Goal: Task Accomplishment & Management: Use online tool/utility

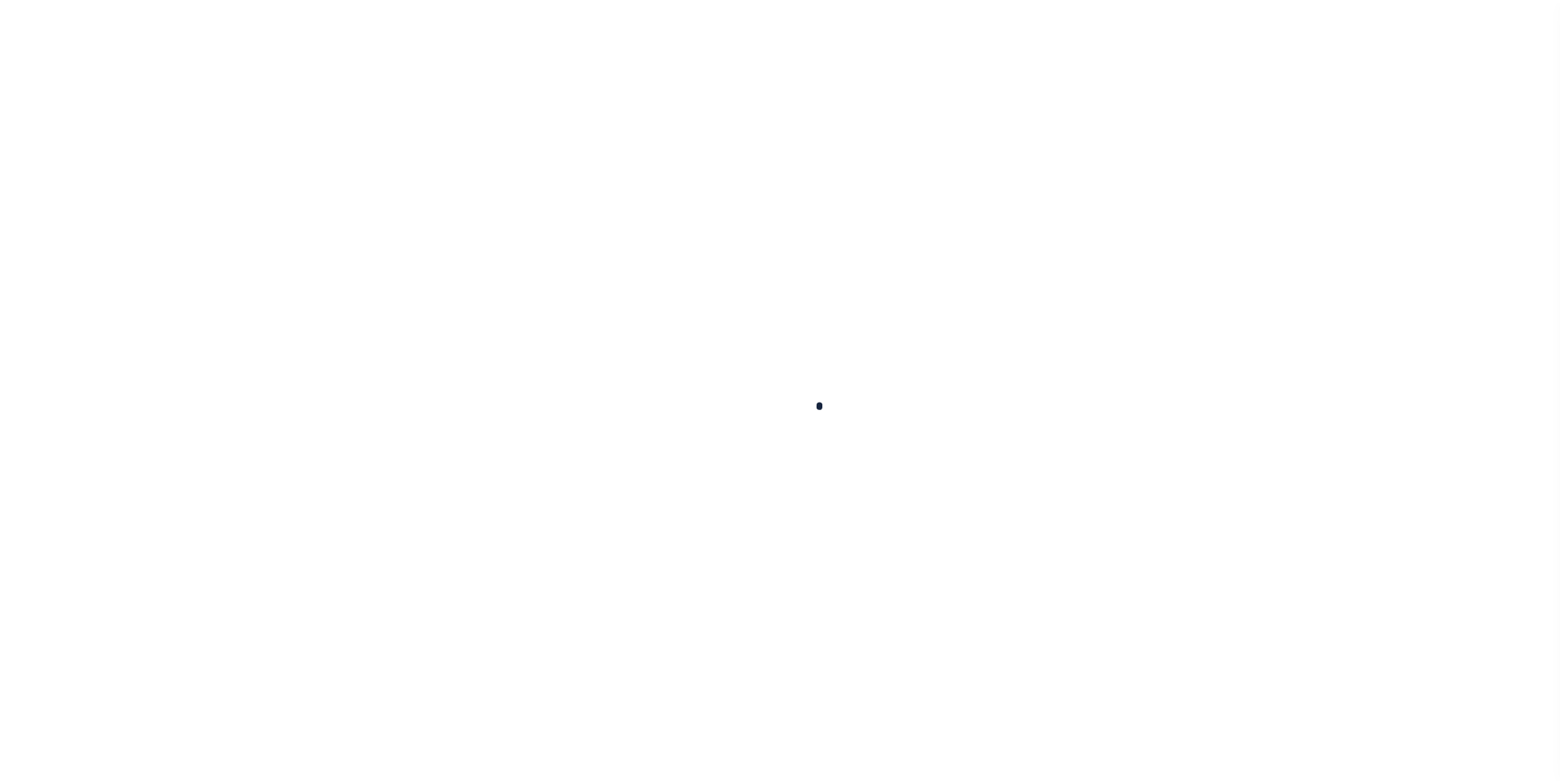
scroll to position [16, 0]
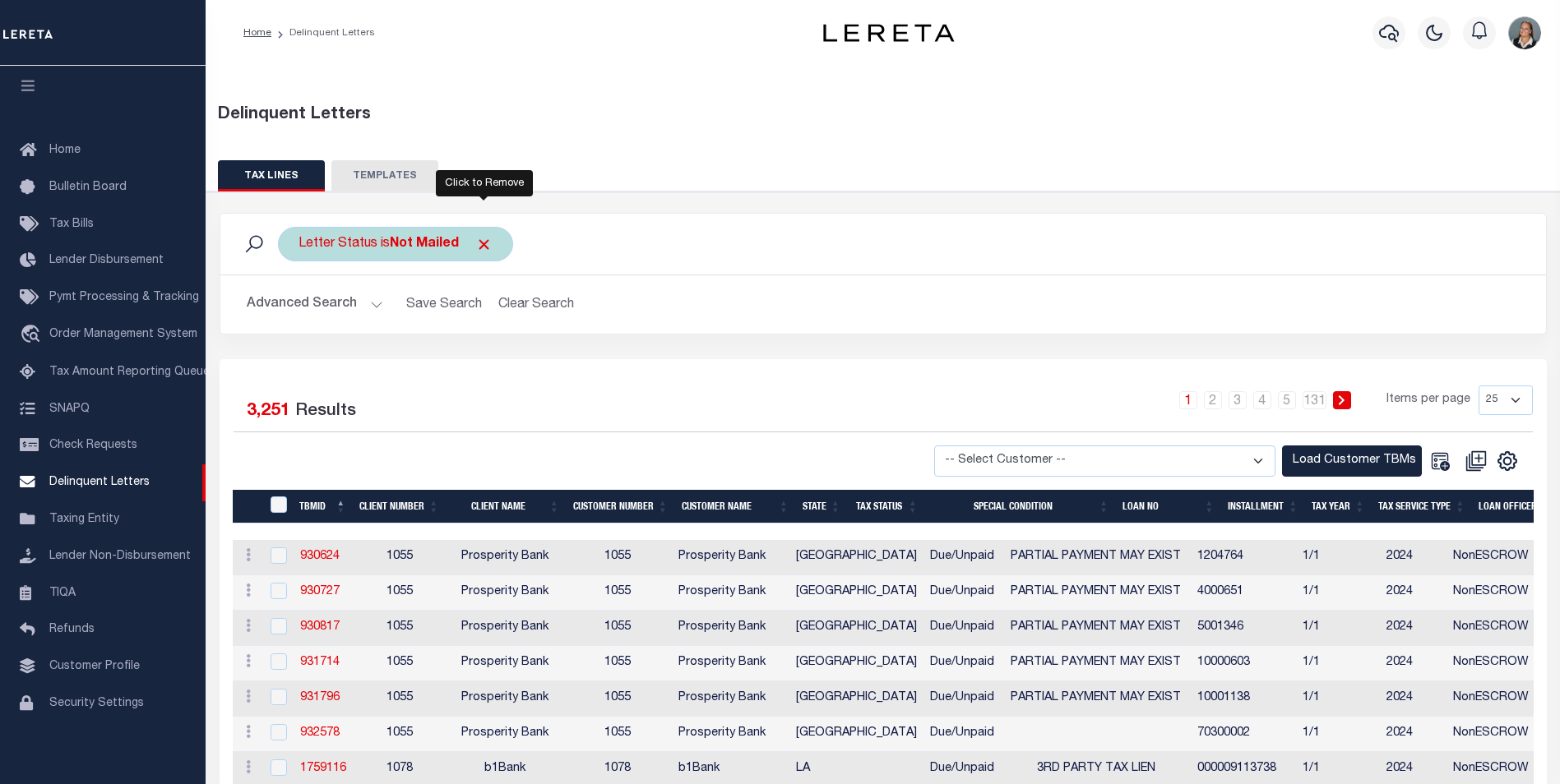
click at [484, 237] on span "Click to Remove" at bounding box center [484, 245] width 17 height 17
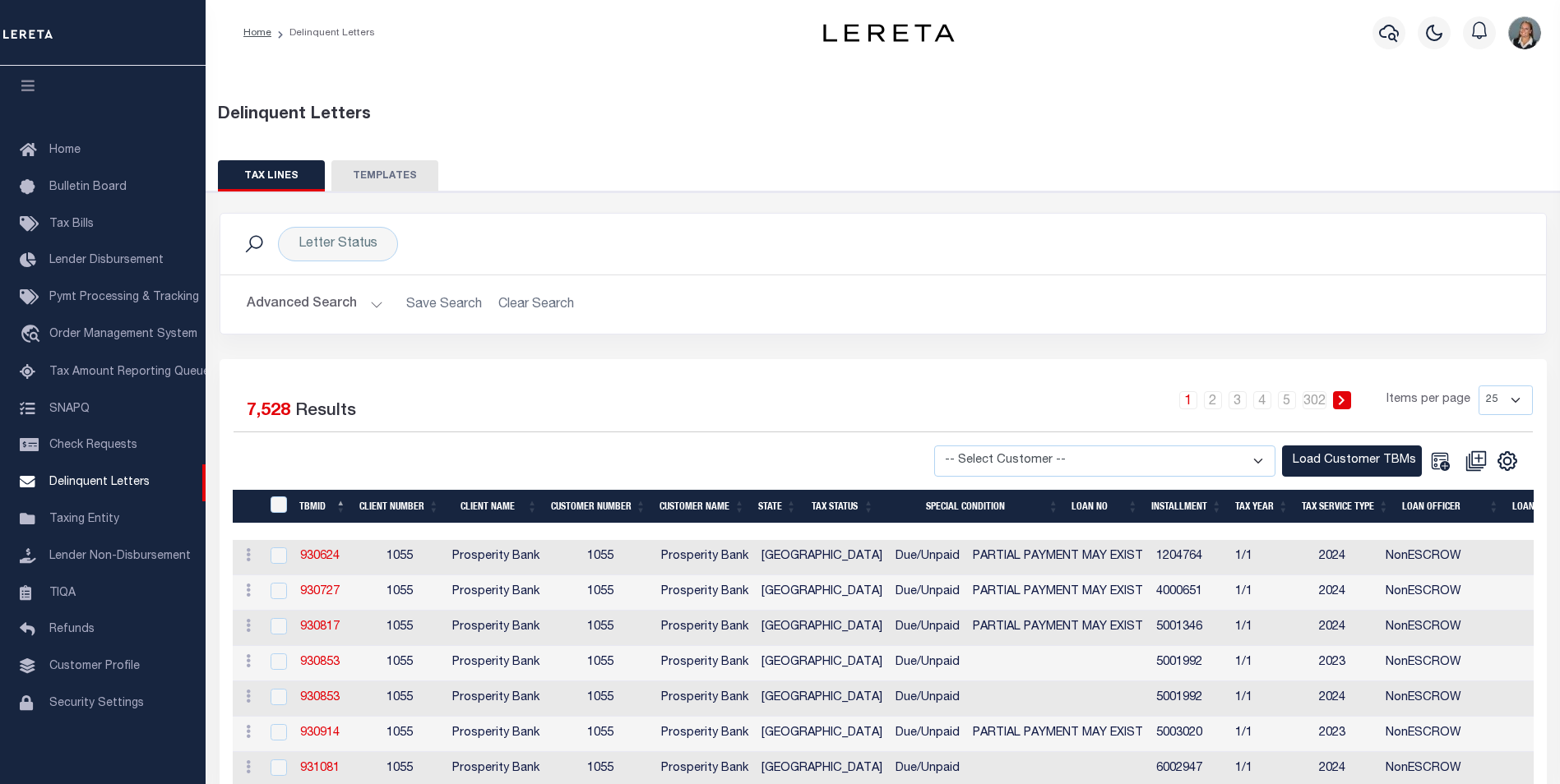
click at [371, 304] on button "Advanced Search" at bounding box center [315, 304] width 137 height 32
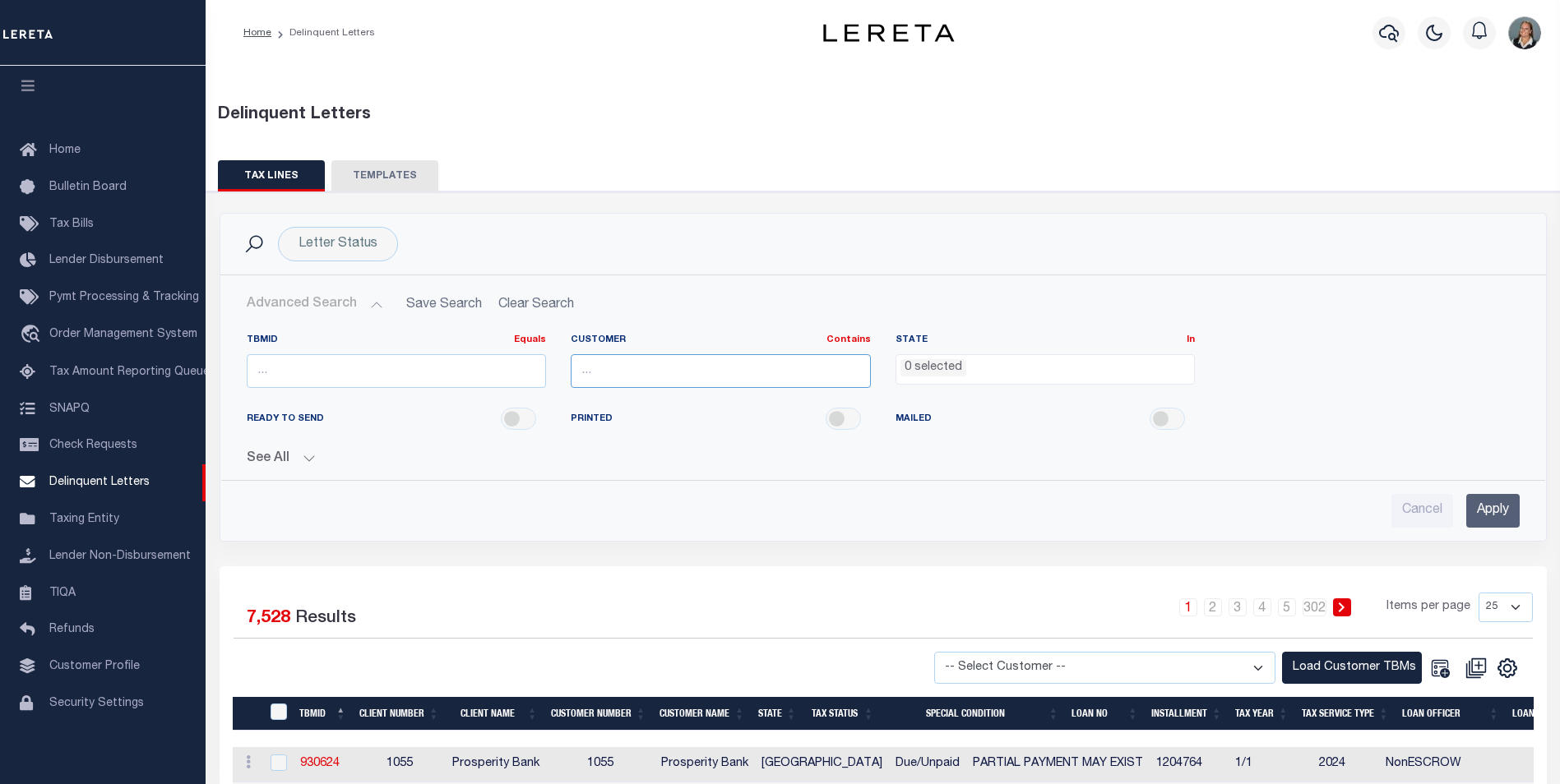
click at [753, 376] on input "text" at bounding box center [720, 370] width 300 height 34
type input "Renovo"
click at [1375, 424] on div "READY TO SEND PRINTED MAILED" at bounding box center [883, 420] width 1298 height 37
click at [1496, 510] on input "Apply" at bounding box center [1493, 511] width 54 height 34
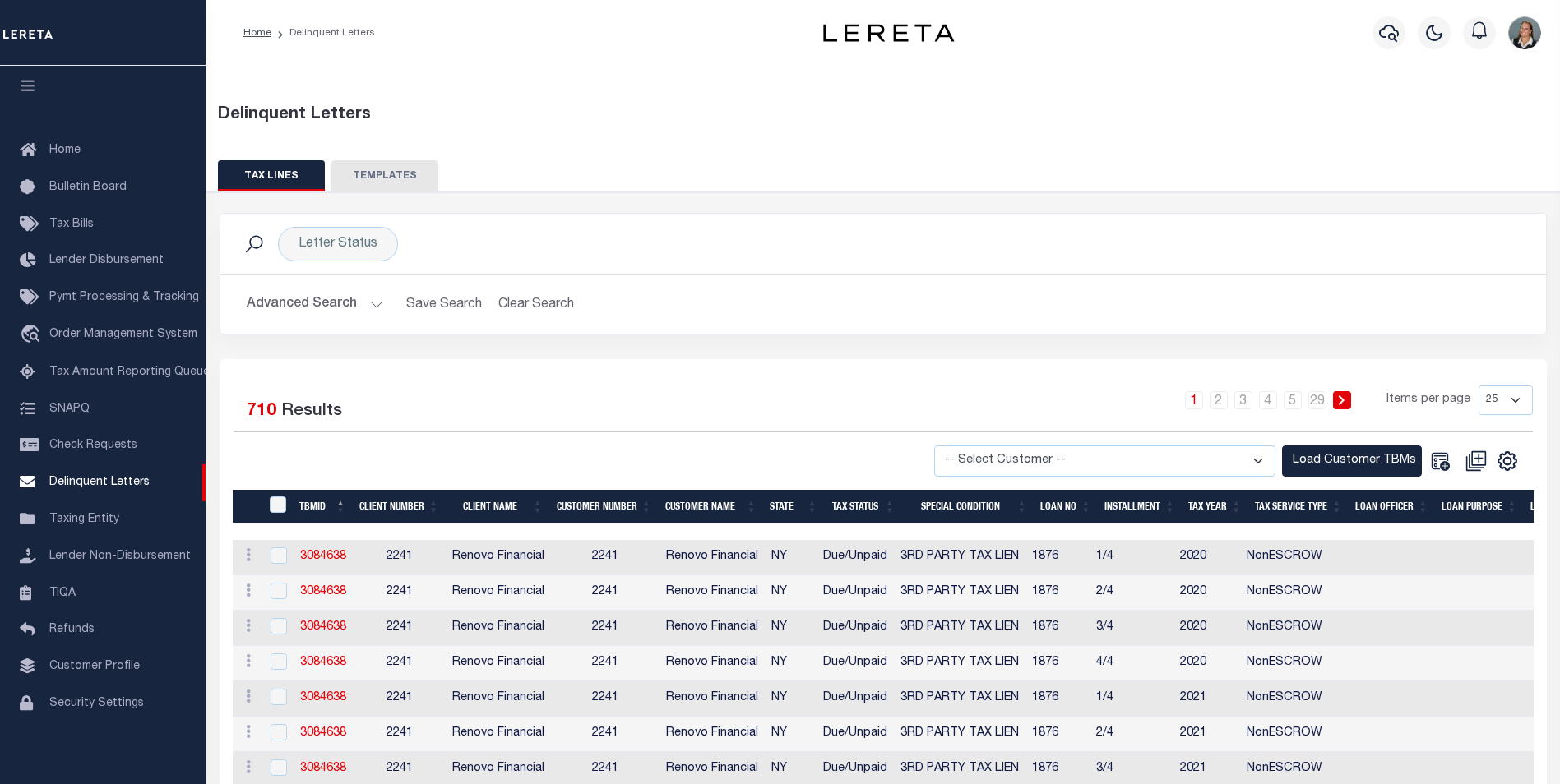
click at [1254, 461] on select "-- Select Customer -- Accumatch - Refunds All In Credit Union Amarillo National…" at bounding box center [1105, 461] width 341 height 32
select select "2241"
click at [950, 446] on select "-- Select Customer -- Accumatch - Refunds All In Credit Union Amarillo National…" at bounding box center [1105, 461] width 341 height 32
click at [1332, 459] on button "Load Customer TBMs" at bounding box center [1351, 461] width 139 height 32
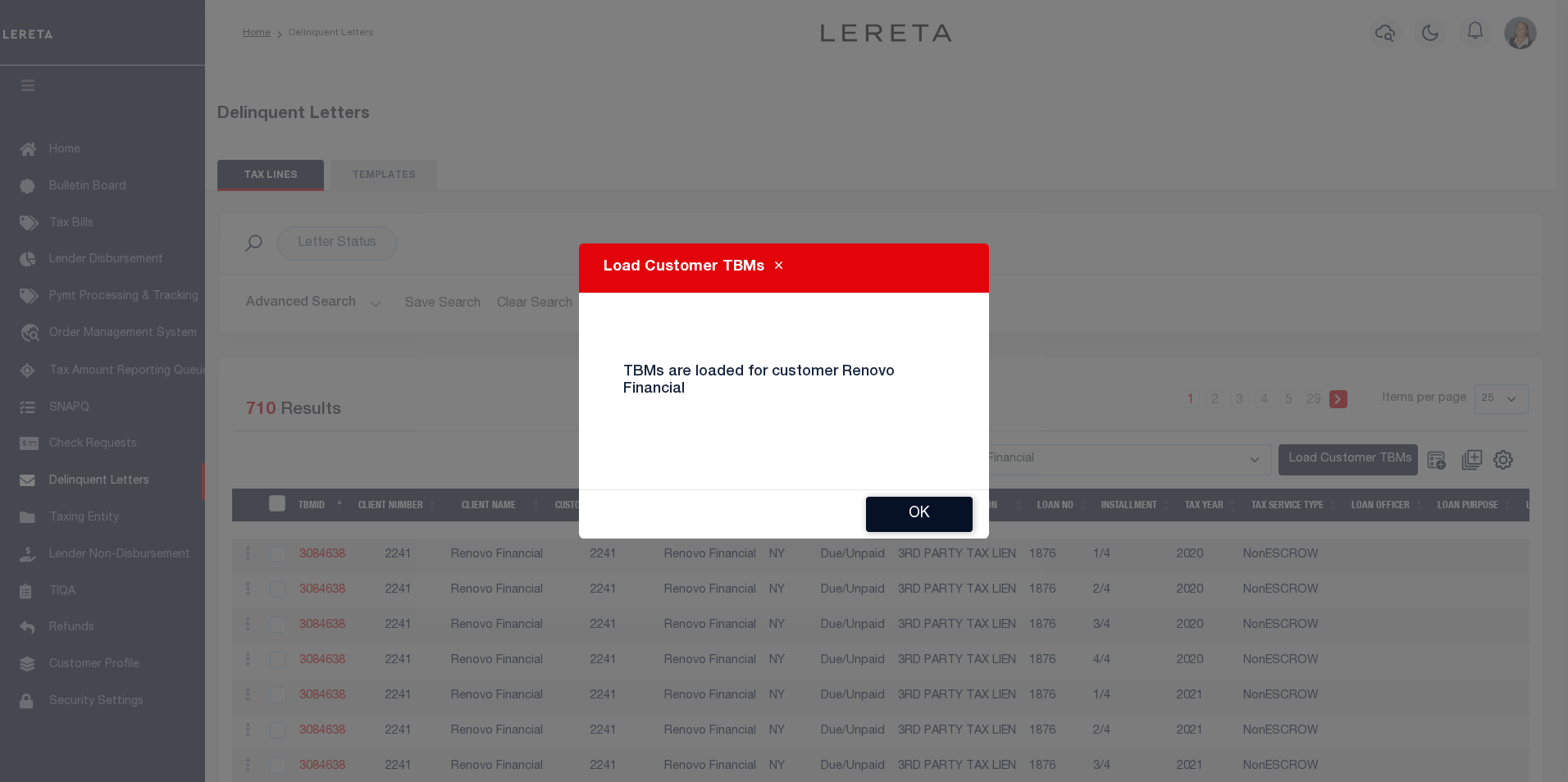
click at [924, 520] on button "Ok" at bounding box center [919, 514] width 106 height 35
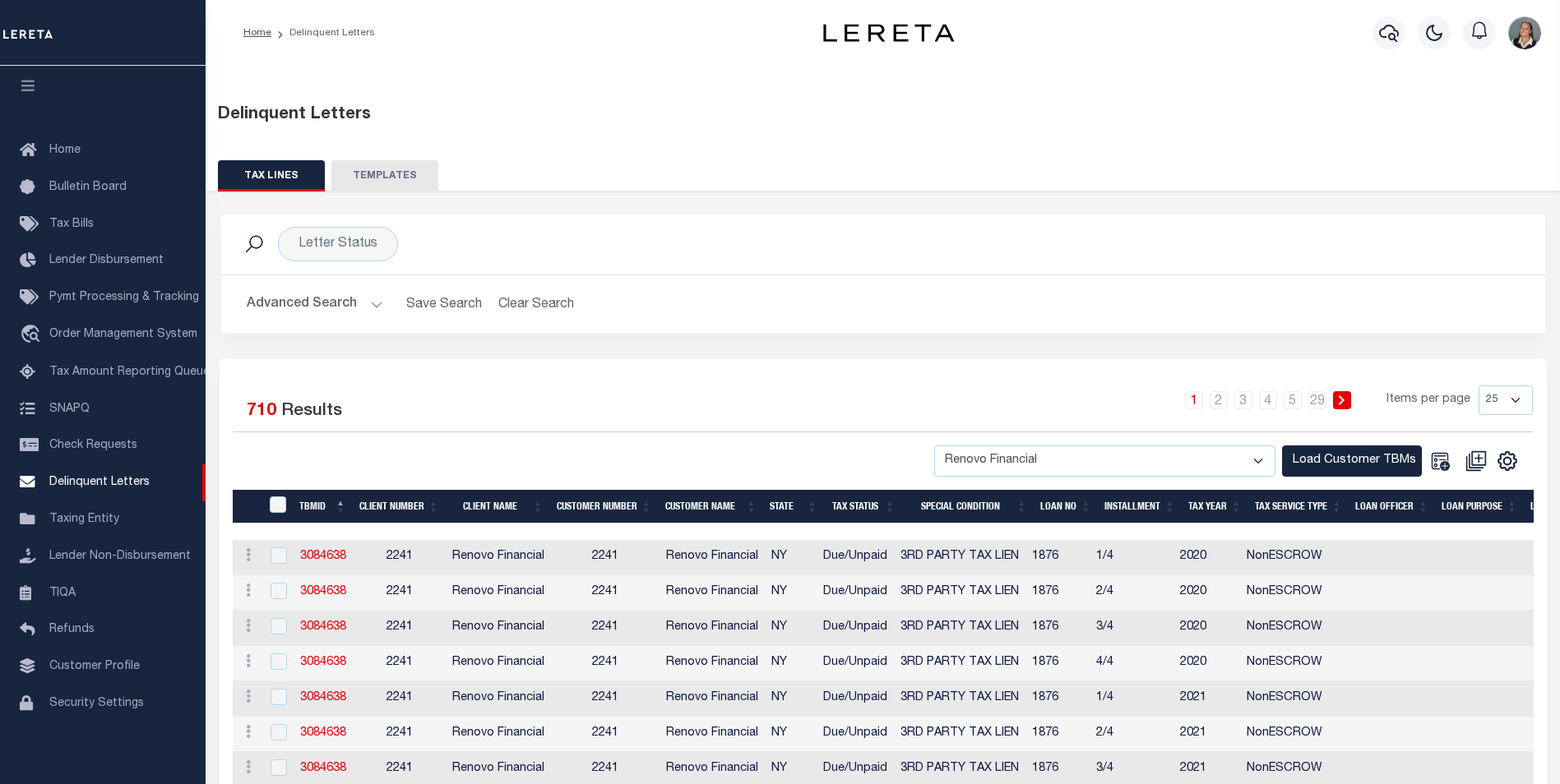
click at [370, 303] on button "Advanced Search" at bounding box center [315, 304] width 137 height 32
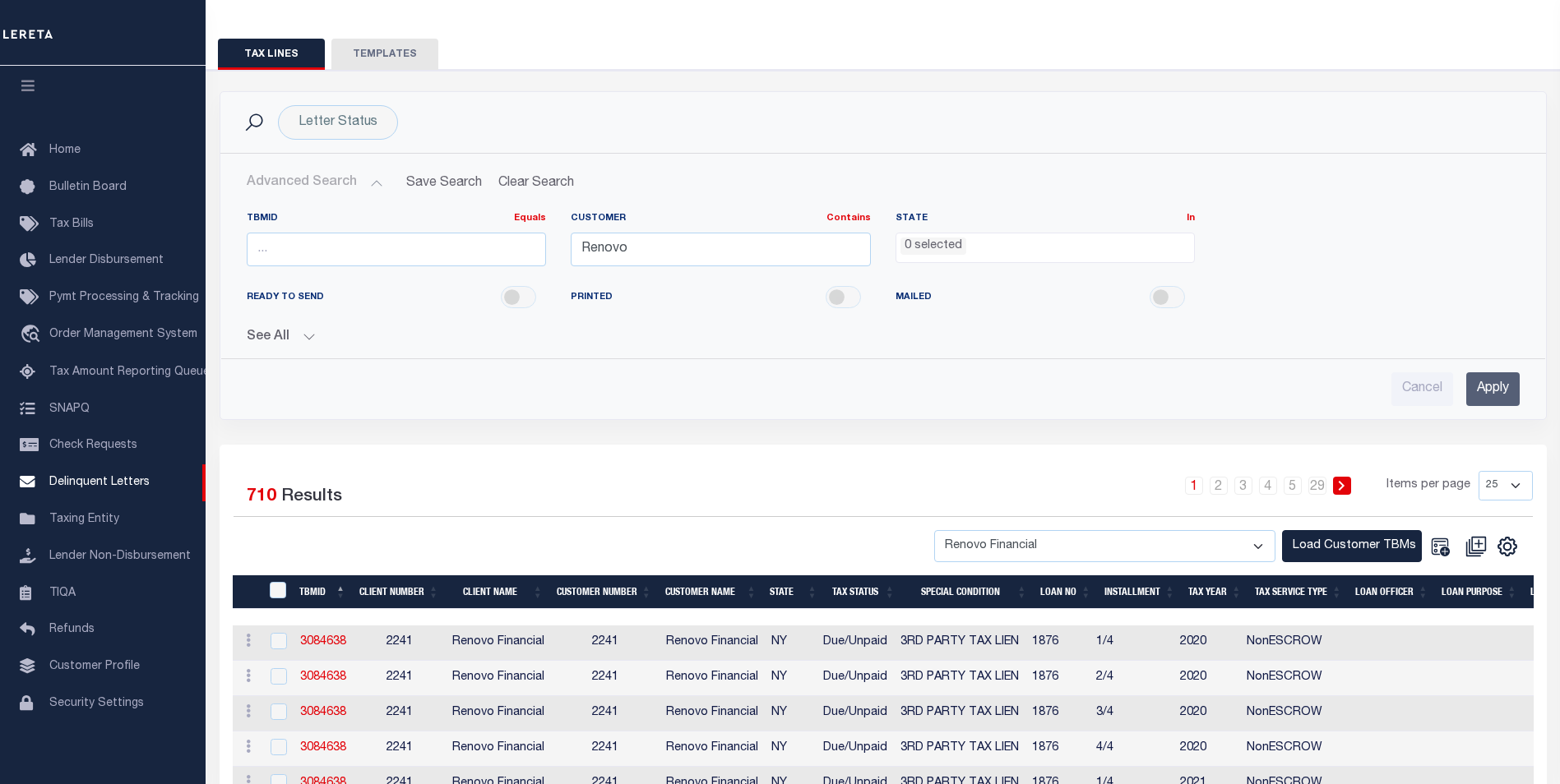
scroll to position [164, 0]
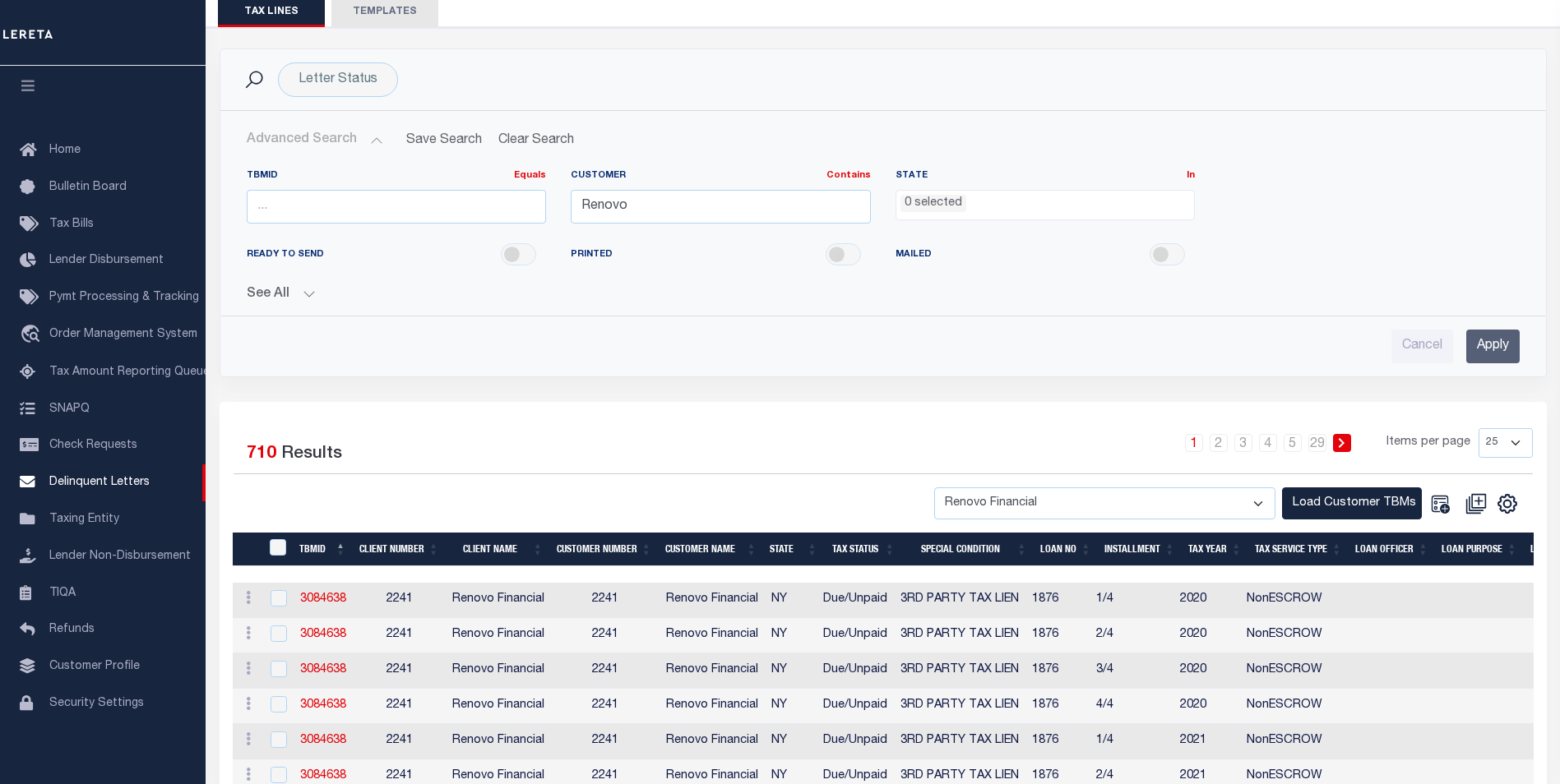
click at [1493, 346] on input "Apply" at bounding box center [1493, 346] width 54 height 34
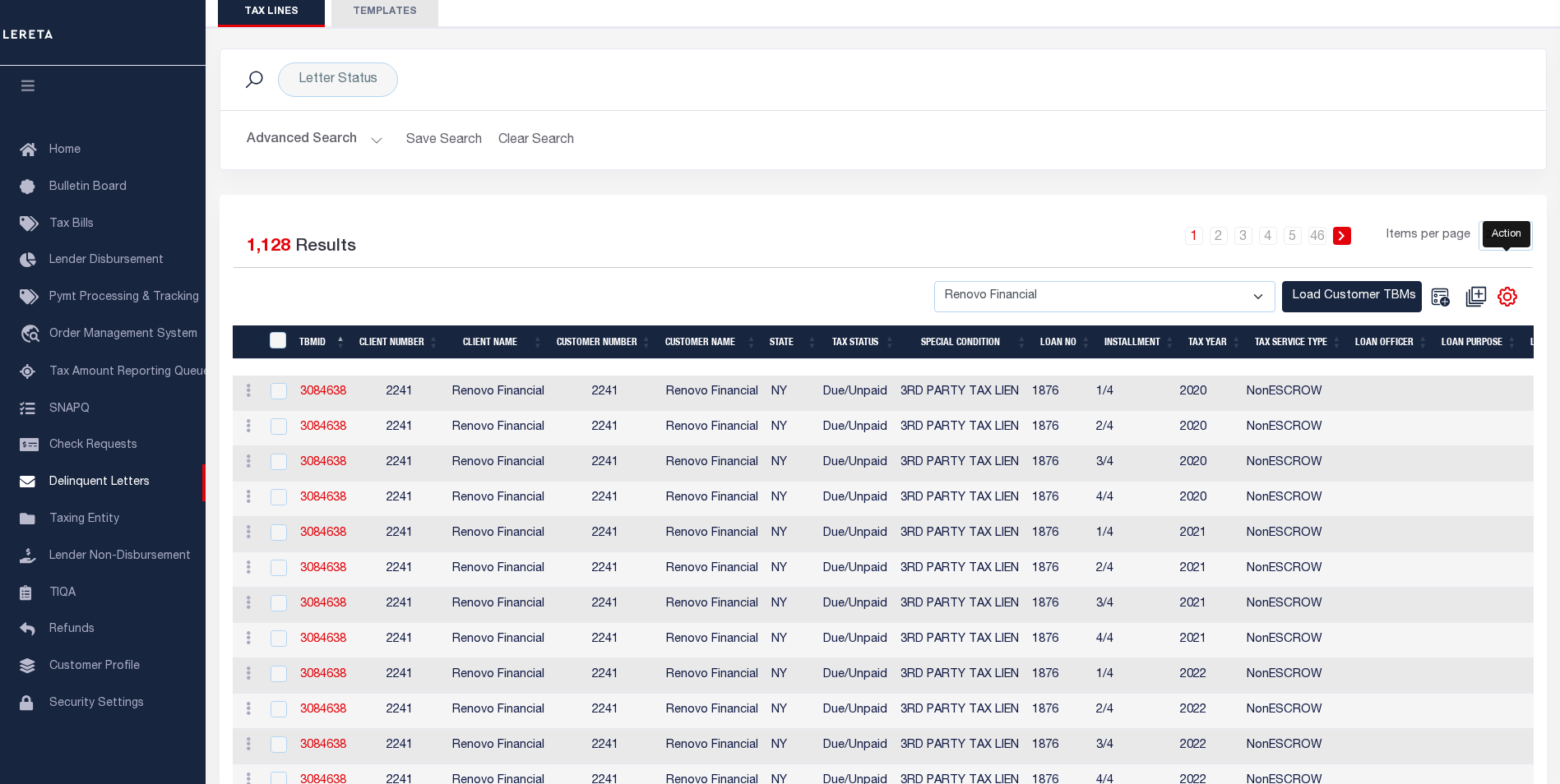
click at [1511, 295] on icon "" at bounding box center [1506, 297] width 8 height 8
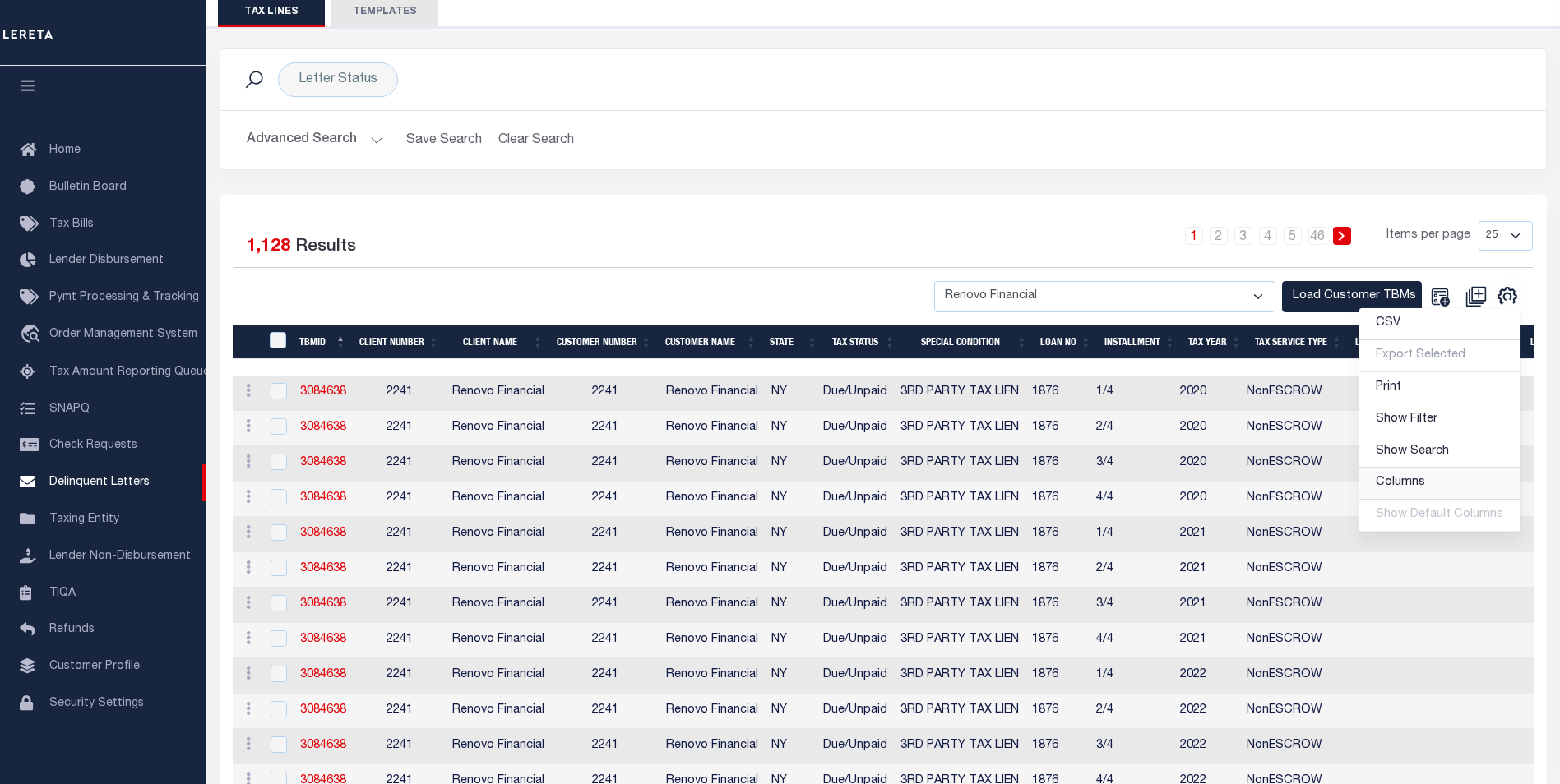
click at [1441, 479] on link "Columns" at bounding box center [1439, 483] width 160 height 32
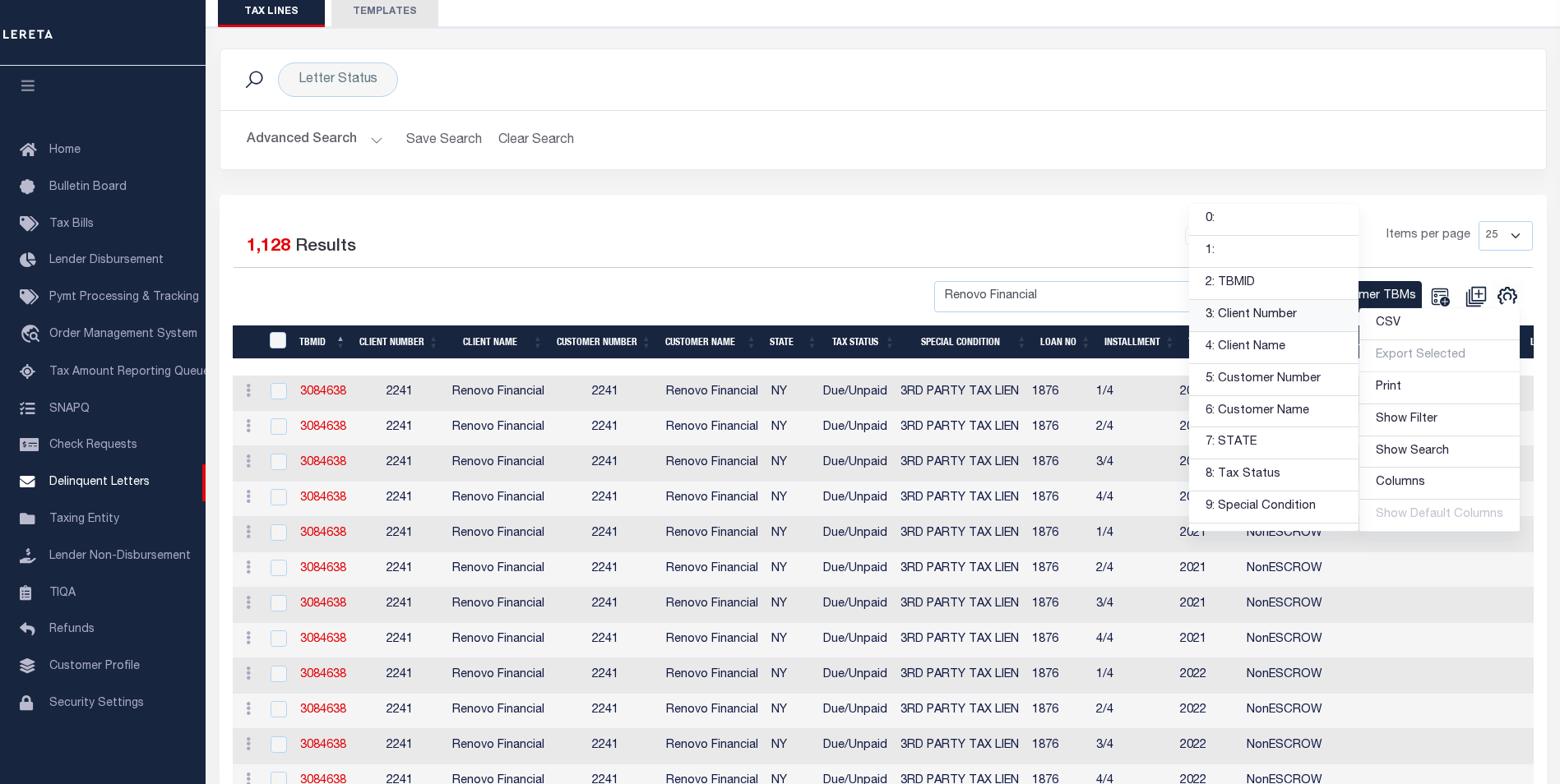
click at [1288, 318] on link "3: Client Number" at bounding box center [1273, 316] width 170 height 32
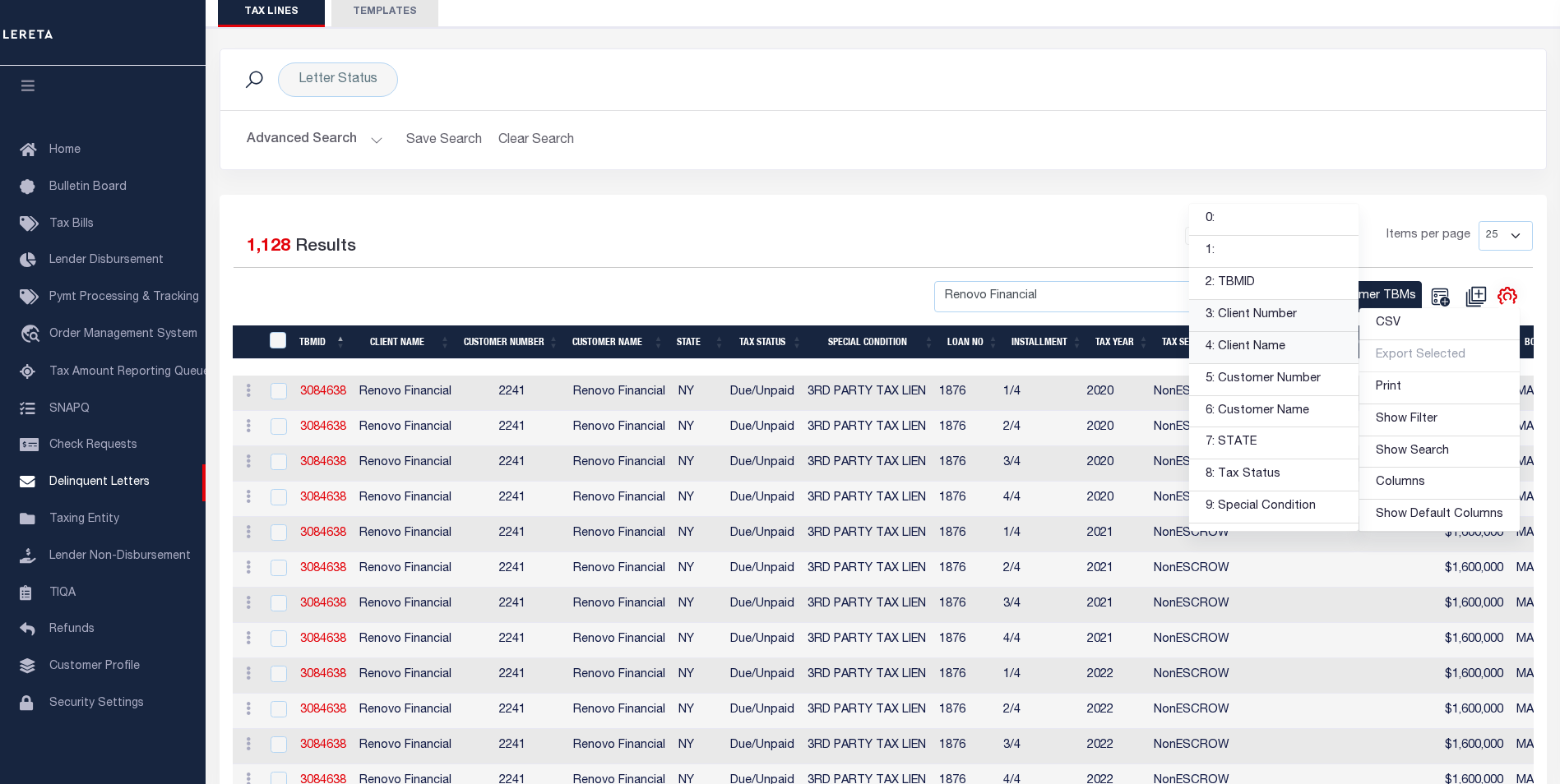
click at [1286, 352] on link "4: Client Name" at bounding box center [1273, 348] width 170 height 32
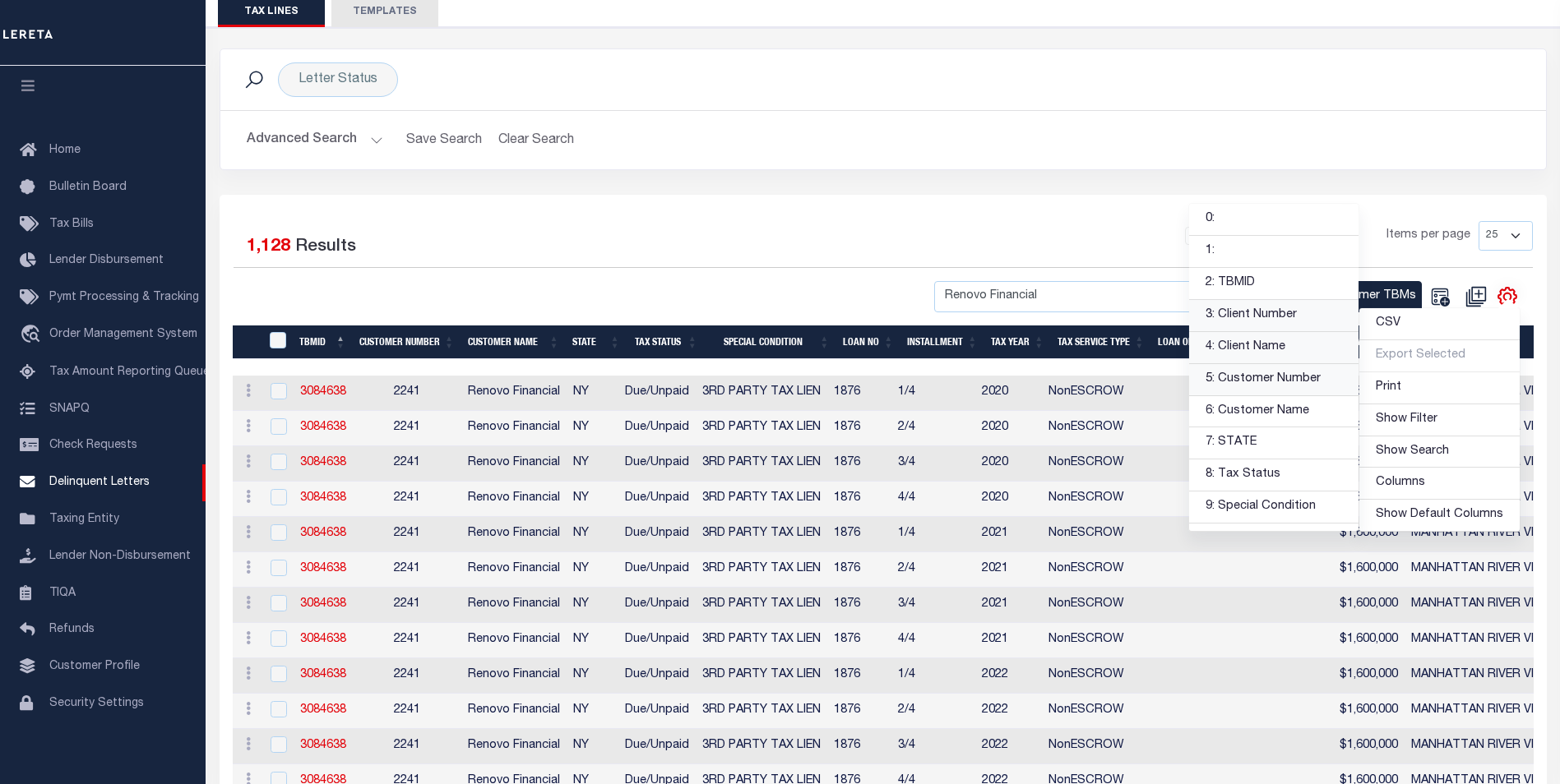
click at [1305, 373] on link "5: Customer Number" at bounding box center [1273, 380] width 170 height 32
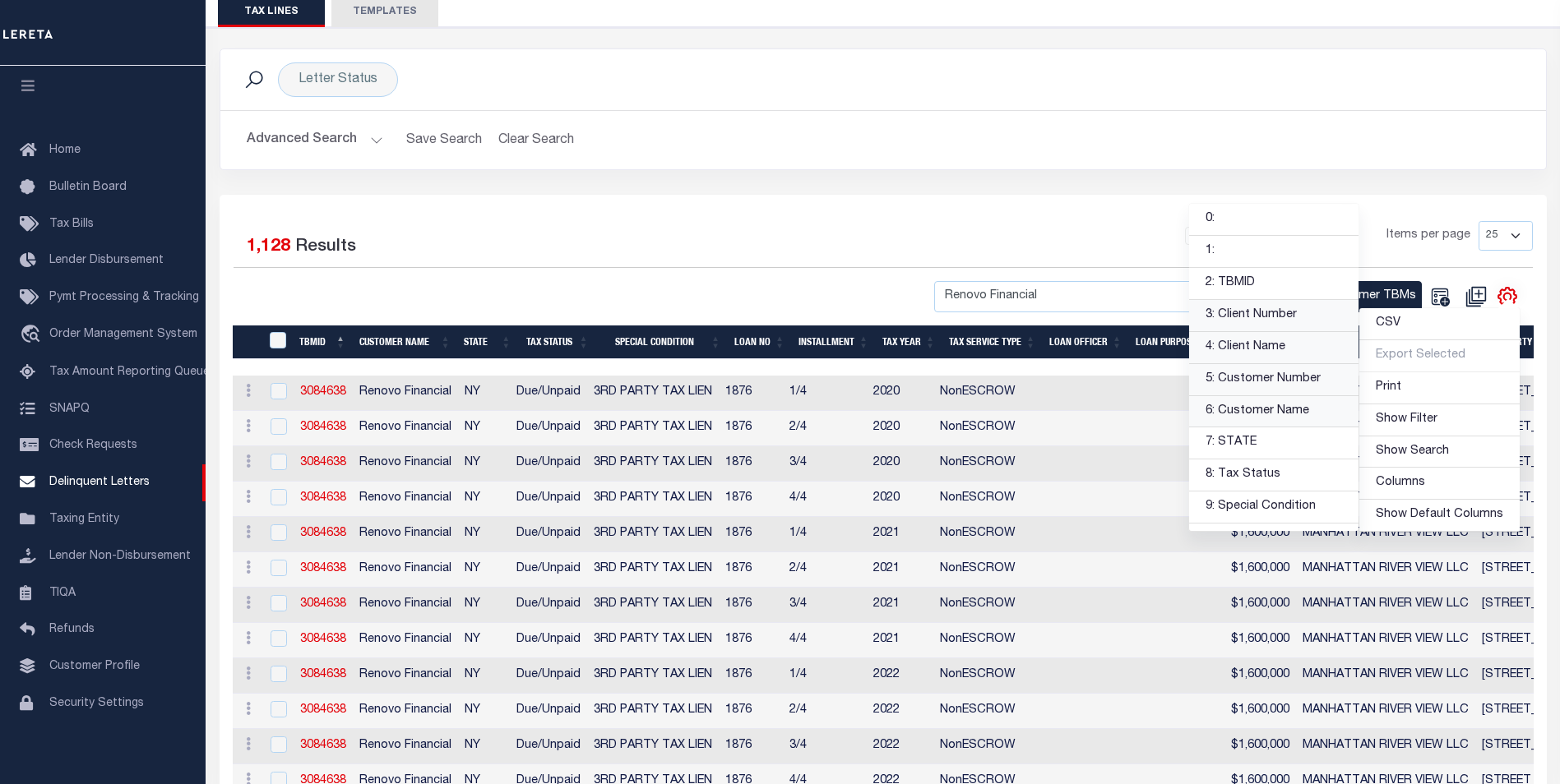
click at [1307, 414] on link "6: Customer Name" at bounding box center [1273, 412] width 170 height 32
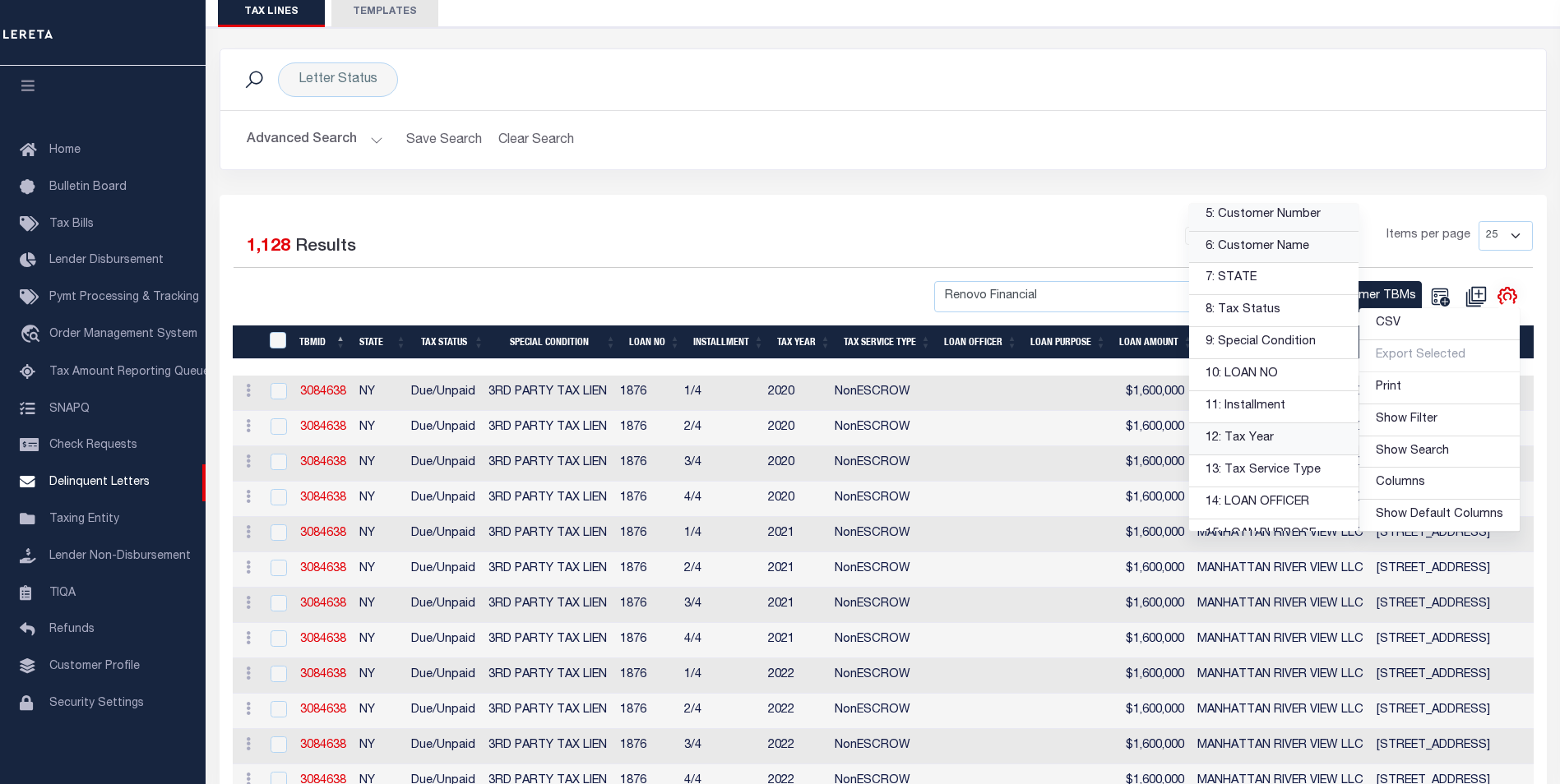
scroll to position [247, 0]
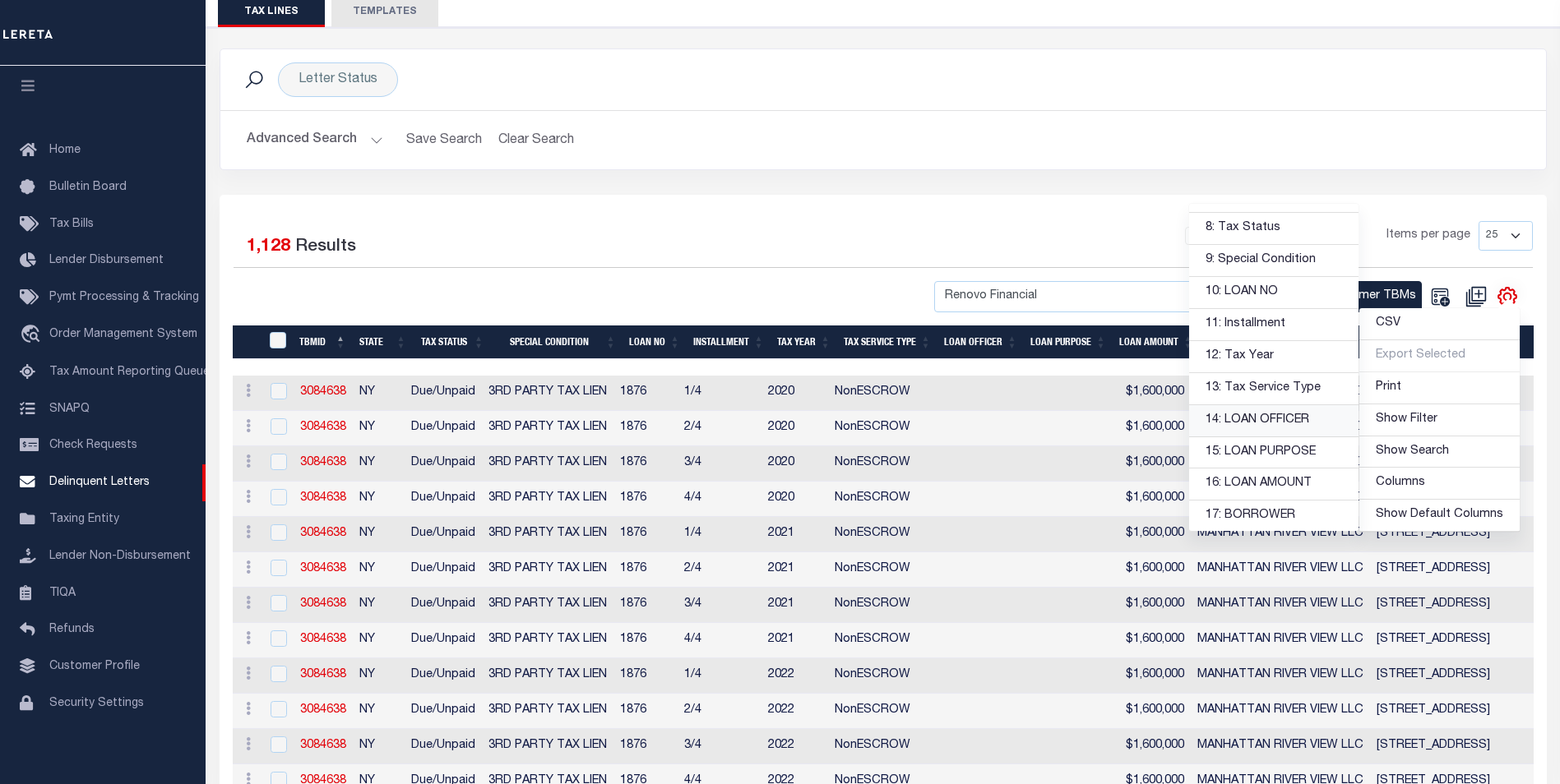
click at [1278, 416] on link "14: LOAN OFFICER" at bounding box center [1273, 421] width 170 height 32
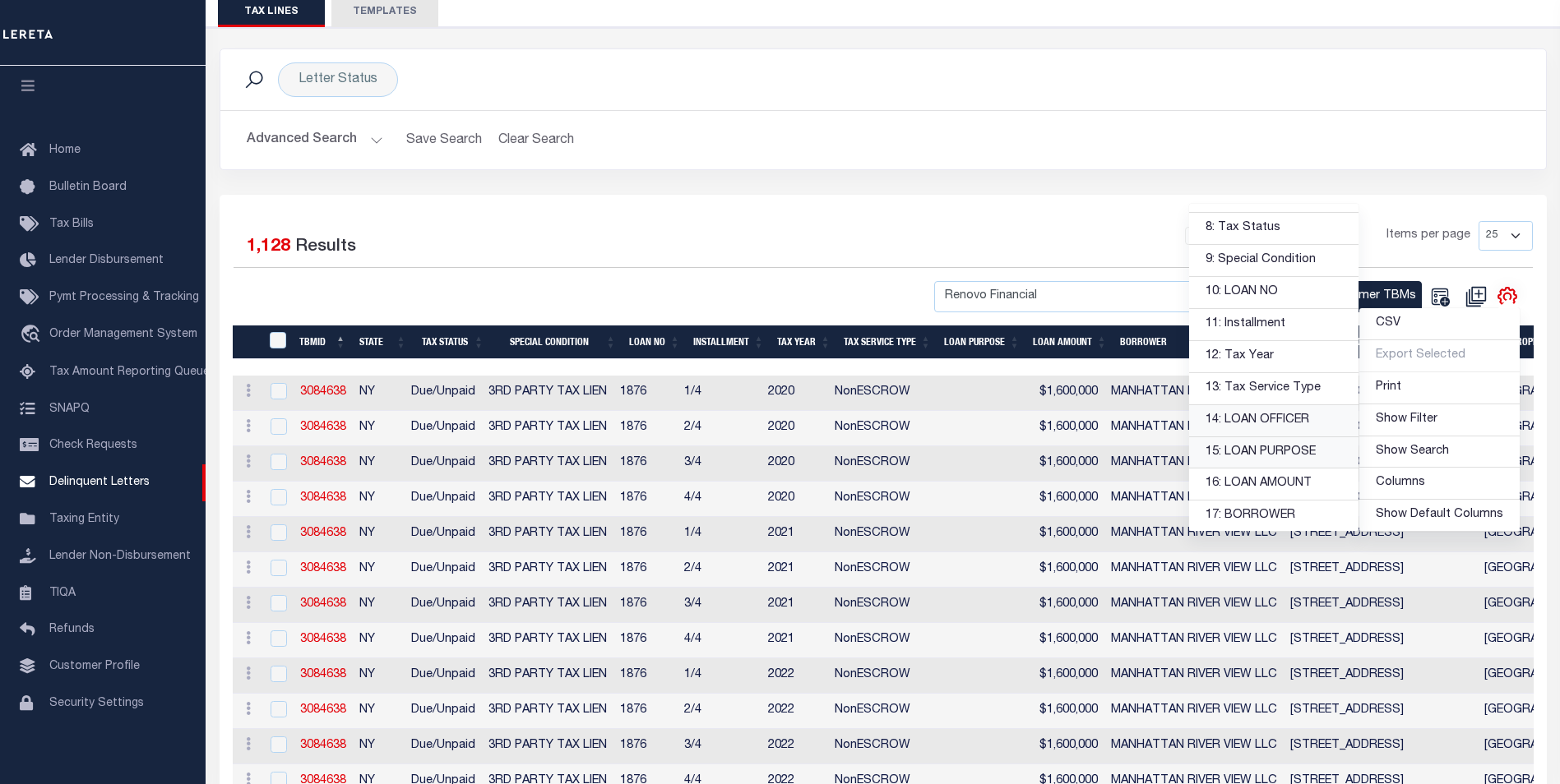
click at [1280, 456] on link "15: LOAN PURPOSE" at bounding box center [1273, 453] width 170 height 32
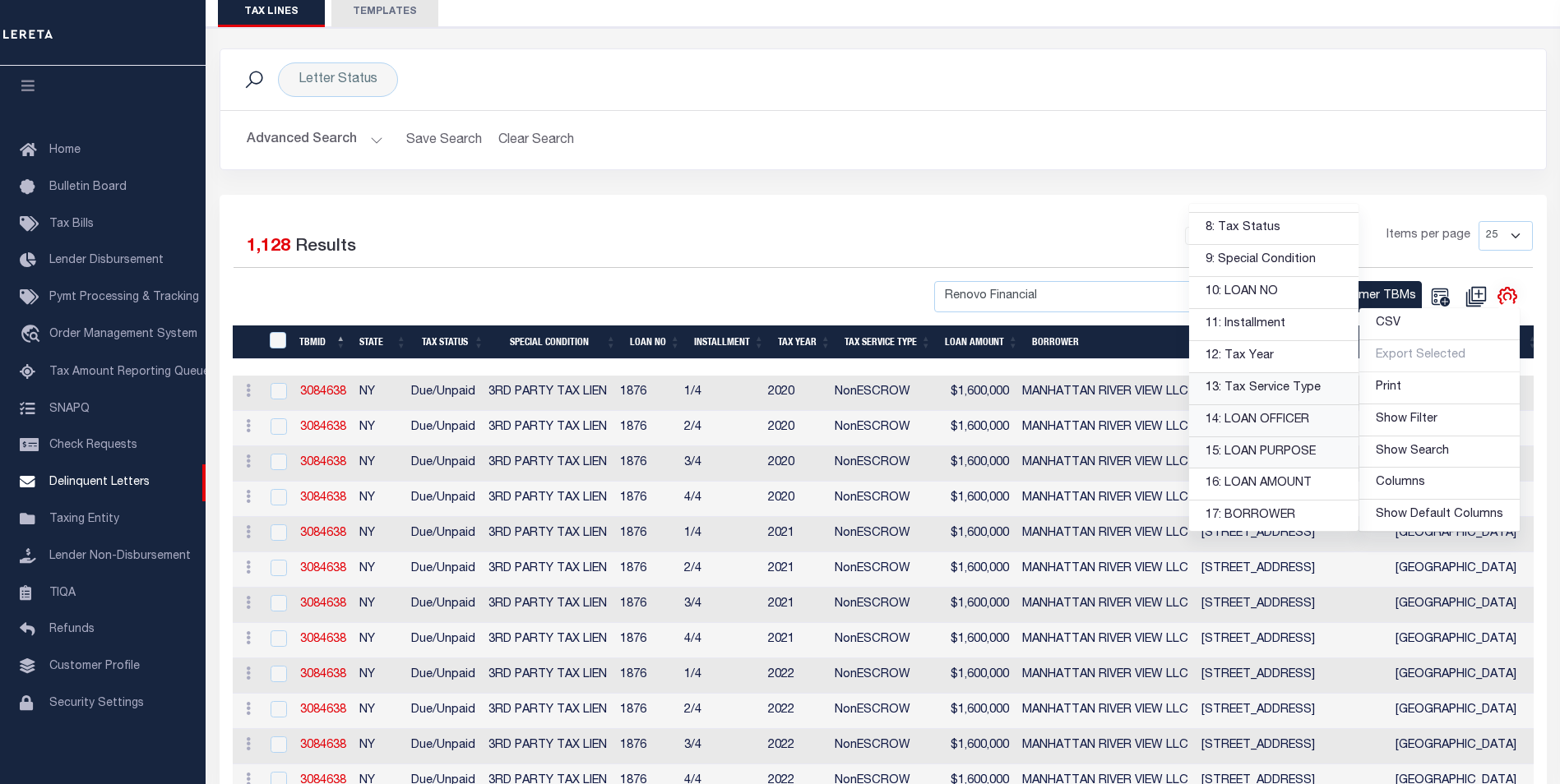
click at [1303, 388] on link "13: Tax Service Type" at bounding box center [1273, 389] width 170 height 32
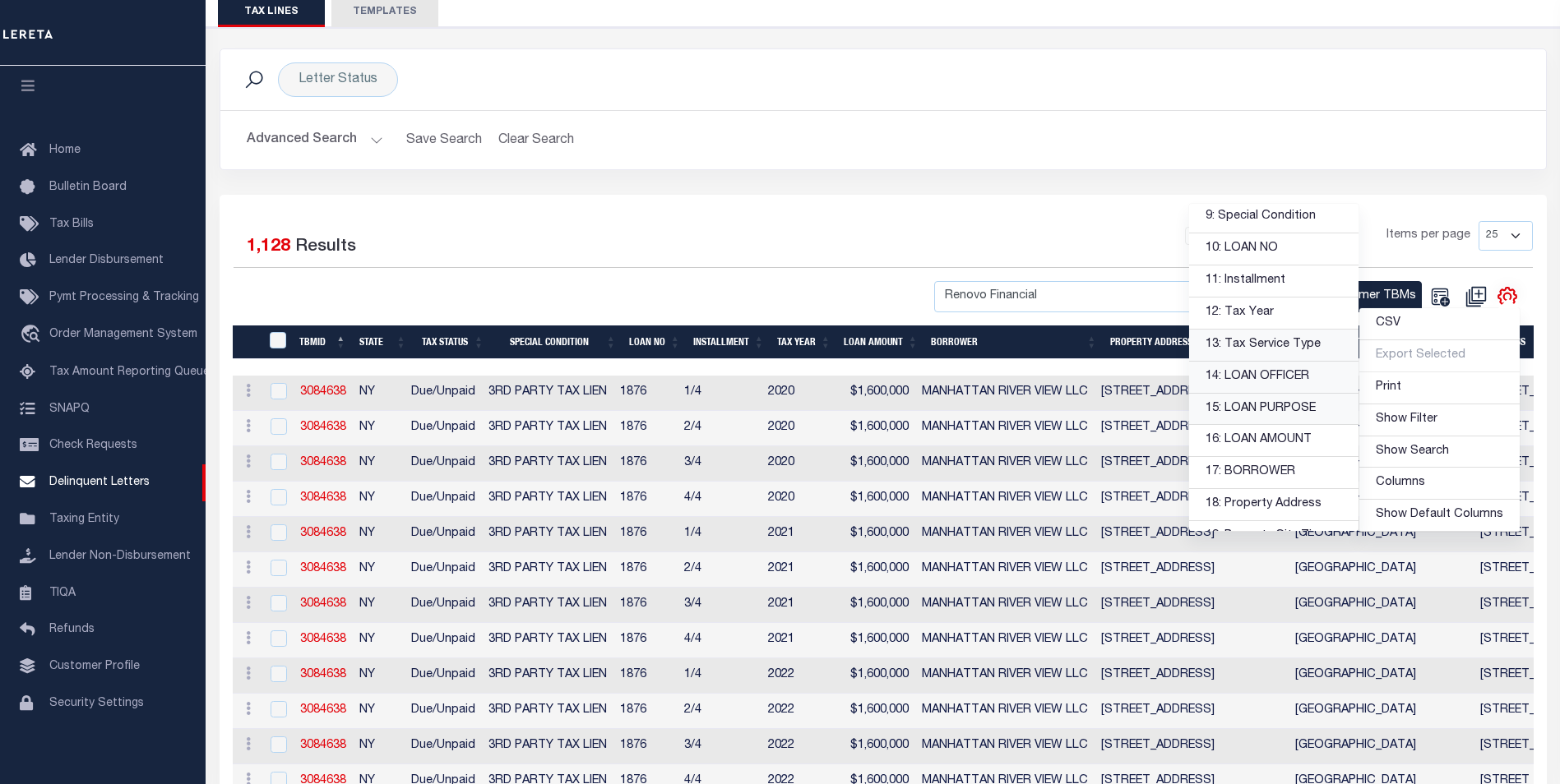
scroll to position [329, 0]
click at [1256, 413] on link "16: LOAN AMOUNT" at bounding box center [1273, 402] width 170 height 32
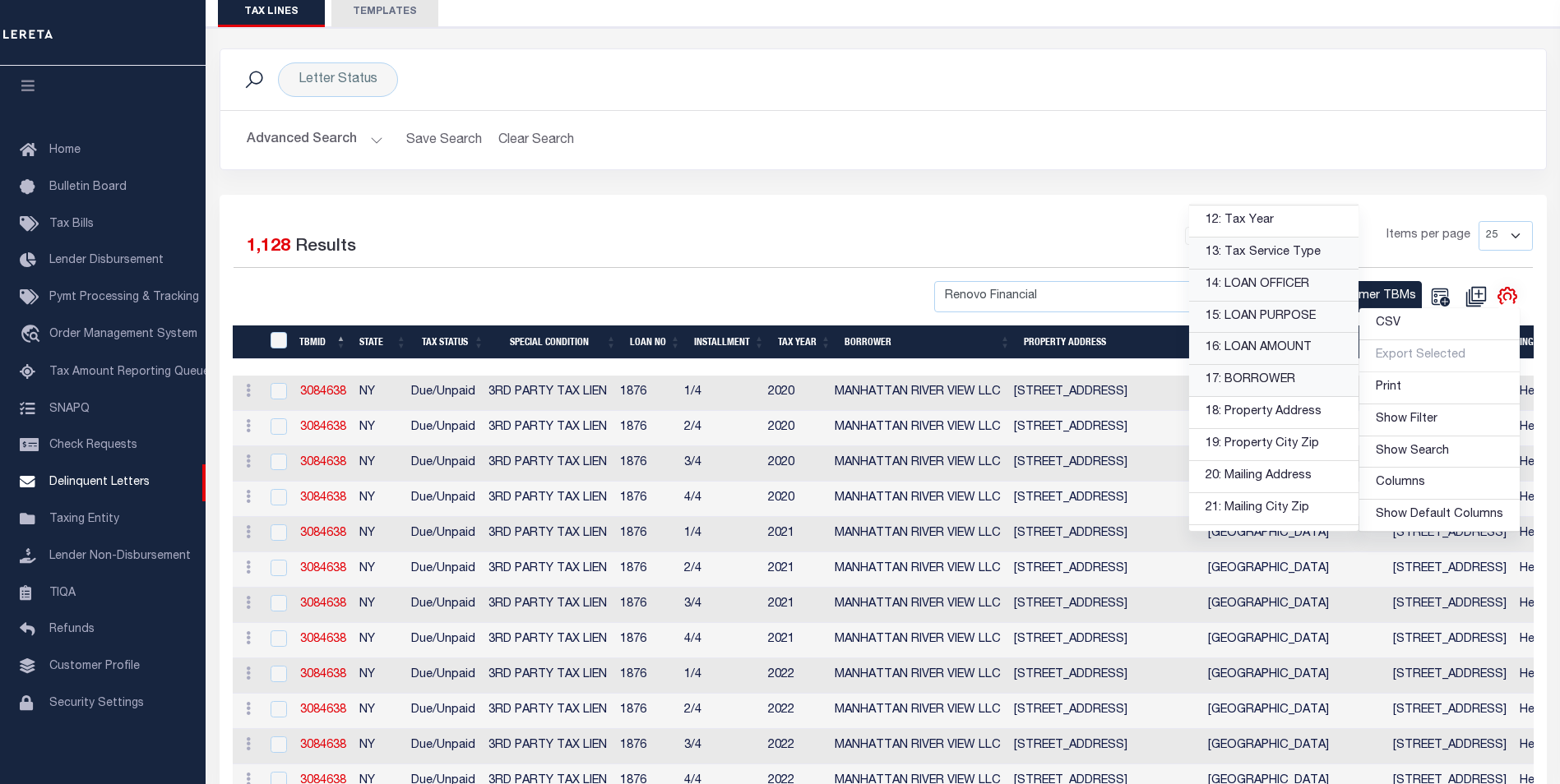
scroll to position [411, 0]
click at [1274, 379] on link "18: Property Address" at bounding box center [1273, 384] width 170 height 32
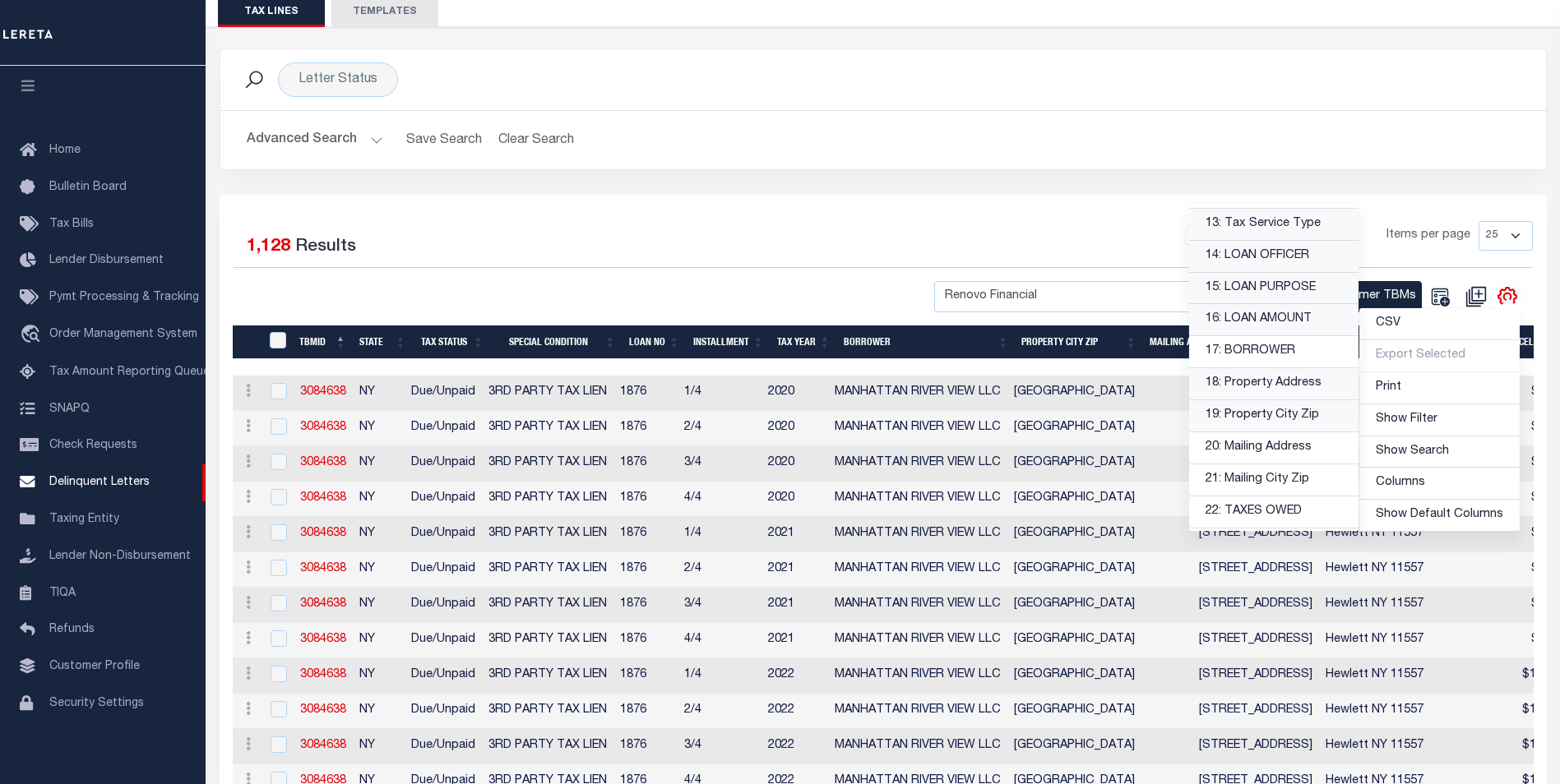
click at [1291, 414] on link "19: Property City Zip" at bounding box center [1273, 416] width 170 height 32
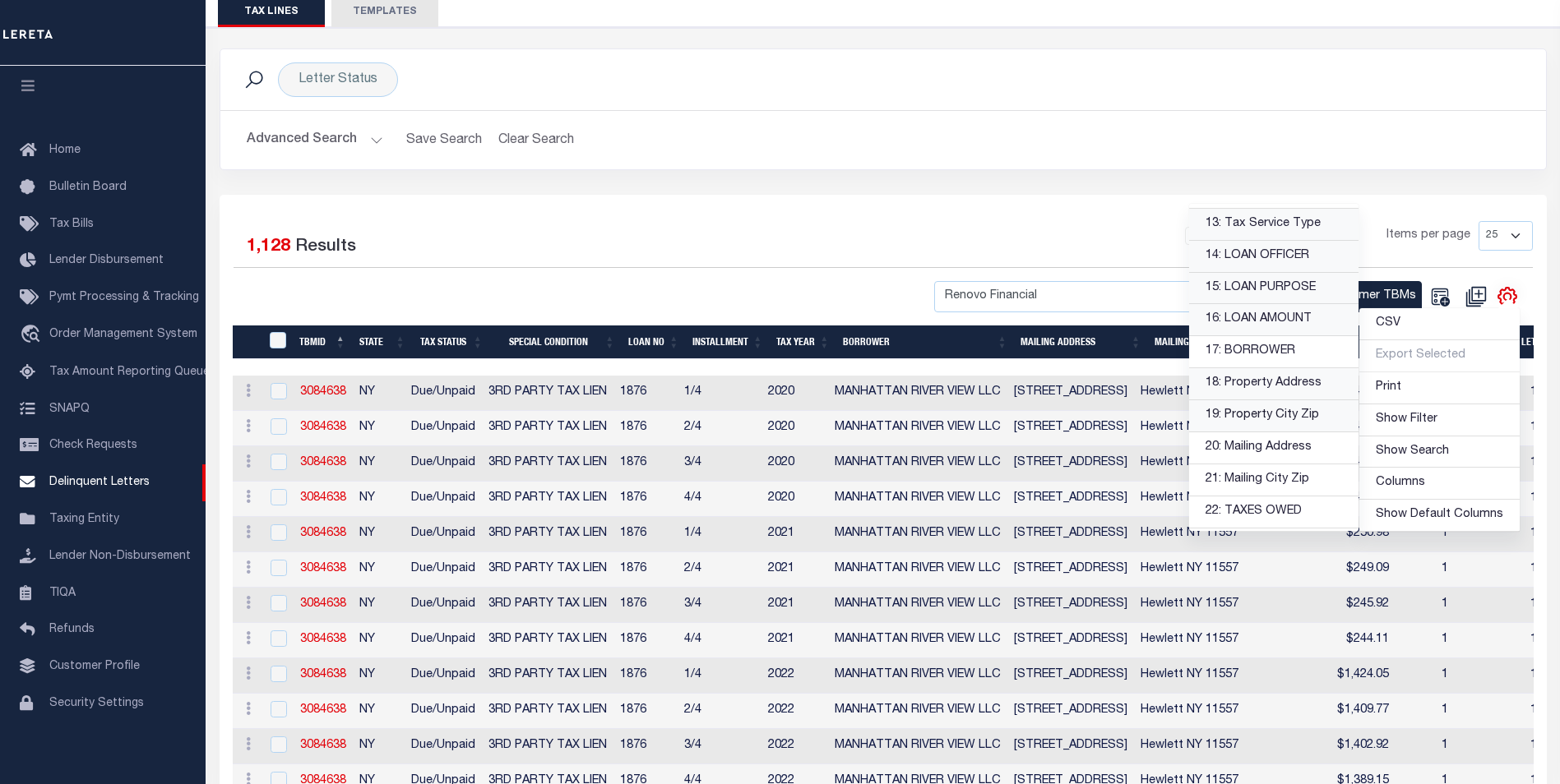
scroll to position [493, 0]
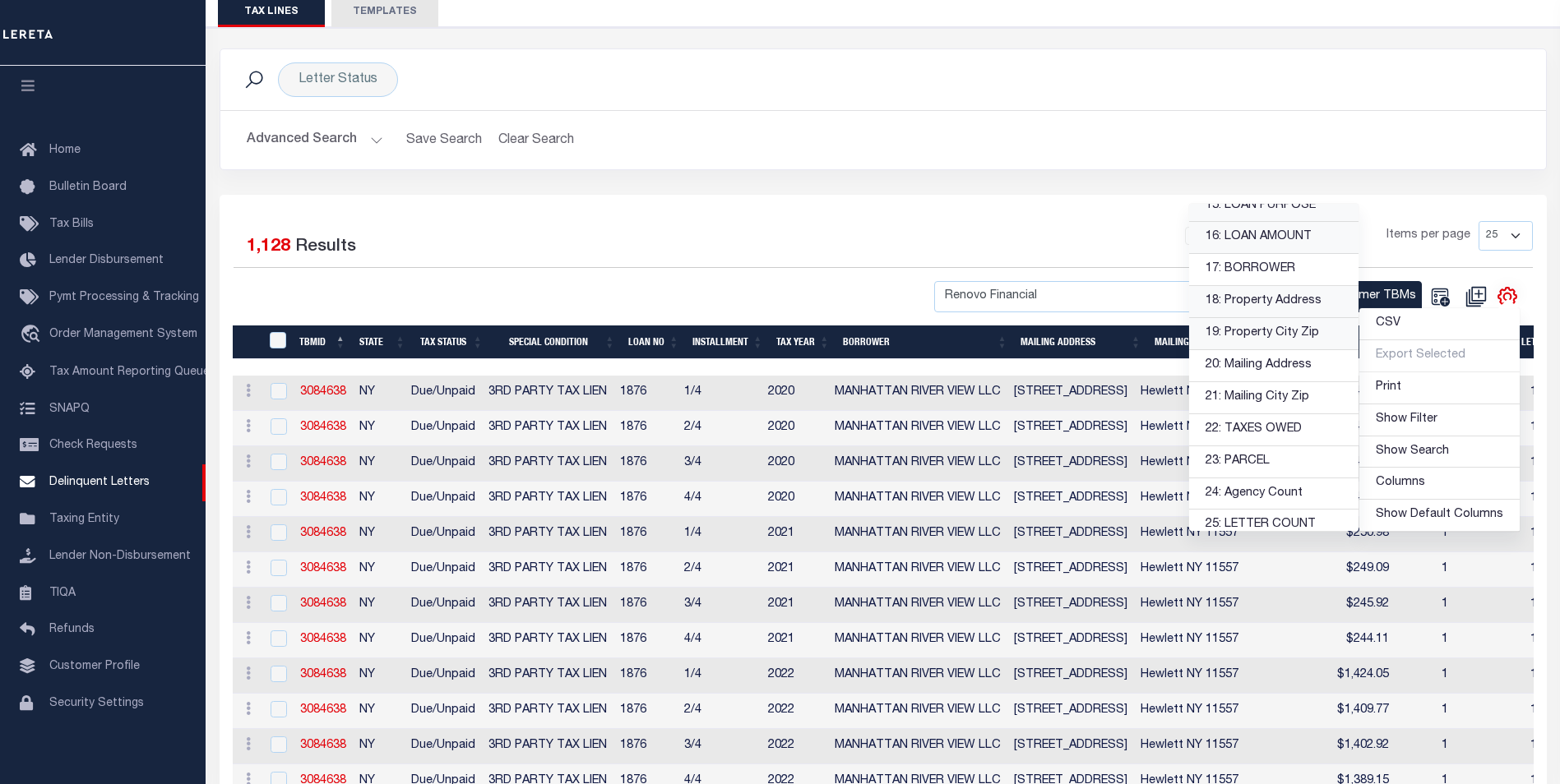
click at [820, 241] on div "1 2 3 4 5 … 46 Items per page 25 50 100 500 1000" at bounding box center [1048, 242] width 969 height 42
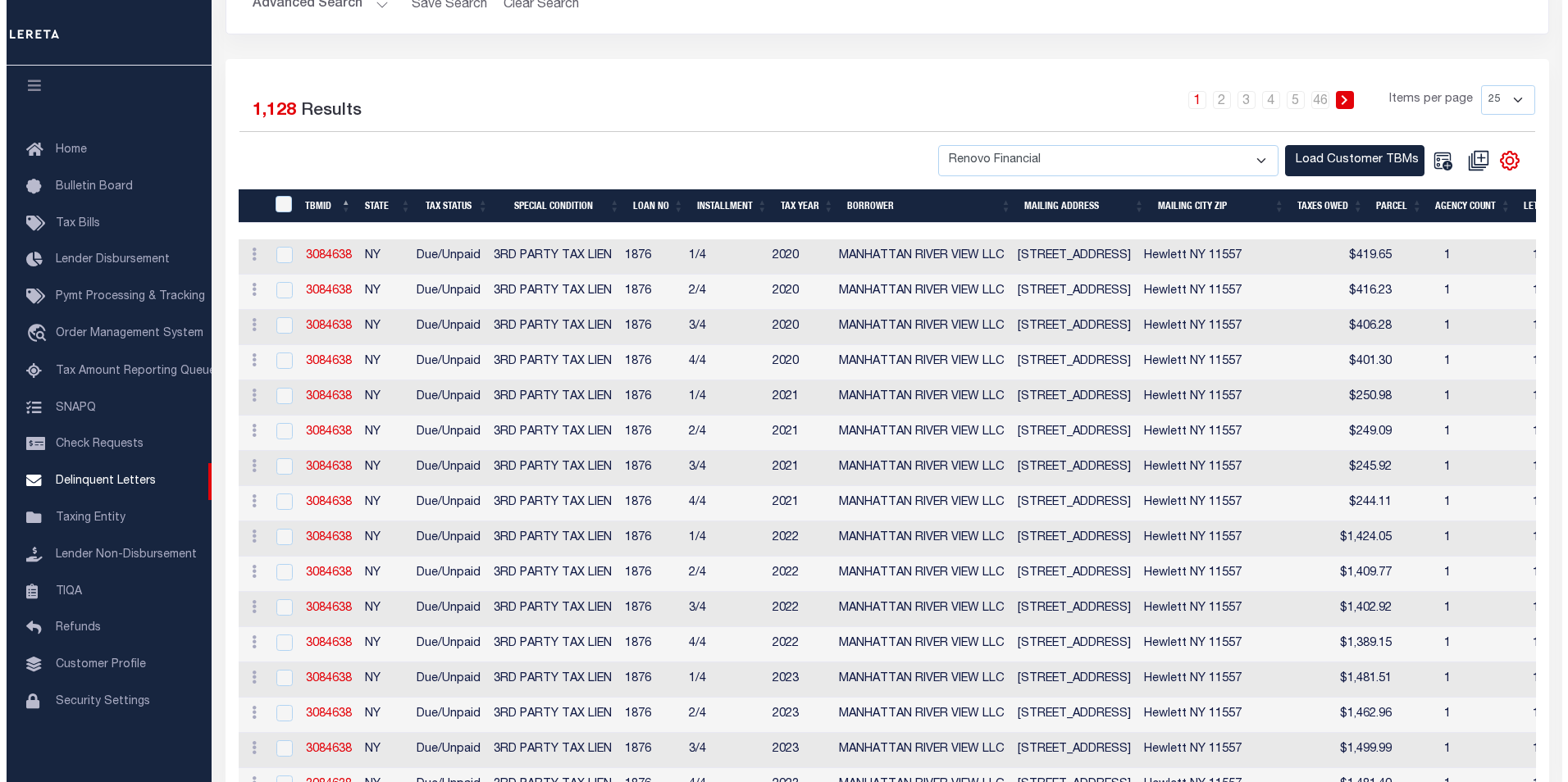
scroll to position [328, 0]
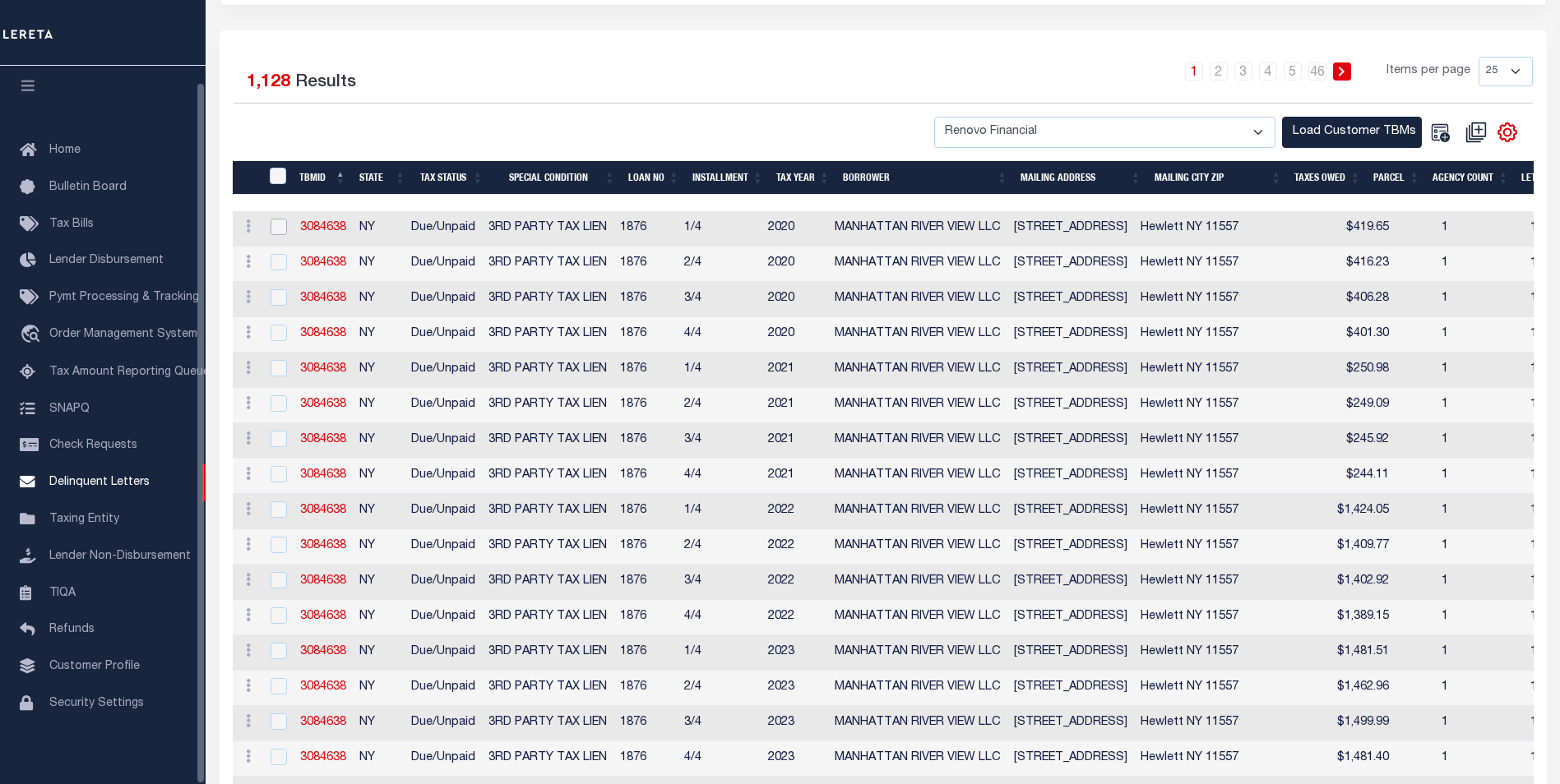
click at [278, 234] on input "checkbox" at bounding box center [278, 227] width 16 height 16
checkbox input "true"
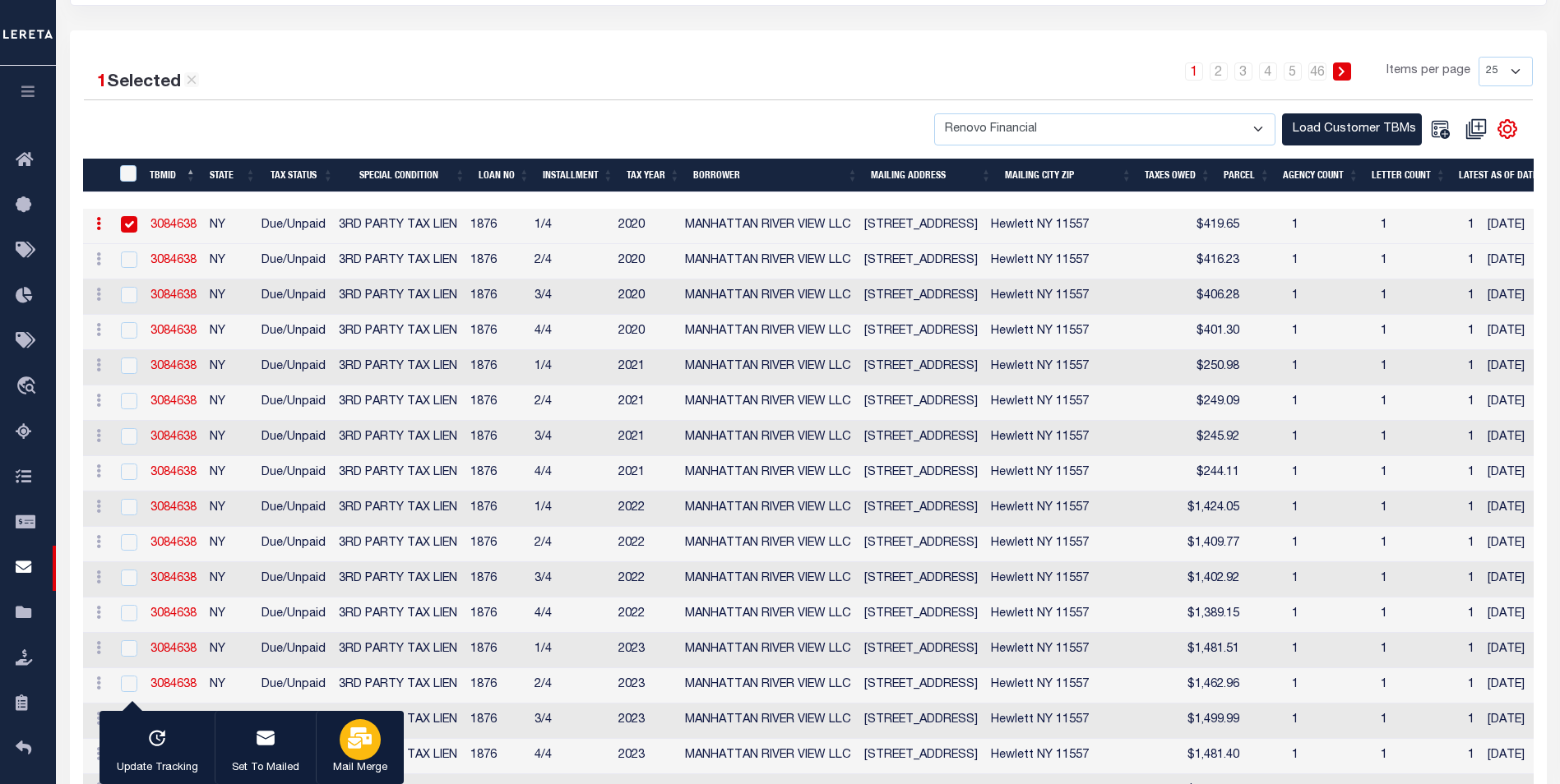
click at [355, 742] on icon "button" at bounding box center [360, 738] width 24 height 22
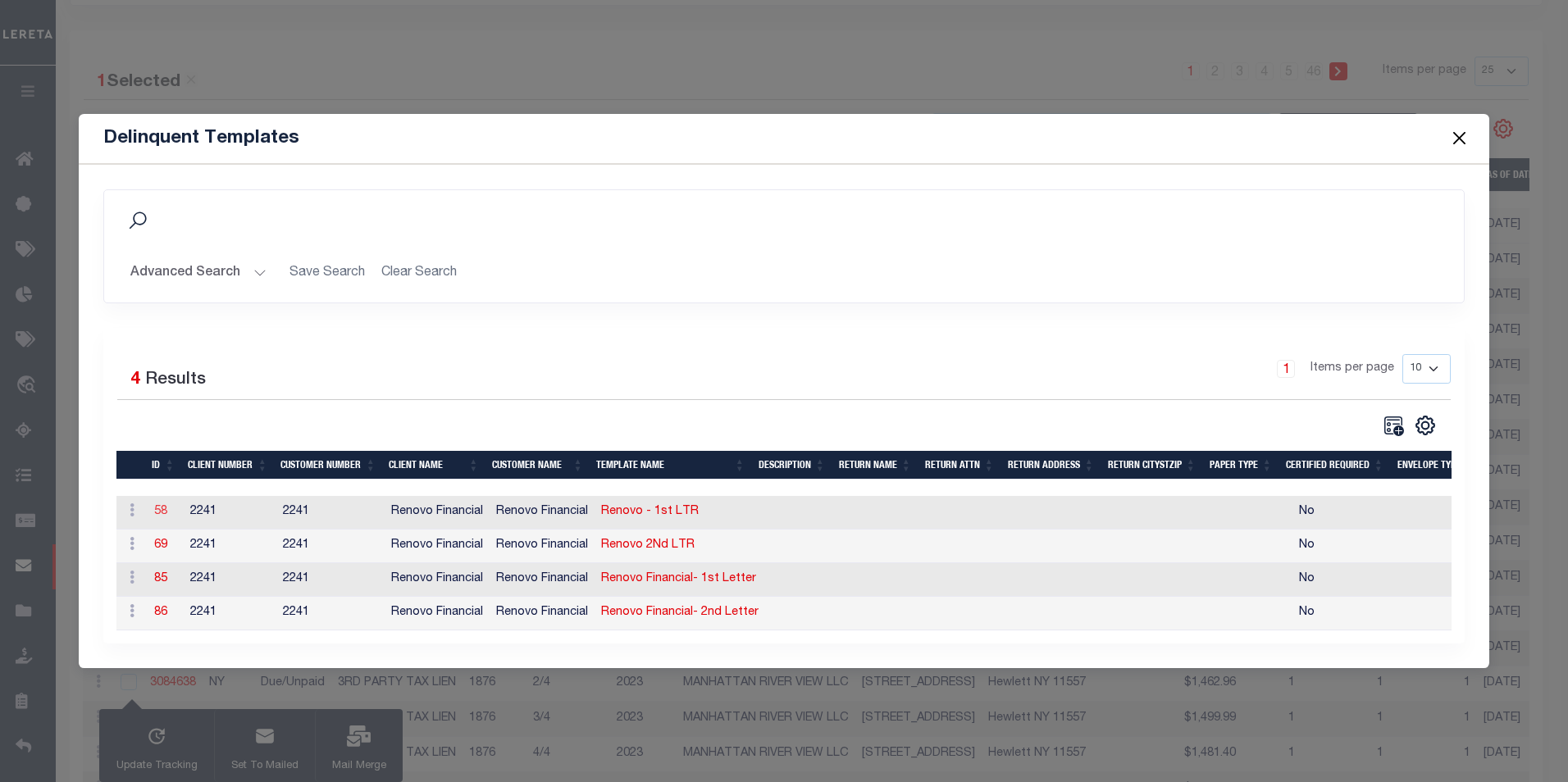
click at [155, 506] on link "58" at bounding box center [161, 511] width 13 height 11
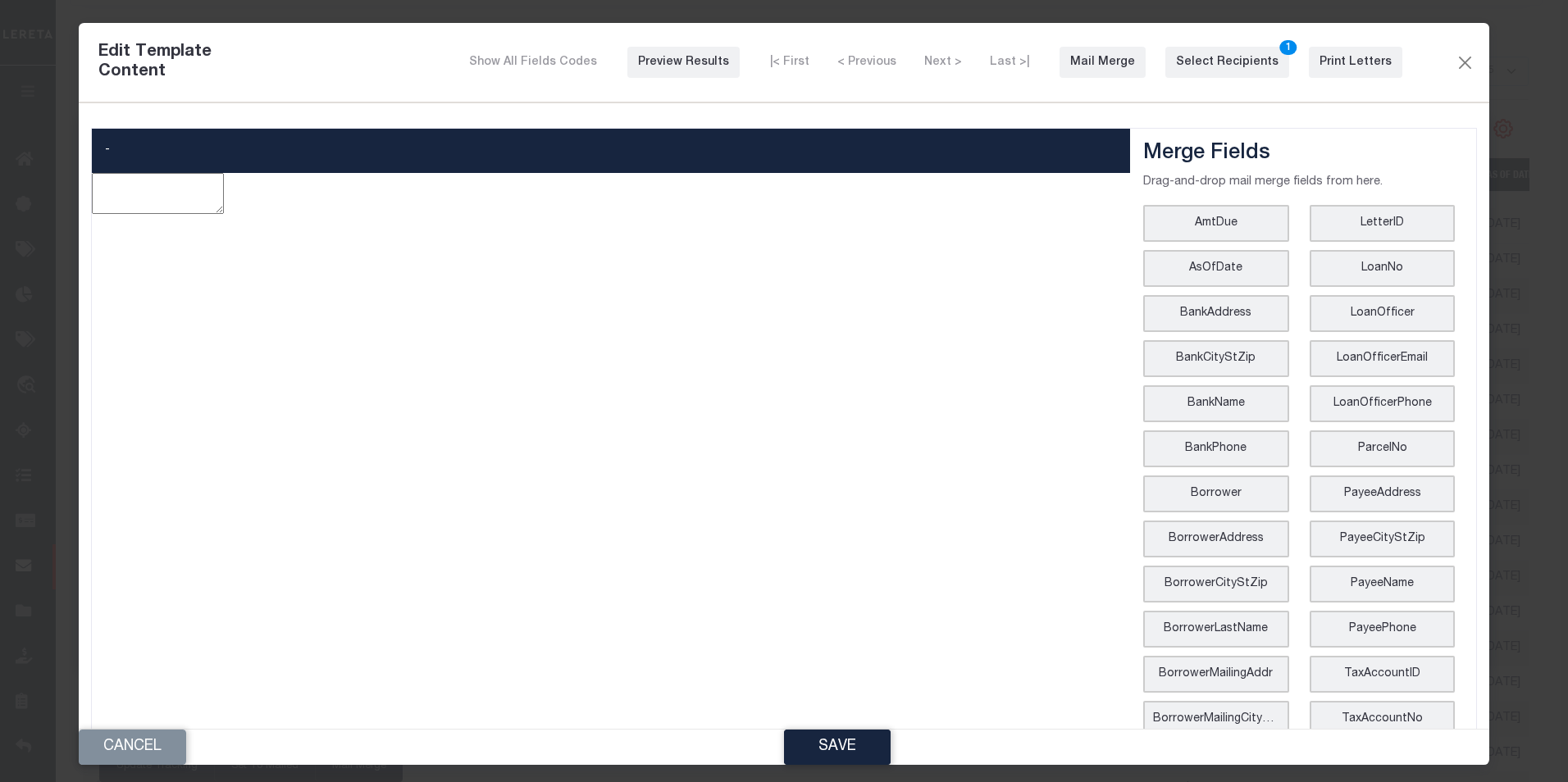
type textarea "<p><img src="data:image/png;base64,iVBORw0KGgoAAAANSUhEUgAAAIQAAAAiCAIAAAARY+YD…"
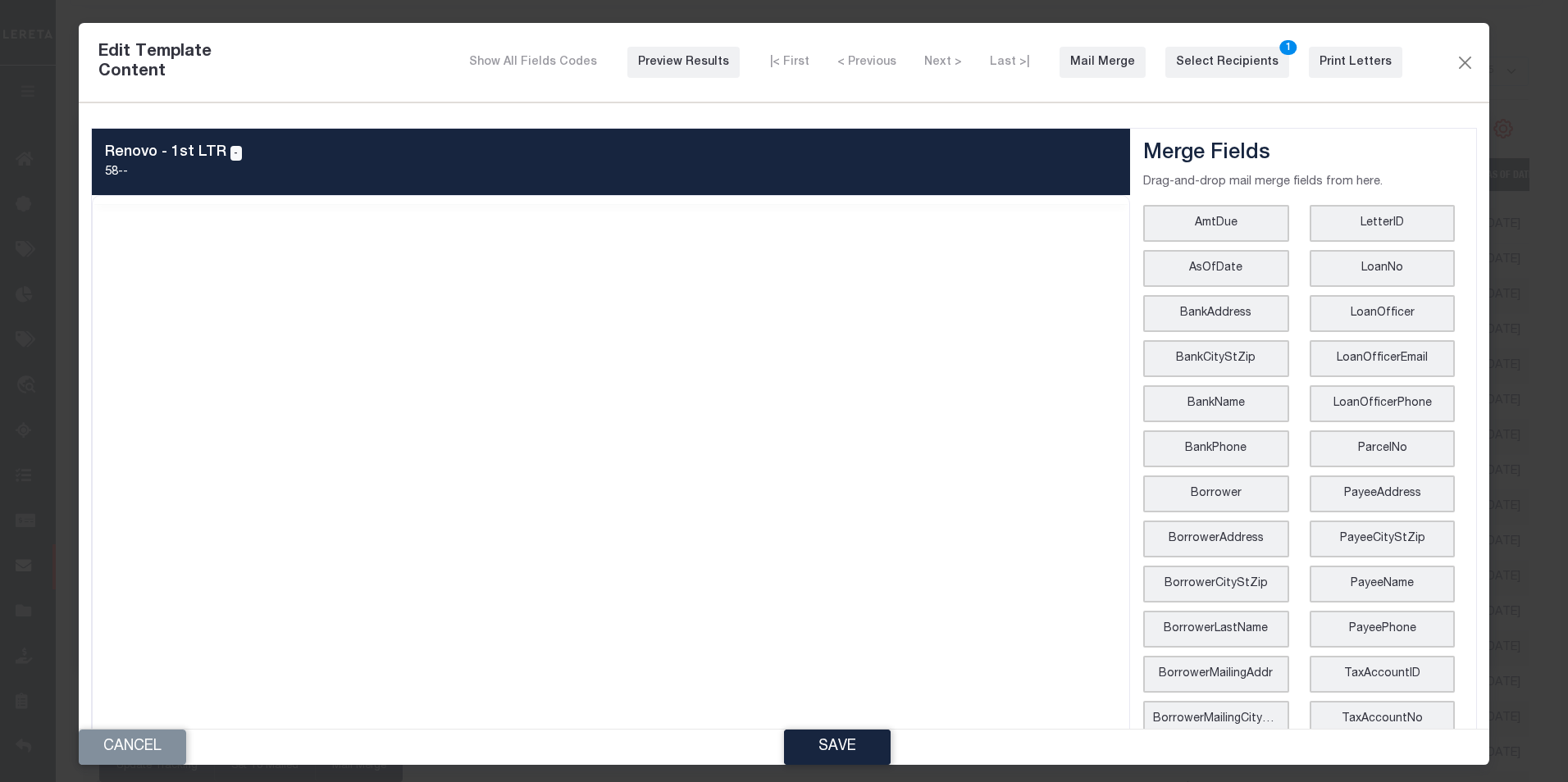
scroll to position [0, 0]
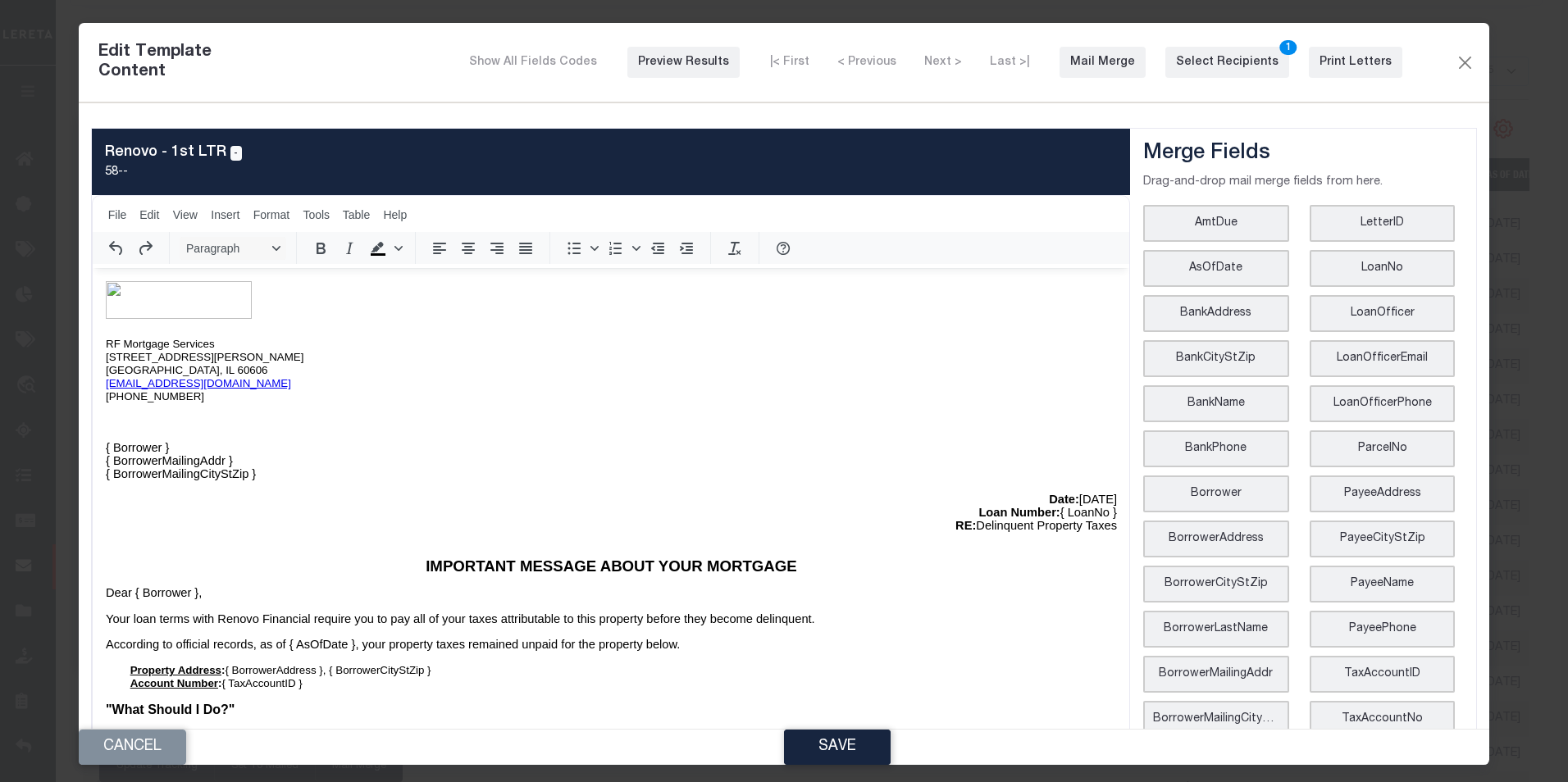
click at [1054, 498] on p "Date: [DATE]" at bounding box center [610, 500] width 1011 height 13
click at [995, 615] on p "Your loan terms wit h Renovo Financial r equire you to pay all of your taxes at…" at bounding box center [610, 619] width 1011 height 13
click at [857, 752] on button "Save" at bounding box center [837, 747] width 106 height 35
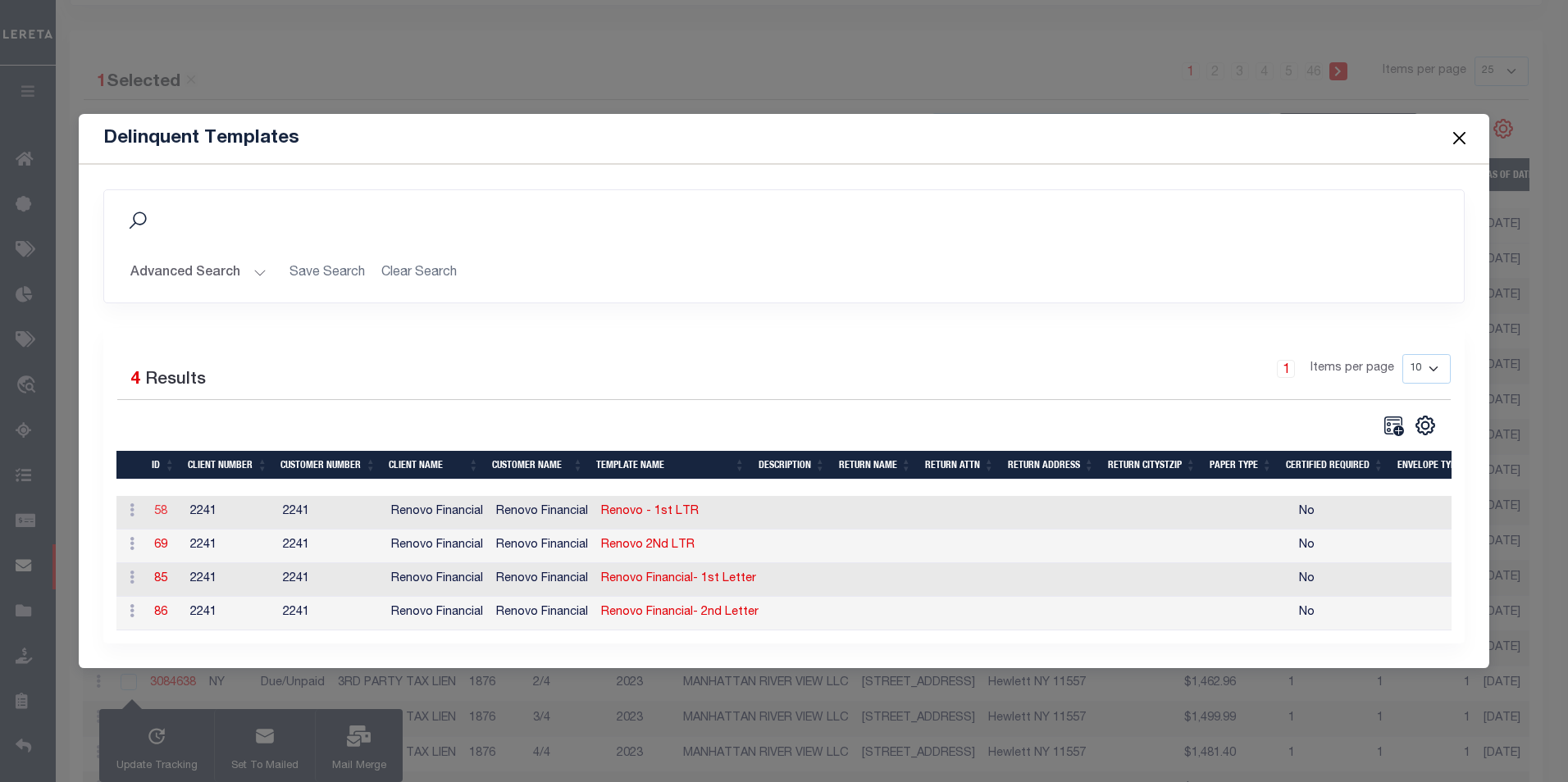
click at [167, 509] on link "58" at bounding box center [161, 511] width 13 height 11
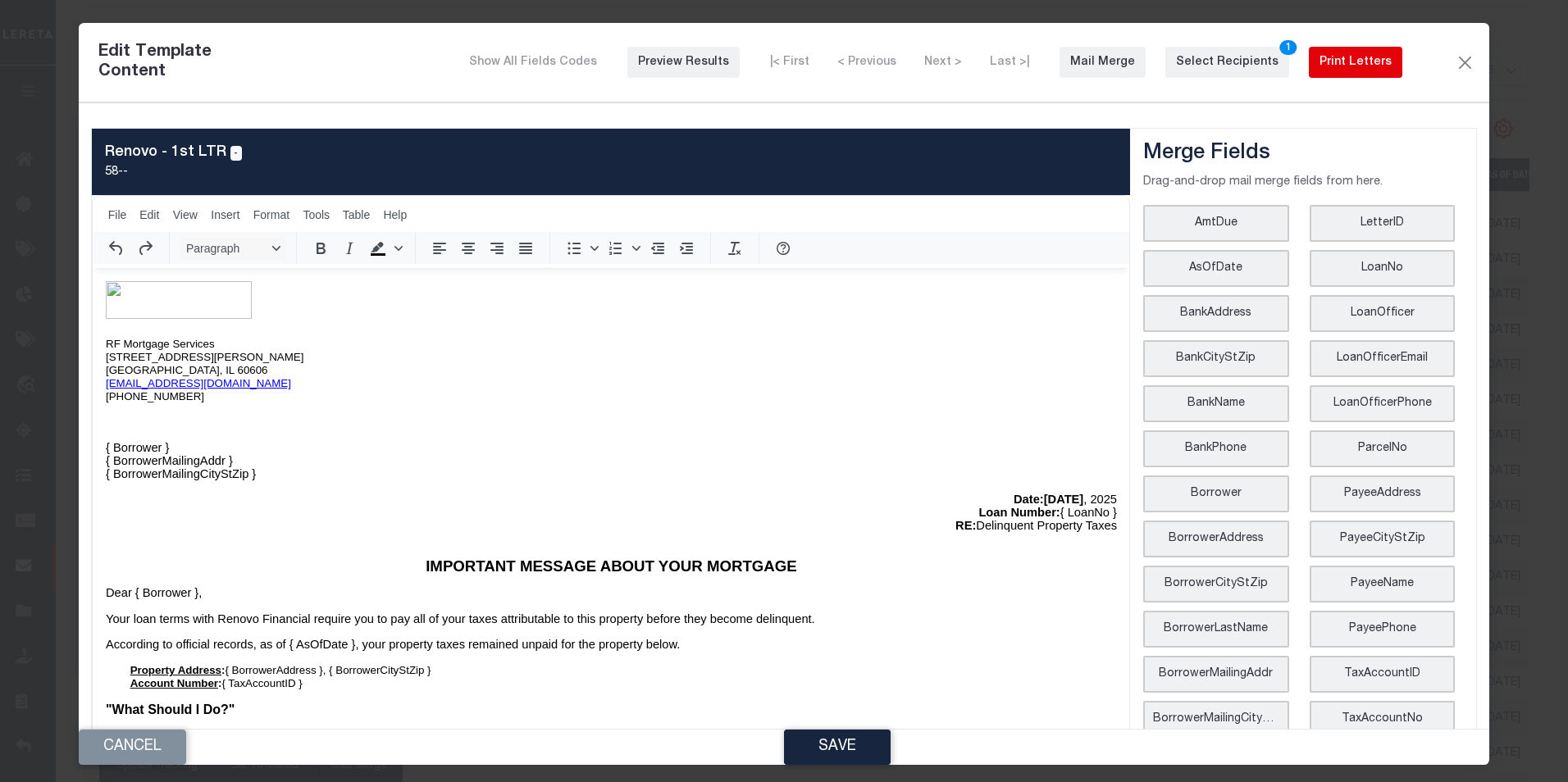
click at [1365, 61] on div "Print Letters" at bounding box center [1356, 63] width 73 height 17
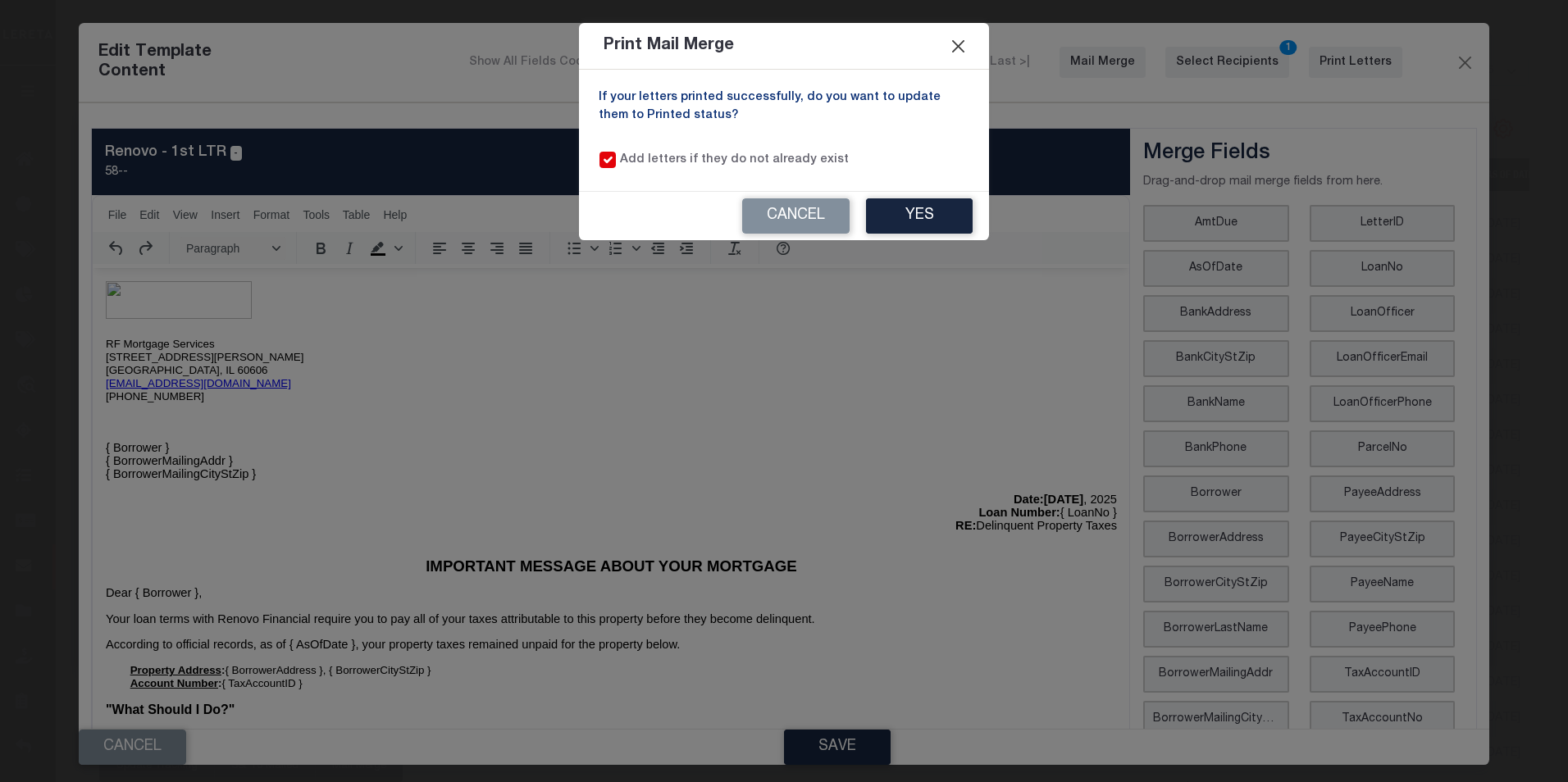
click at [958, 48] on button "Close" at bounding box center [958, 46] width 22 height 22
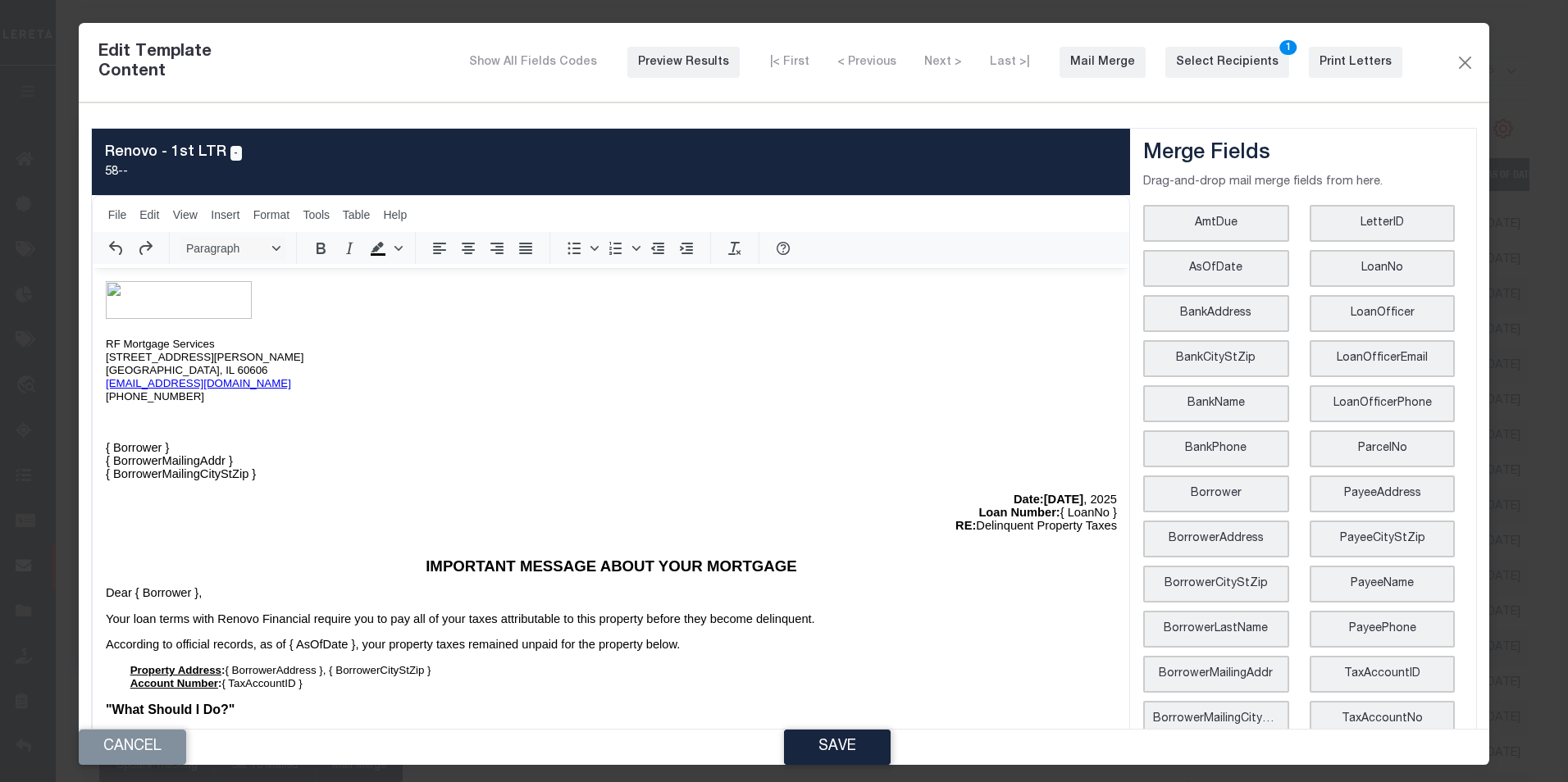
click at [912, 353] on p "RF Mortgage Services [STREET_ADDRESS][PERSON_NAME] [EMAIL_ADDRESS][DOMAIN_NAME]…" at bounding box center [610, 369] width 1011 height 66
click at [1456, 52] on button "Close" at bounding box center [1464, 62] width 20 height 22
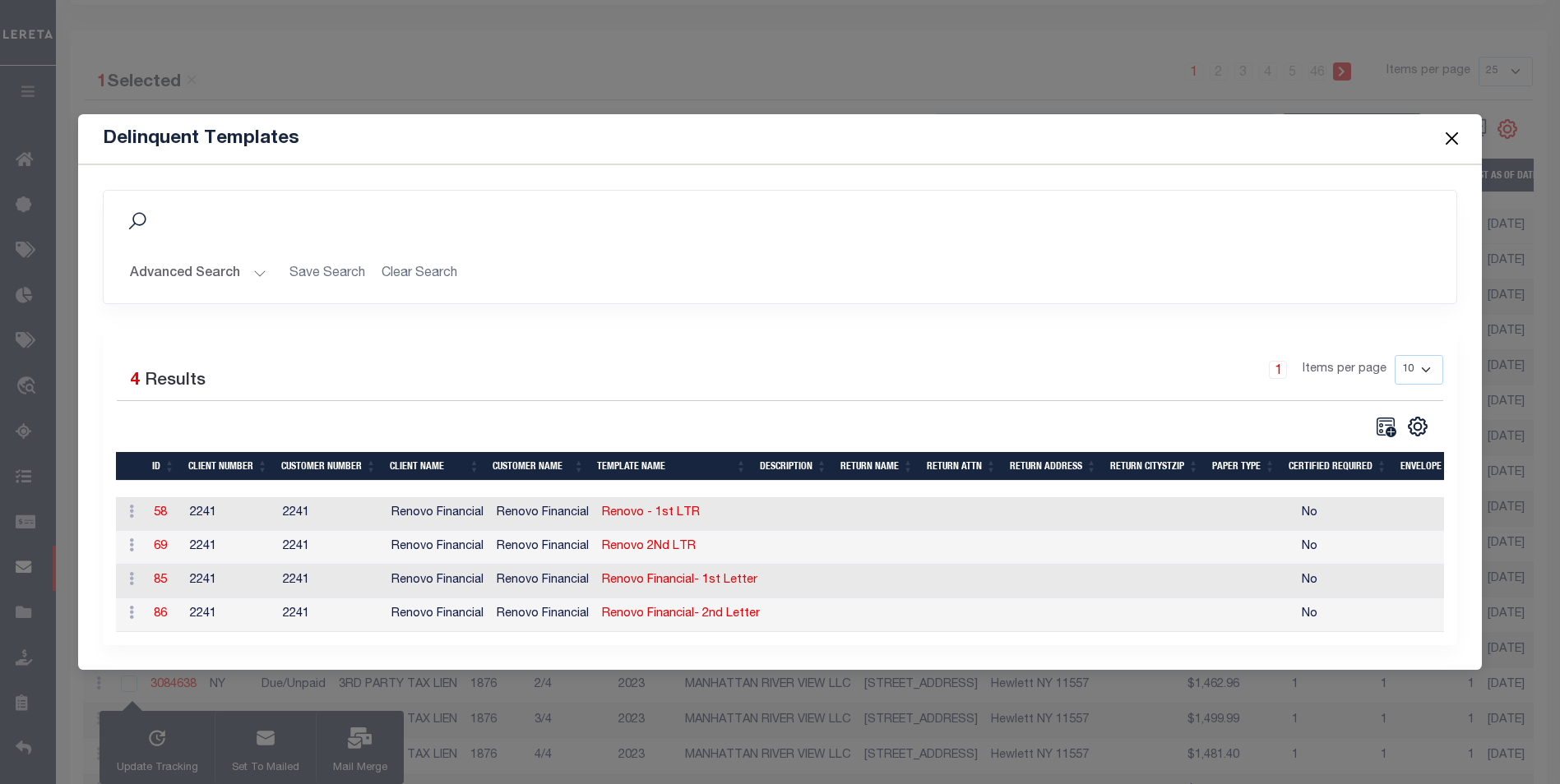
click at [1447, 137] on button "Close" at bounding box center [1451, 138] width 22 height 22
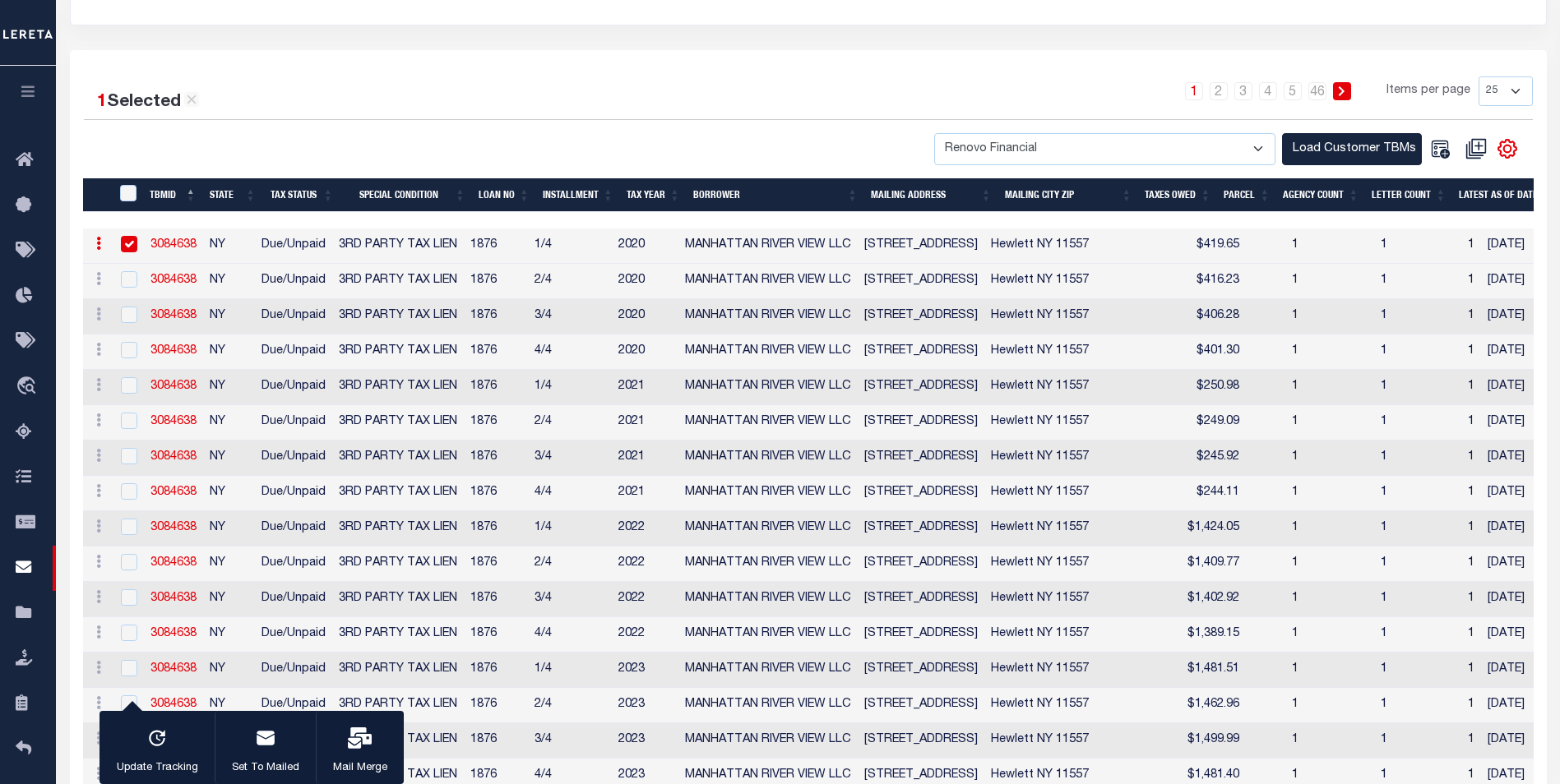
scroll to position [164, 0]
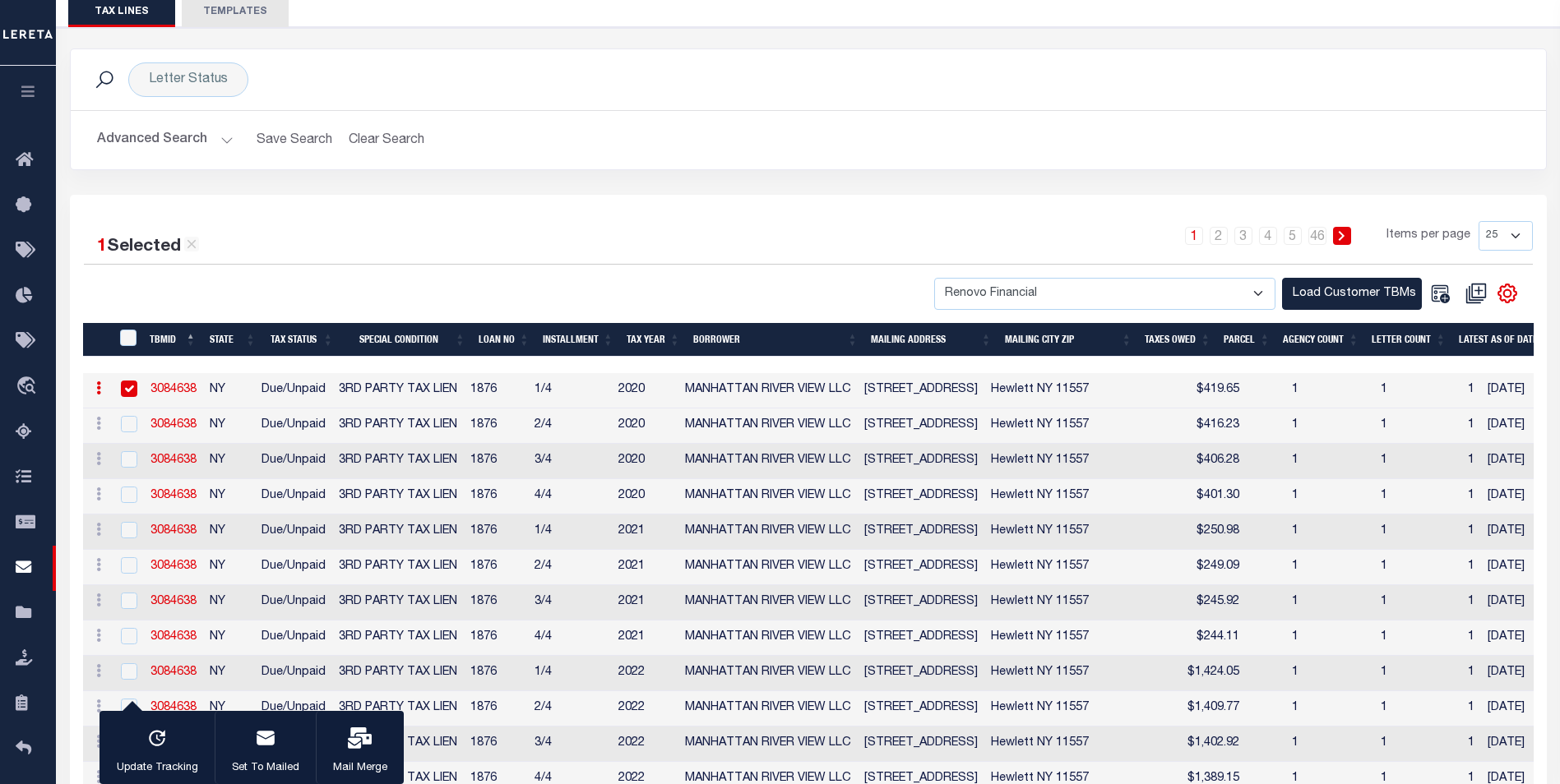
click at [224, 136] on button "Advanced Search" at bounding box center [165, 139] width 137 height 32
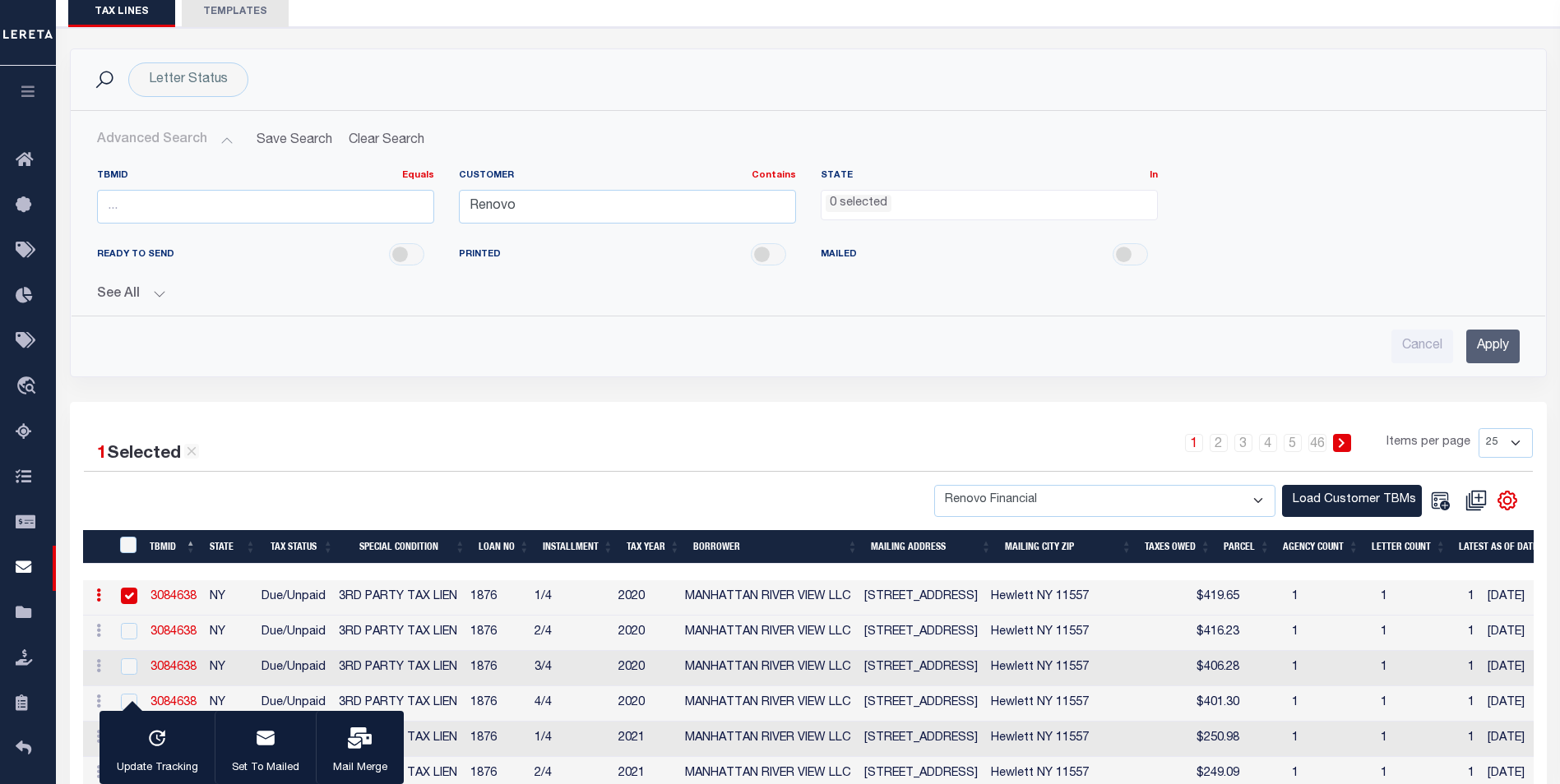
drag, startPoint x: 585, startPoint y: 210, endPoint x: 409, endPoint y: 226, distance: 176.7
click at [409, 226] on div "TBMID Equals Equals Is Not Equal To Is Greater Than Is Less Than Customer Conta…" at bounding box center [809, 203] width 1447 height 67
click at [541, 207] on input "Renovo" at bounding box center [627, 206] width 337 height 34
click at [539, 207] on input "Renovo" at bounding box center [627, 206] width 337 height 34
click at [560, 204] on input "text" at bounding box center [627, 206] width 337 height 34
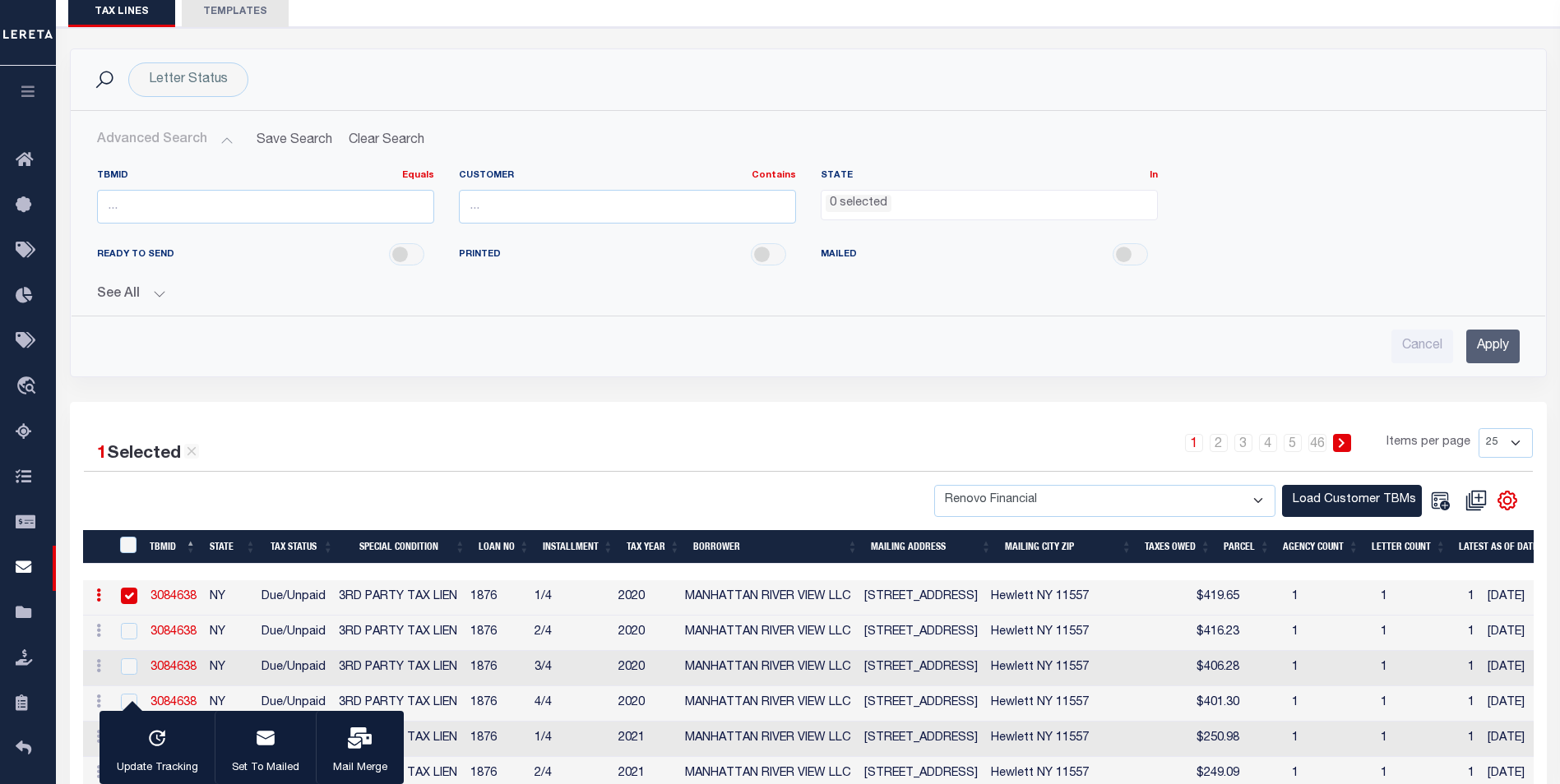
click at [560, 204] on input "text" at bounding box center [627, 206] width 337 height 34
drag, startPoint x: 1022, startPoint y: 308, endPoint x: 1001, endPoint y: 322, distance: 25.2
click at [1020, 323] on div "TBMID Equals Equals Is Not Equal To Is Greater Than Is Less Than Customer Conta…" at bounding box center [809, 259] width 1449 height 207
click at [662, 202] on input "text" at bounding box center [627, 206] width 337 height 34
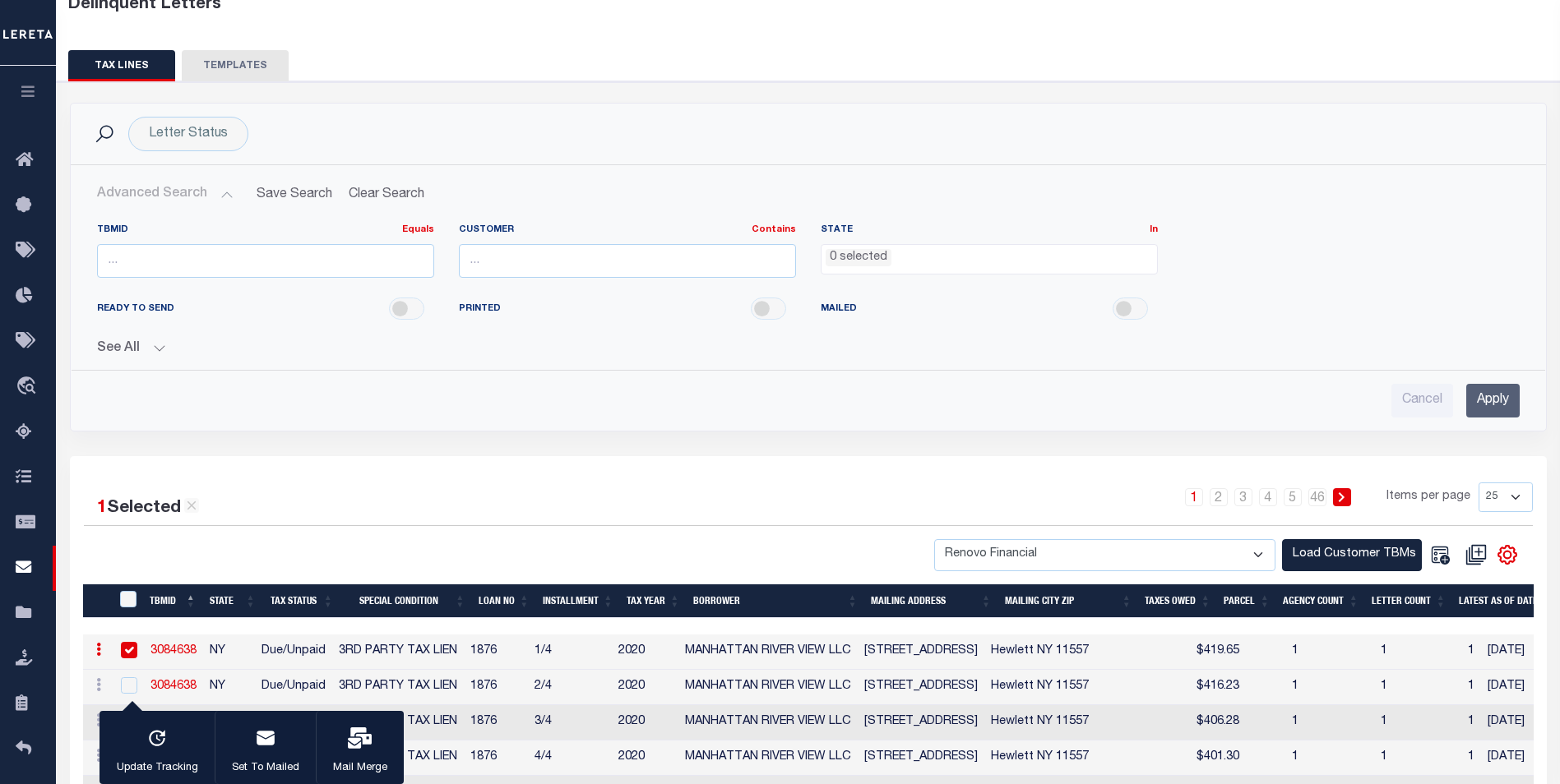
scroll to position [0, 0]
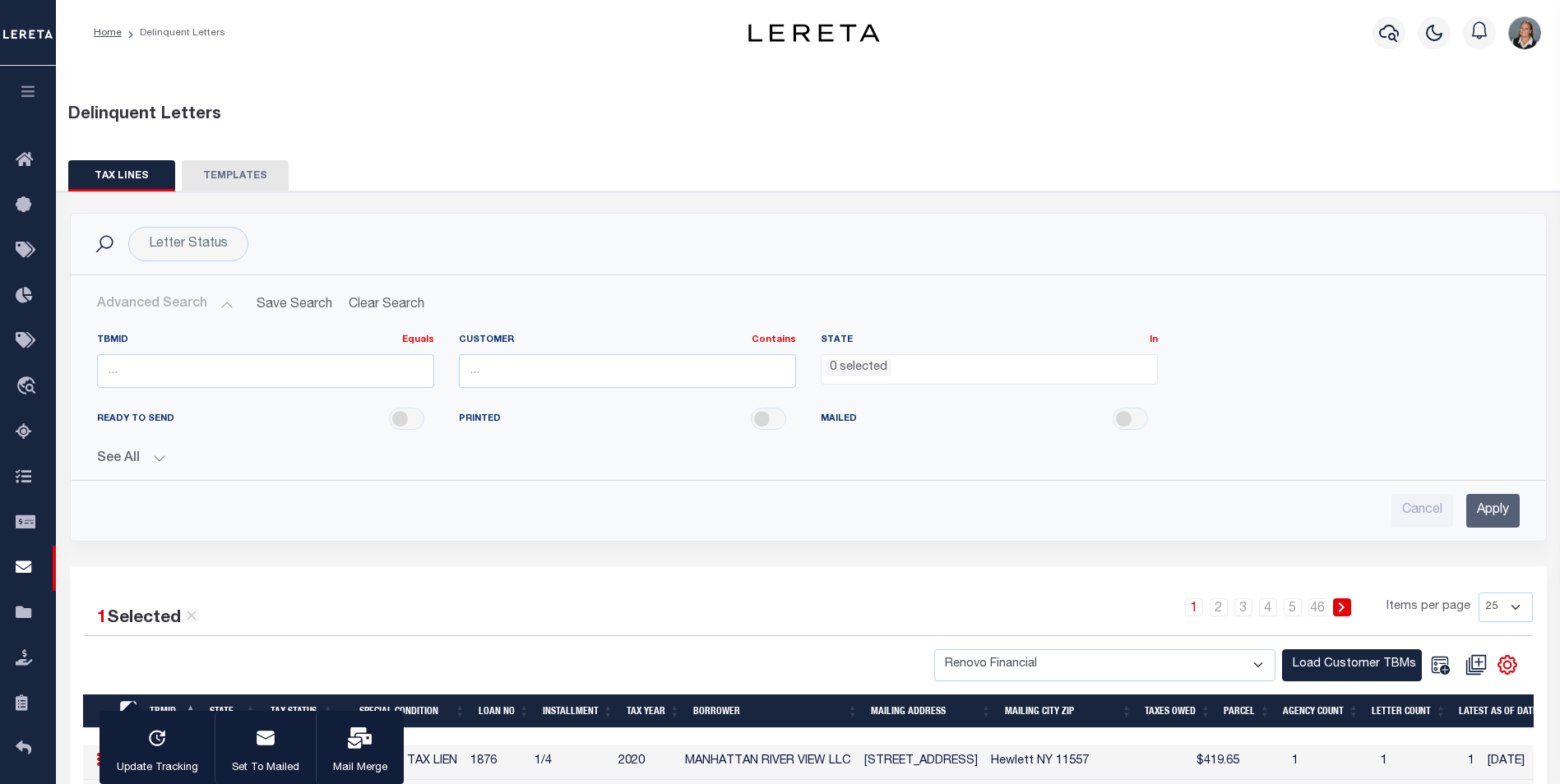
click at [242, 171] on button "TEMPLATES" at bounding box center [235, 176] width 106 height 31
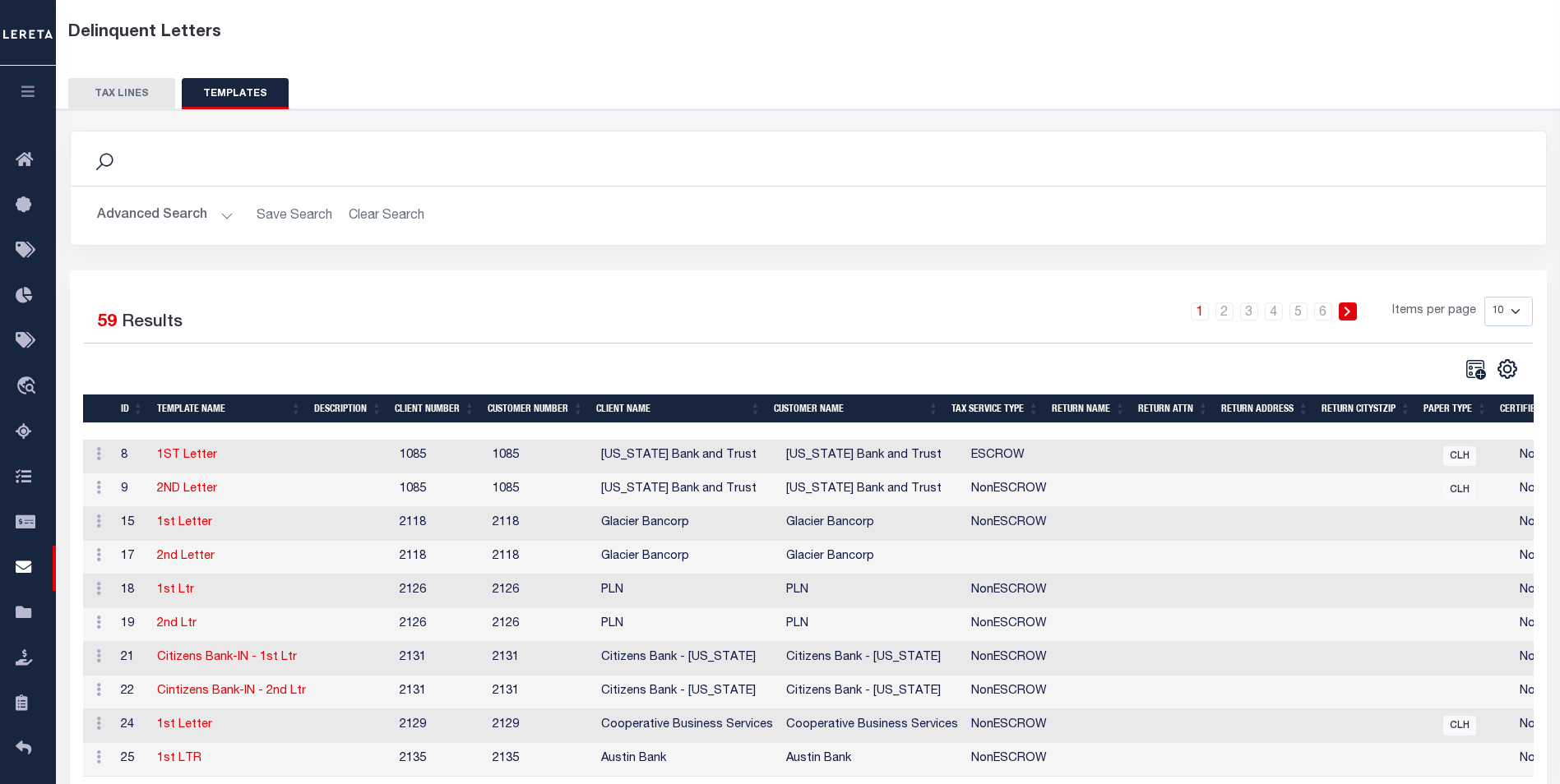
scroll to position [172, 0]
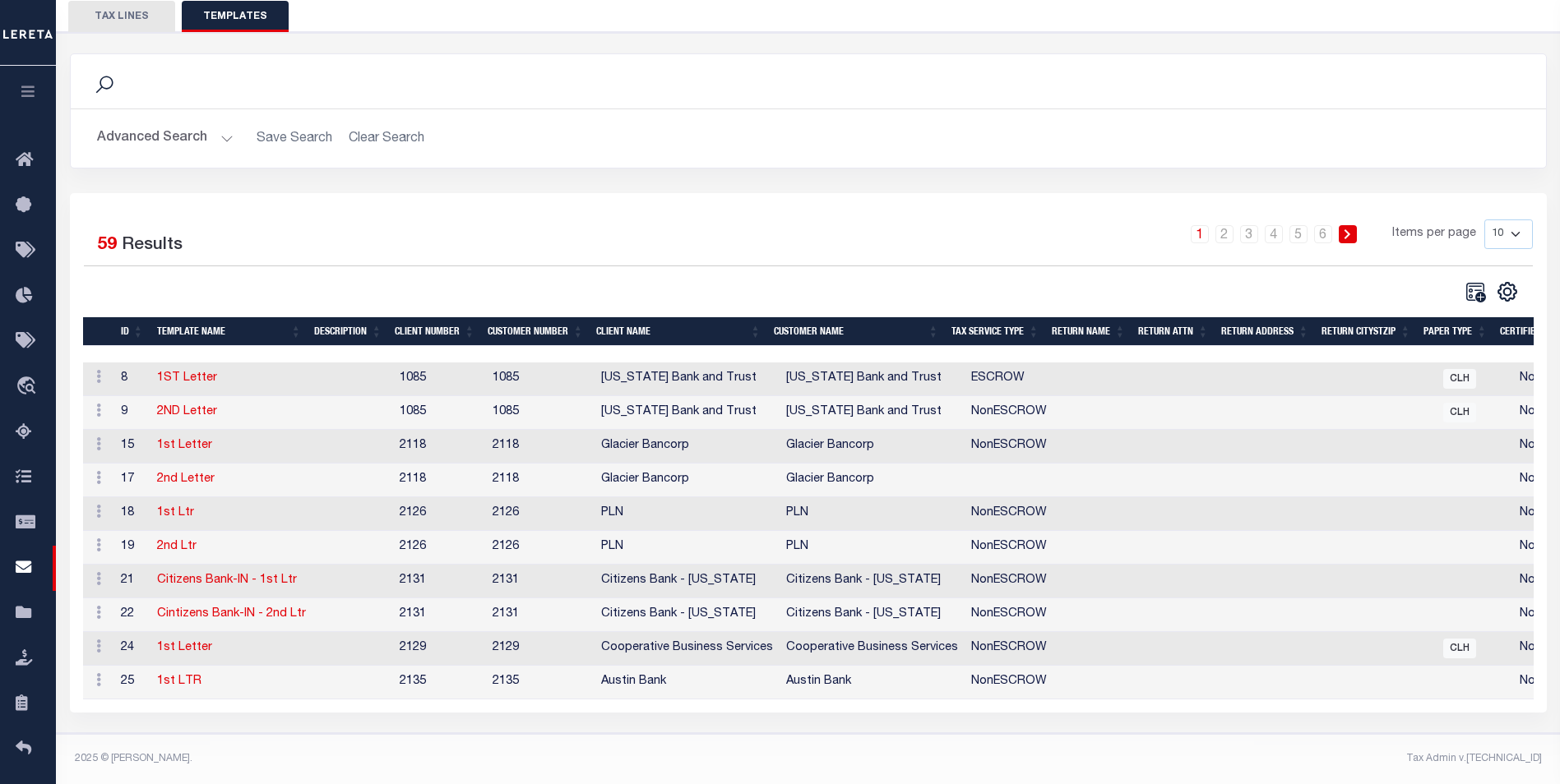
click at [1519, 220] on select "10 25 50 100" at bounding box center [1508, 235] width 48 height 29
select select "100"
click at [1484, 220] on select "10 25 50 100" at bounding box center [1508, 235] width 48 height 29
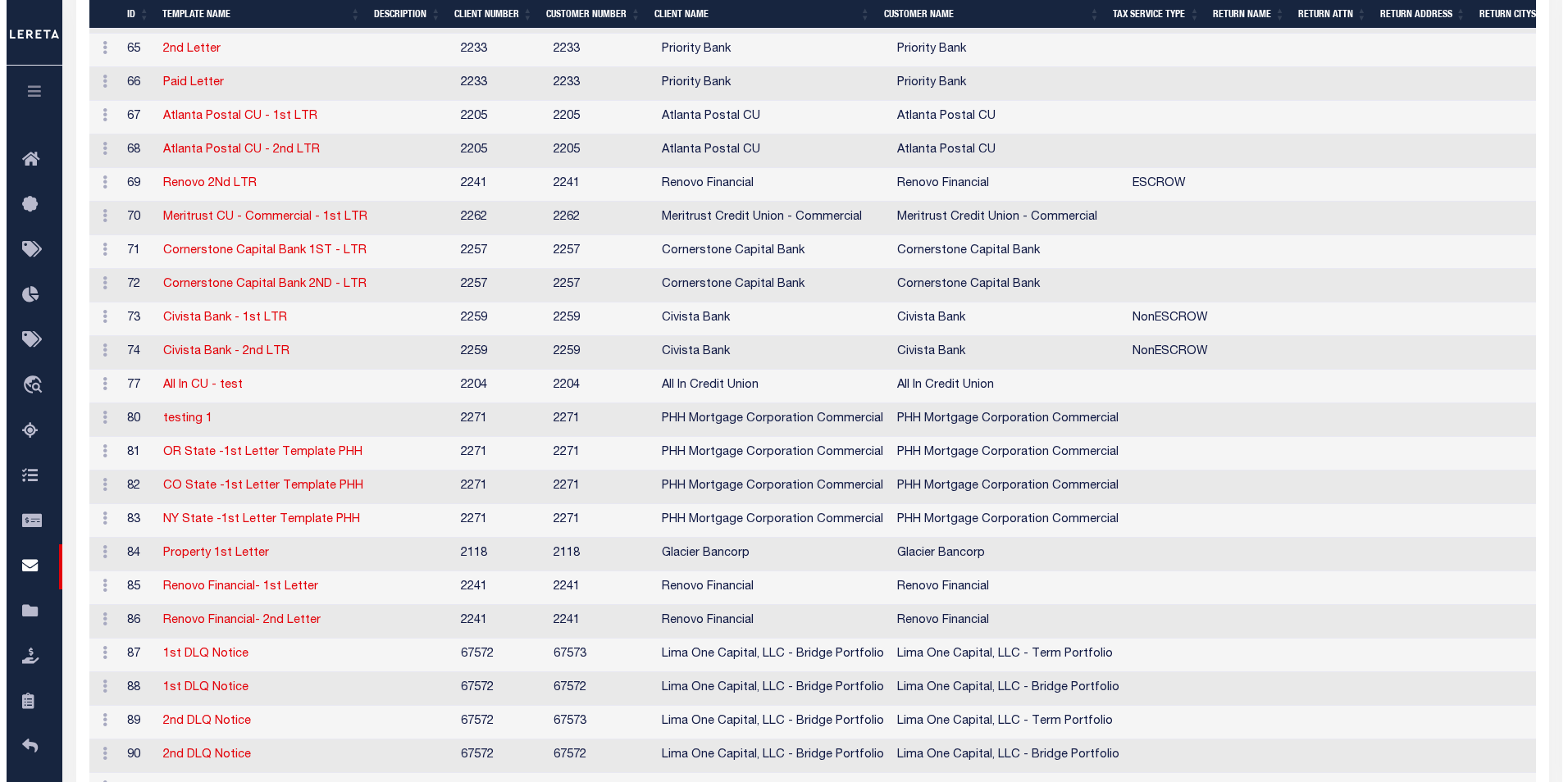
scroll to position [1802, 0]
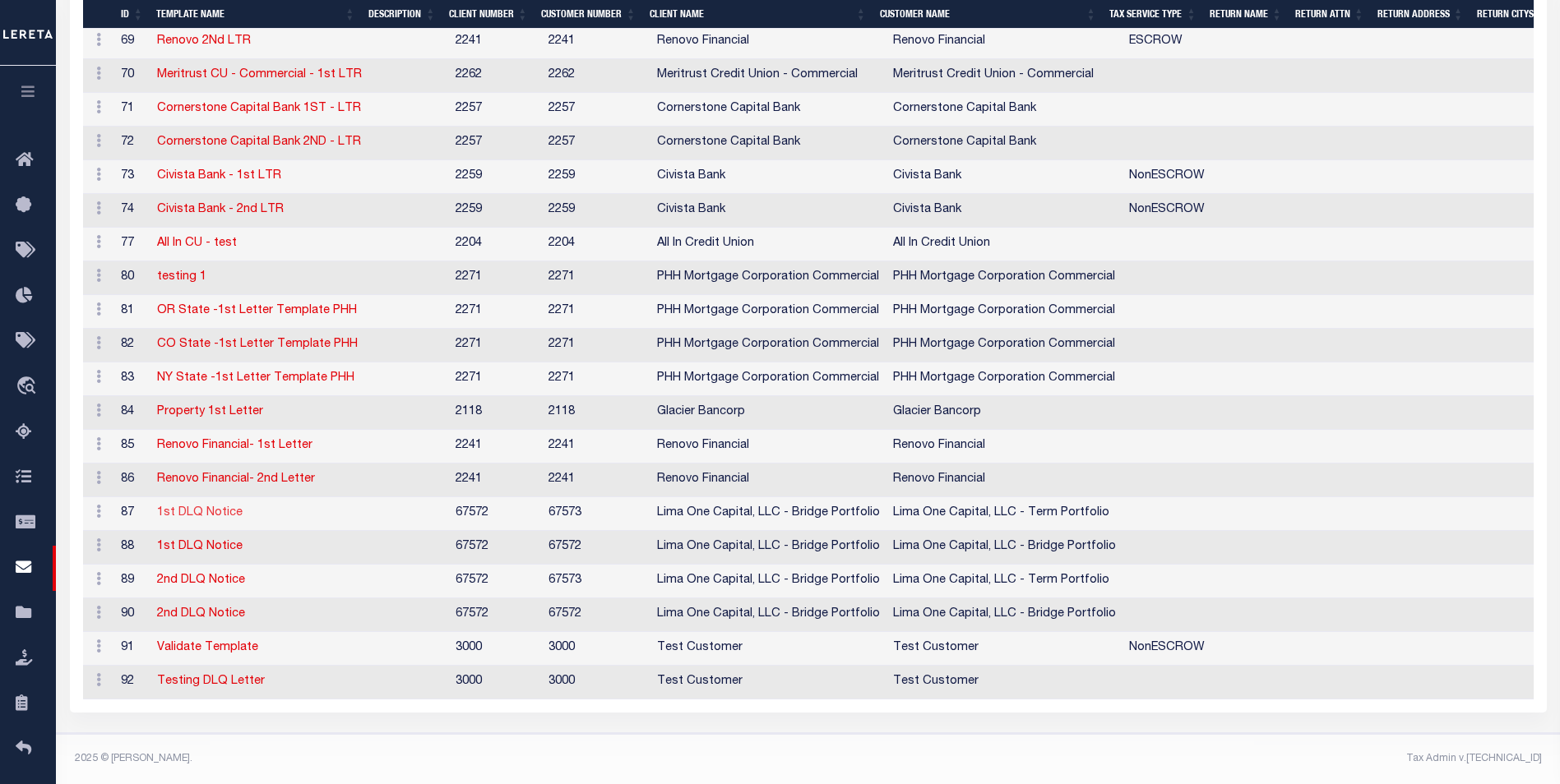
click at [214, 507] on link "1st DLQ Notice" at bounding box center [199, 512] width 86 height 11
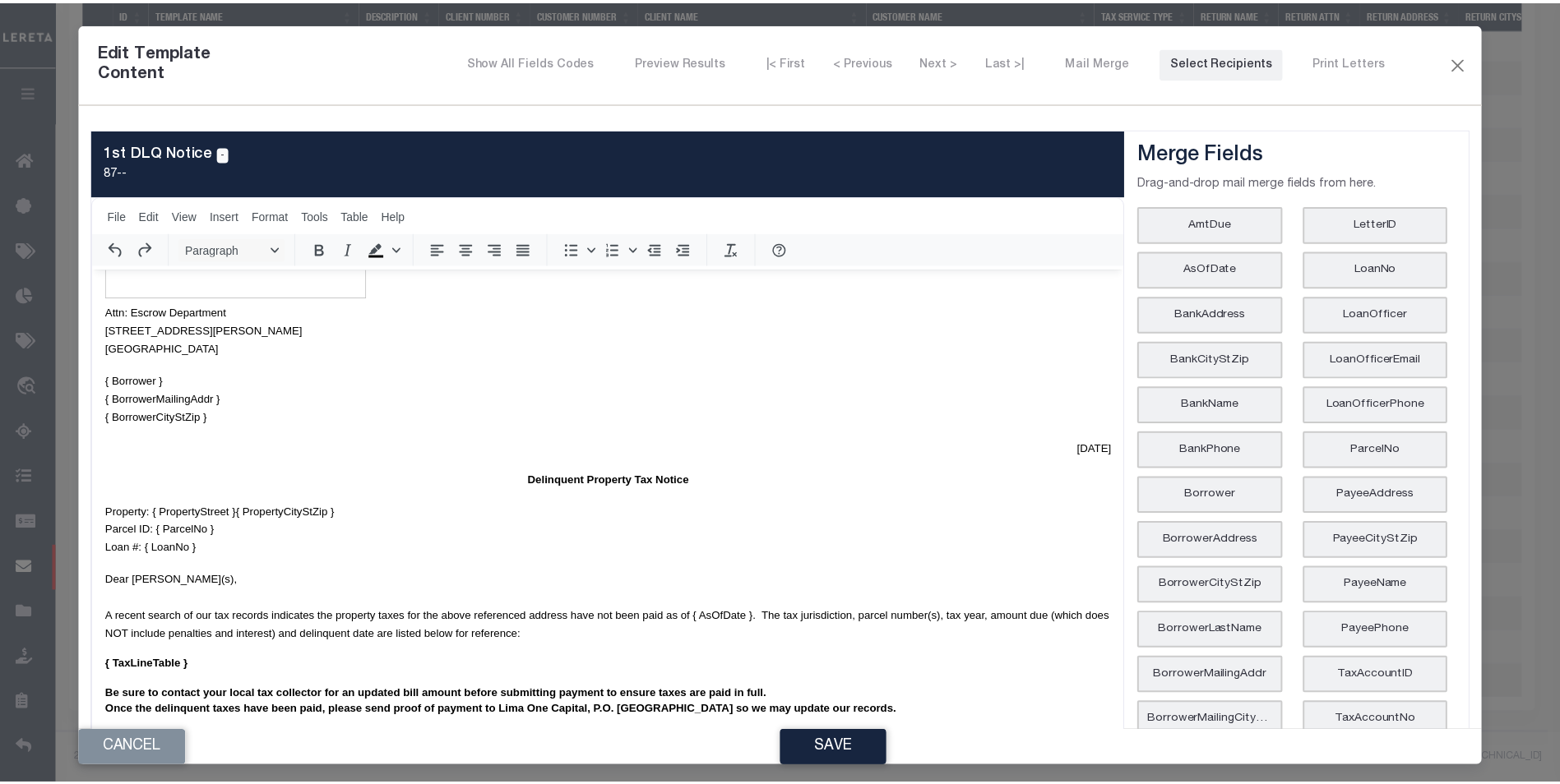
scroll to position [0, 0]
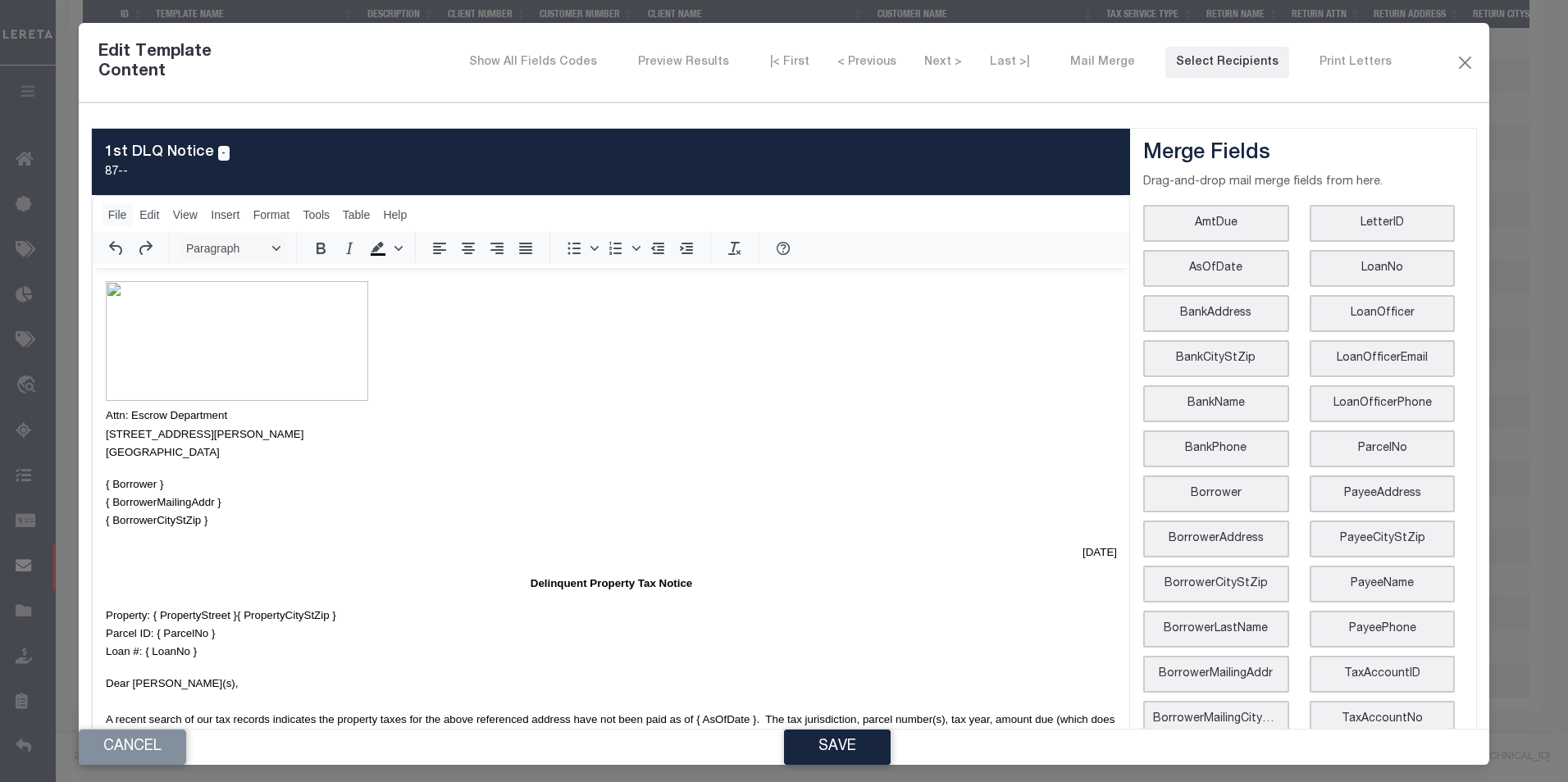
click at [117, 214] on span "File" at bounding box center [117, 214] width 19 height 13
click at [535, 397] on p "Attn: Escrow Department [STREET_ADDRESS][PERSON_NAME]" at bounding box center [610, 371] width 1011 height 180
click at [1455, 65] on button "Close" at bounding box center [1464, 62] width 20 height 22
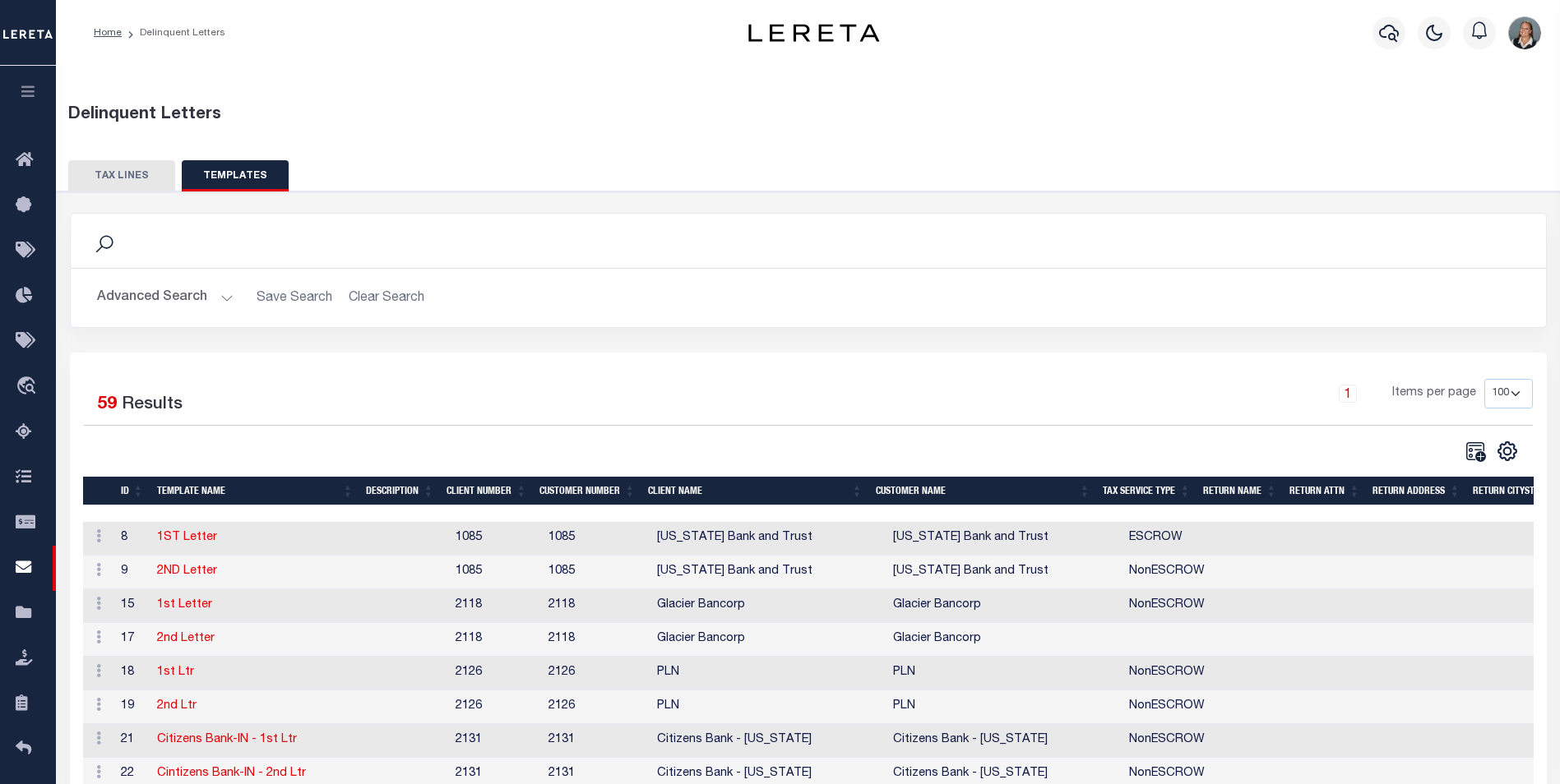
click at [219, 298] on button "Advanced Search" at bounding box center [165, 298] width 137 height 32
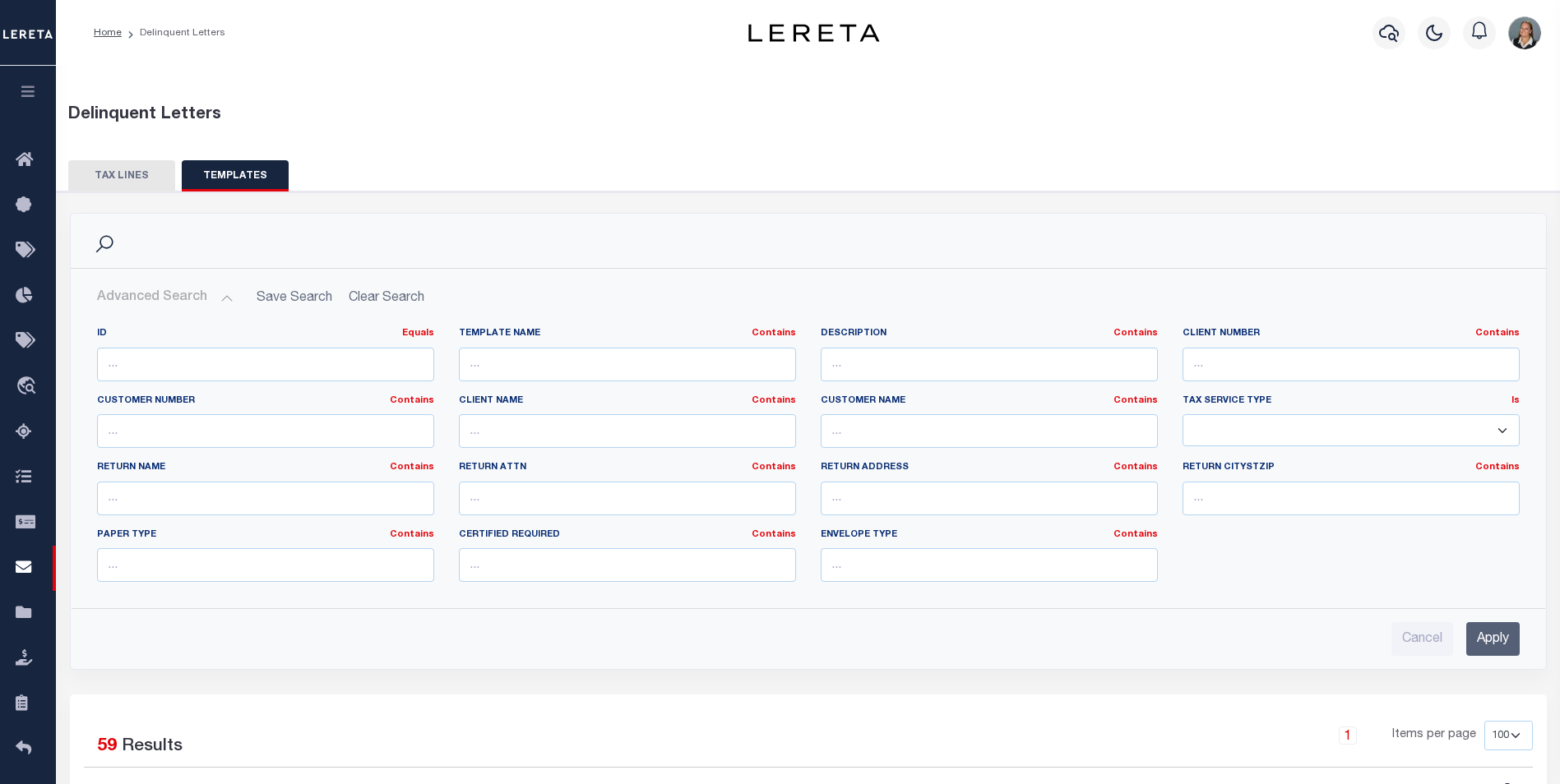
click at [115, 182] on button "TAX LINES" at bounding box center [121, 176] width 106 height 31
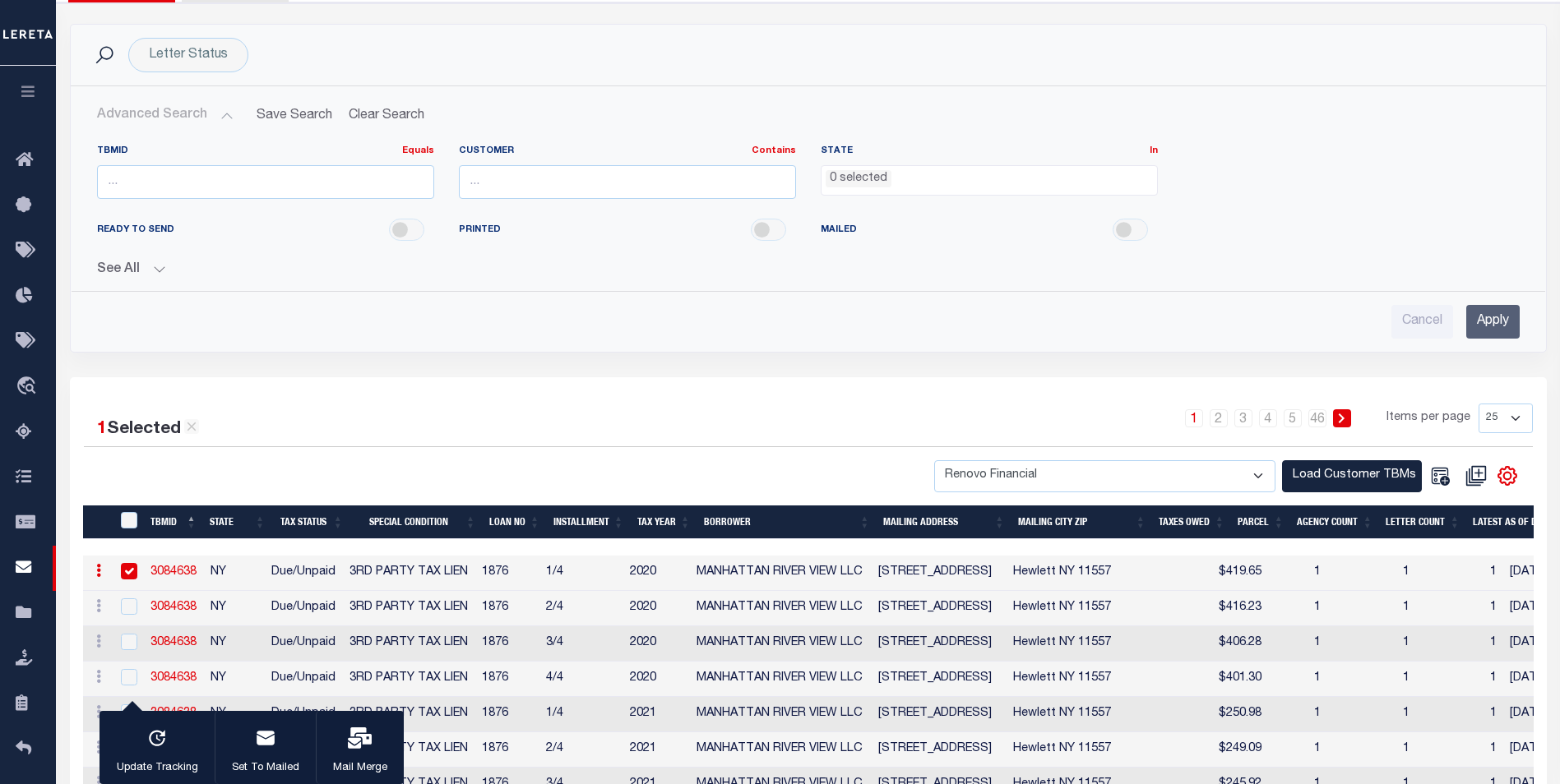
scroll to position [247, 0]
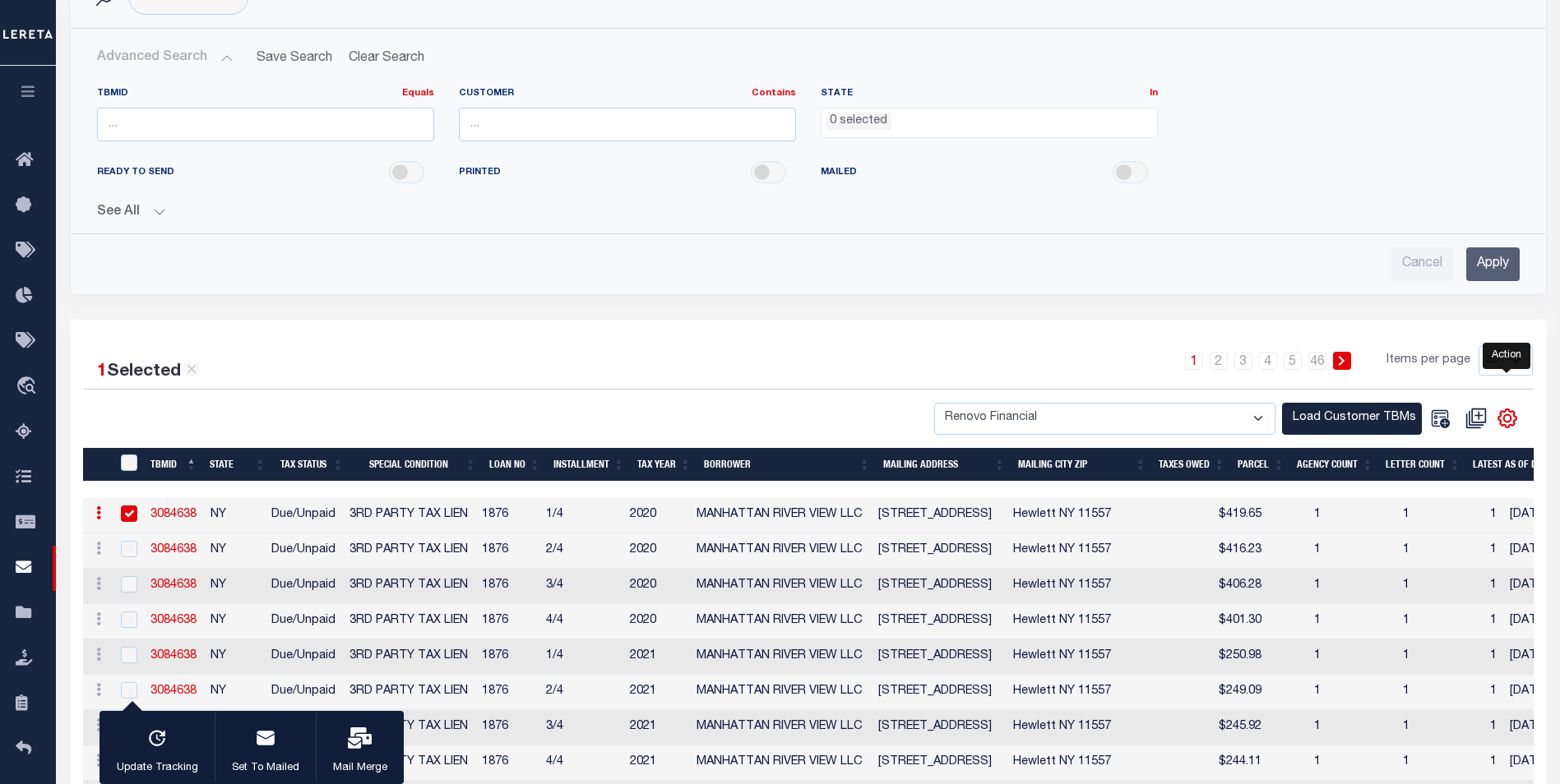
click at [1500, 421] on icon "" at bounding box center [1507, 418] width 18 height 18
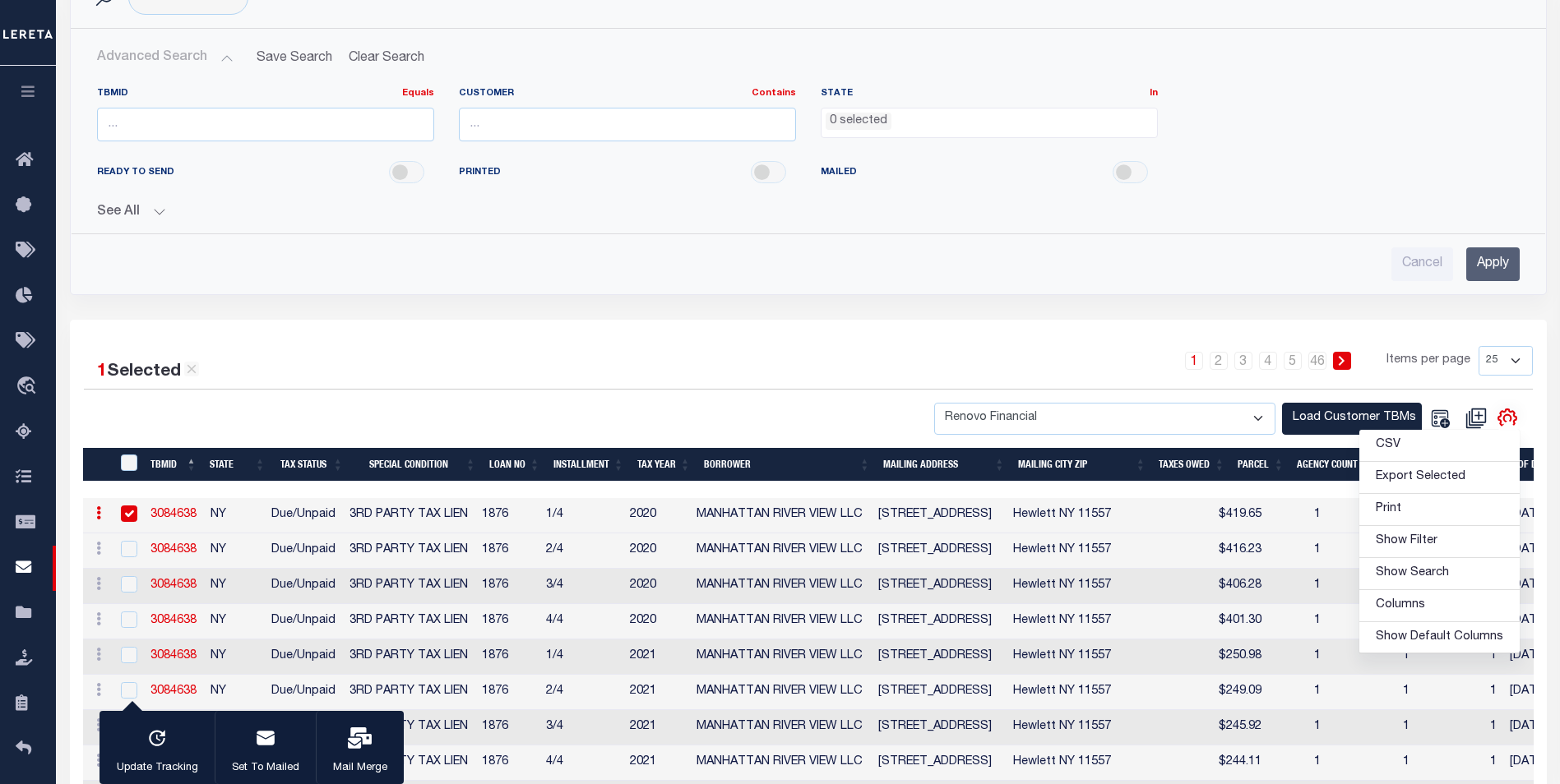
click at [765, 348] on div "1 2 3 4 5 … 46 Items per page 25 50 100 500 1000" at bounding box center [992, 367] width 1080 height 42
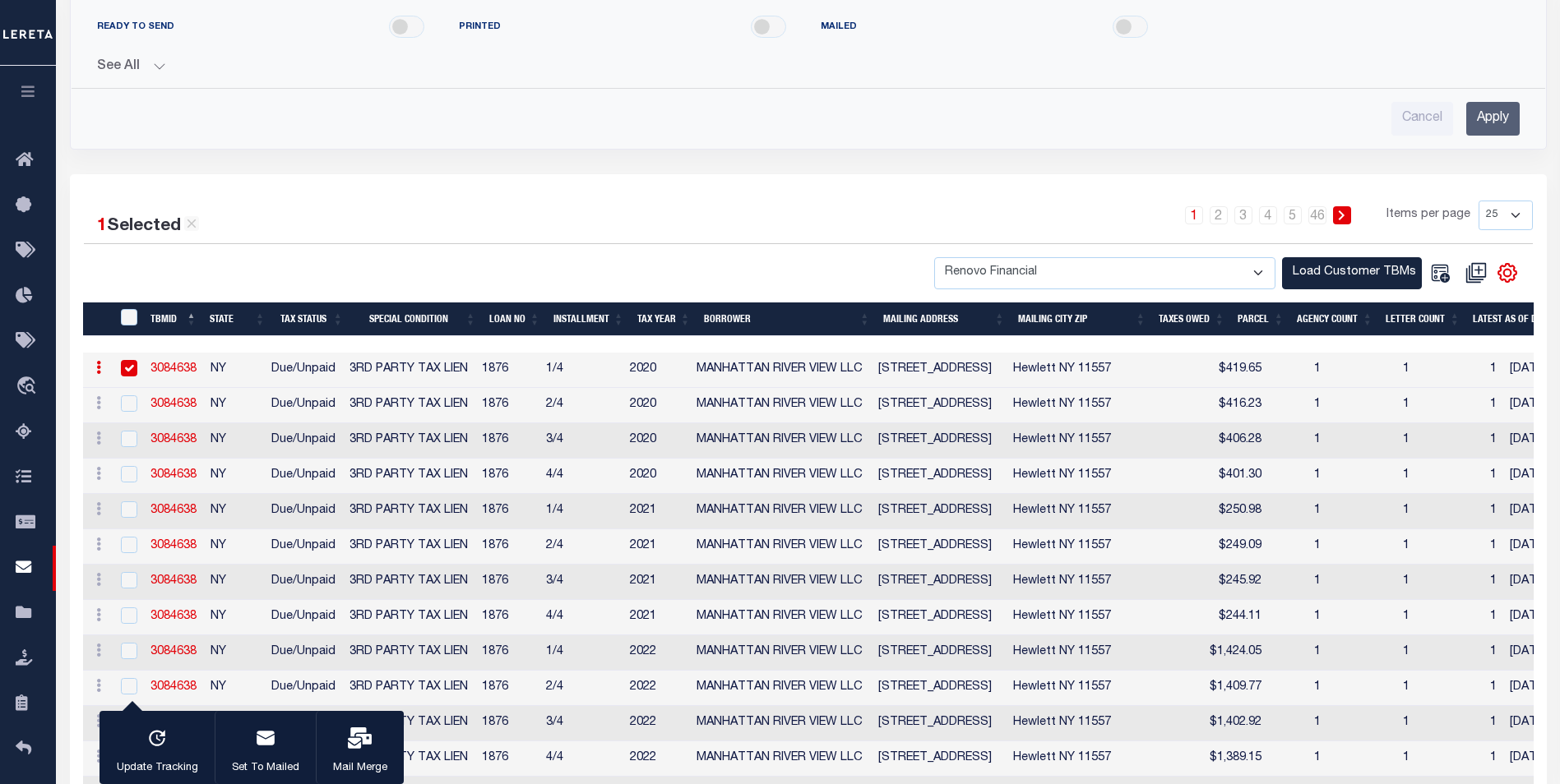
scroll to position [411, 0]
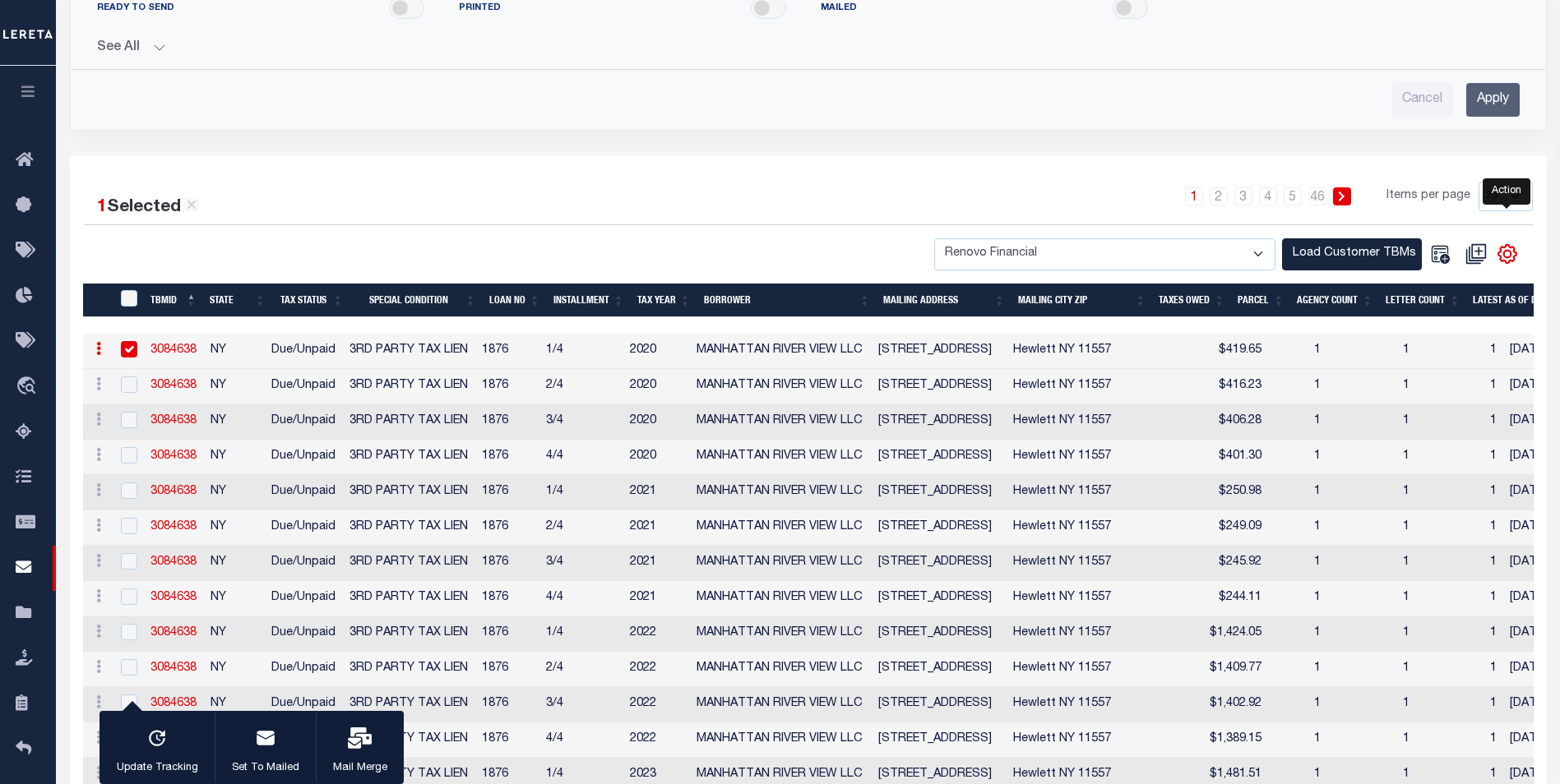
click at [1503, 256] on icon "" at bounding box center [1506, 254] width 8 height 8
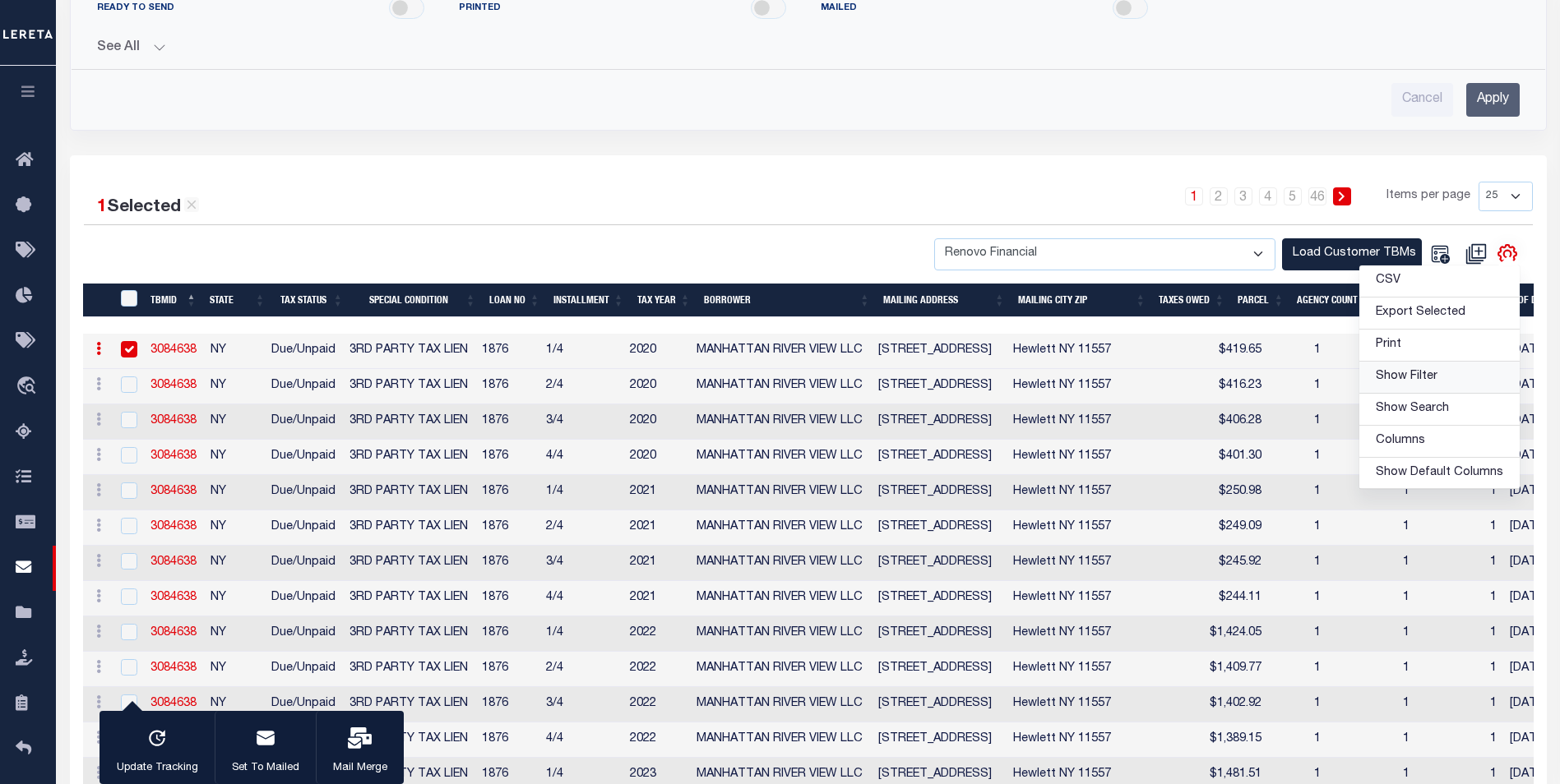
click at [1409, 385] on link "Show Filter" at bounding box center [1439, 377] width 160 height 32
select select
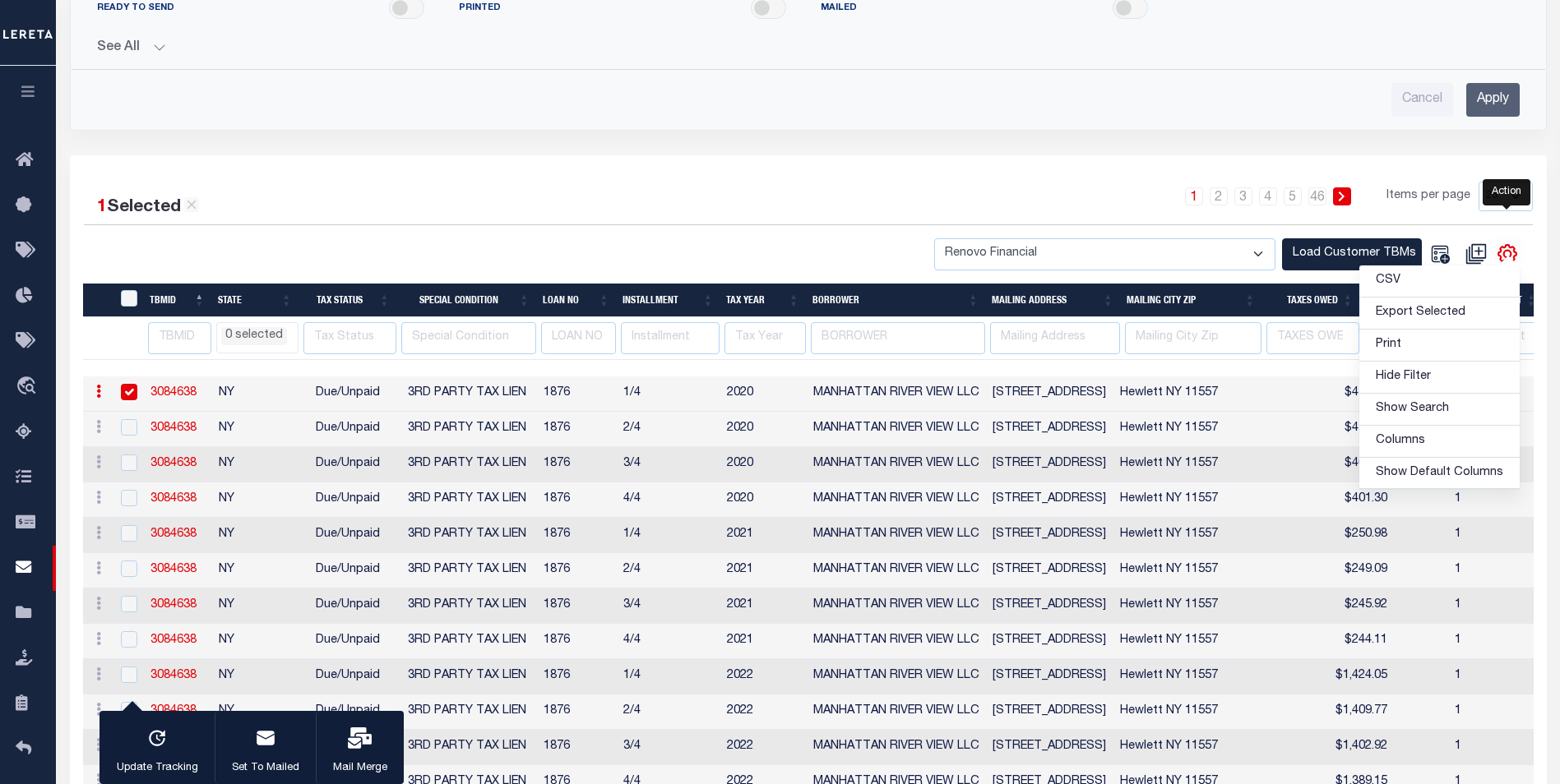
click at [1509, 245] on icon "" at bounding box center [1507, 254] width 22 height 22
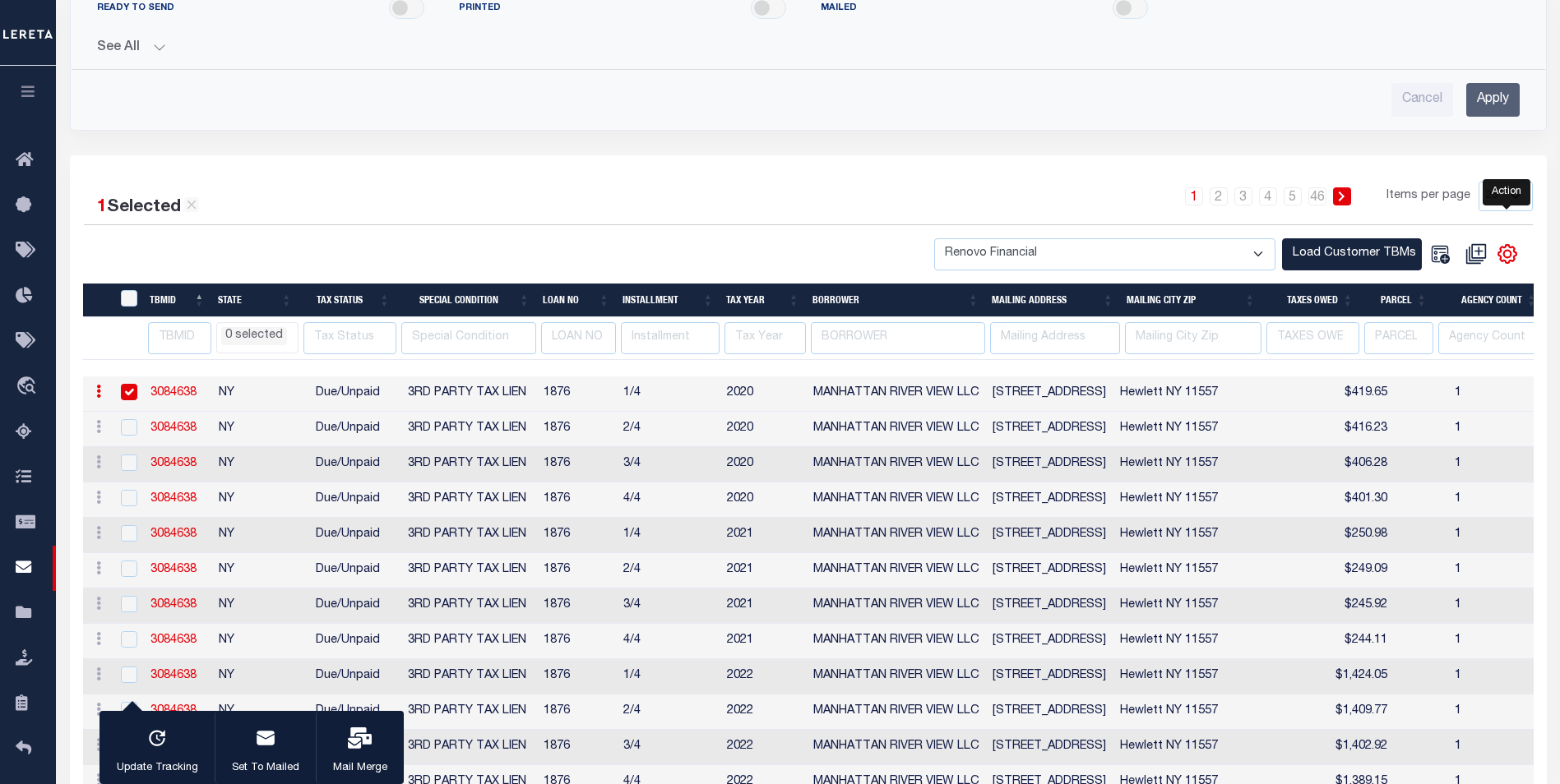
click at [1507, 247] on icon "" at bounding box center [1507, 254] width 22 height 22
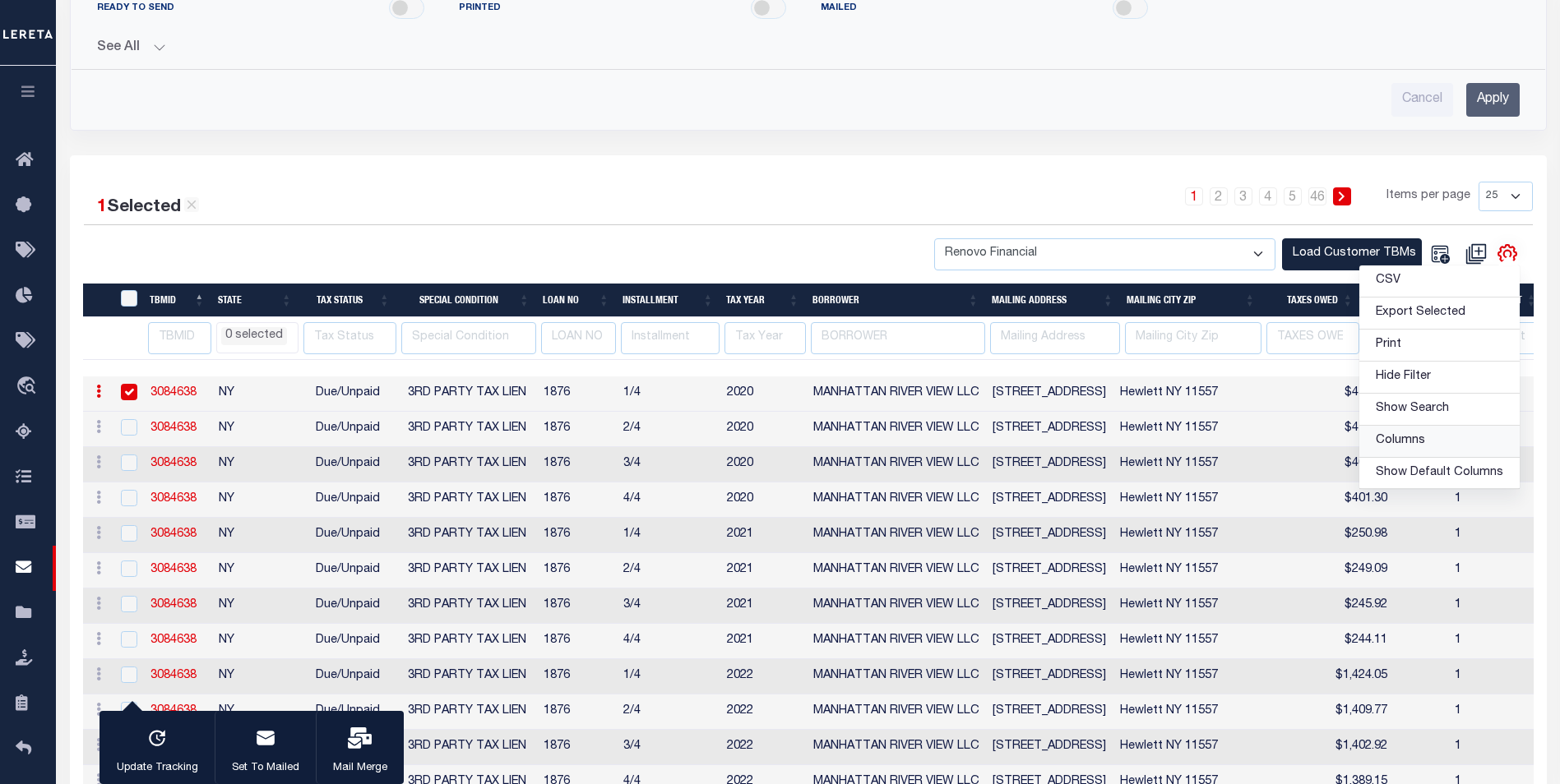
click at [1409, 446] on span "Columns" at bounding box center [1400, 440] width 49 height 11
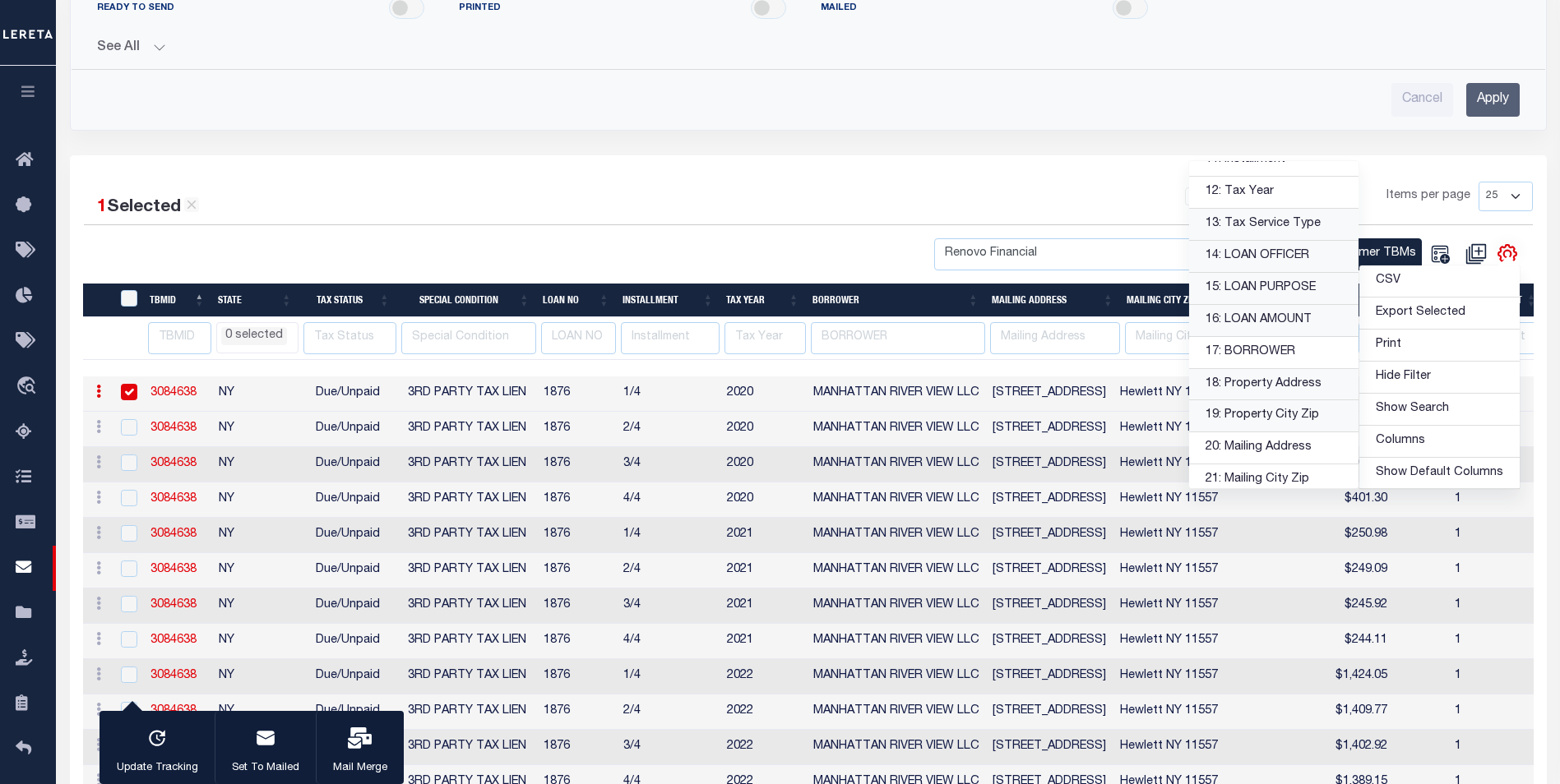
scroll to position [329, 0]
click at [1292, 267] on link "13: Tax Service Type" at bounding box center [1273, 264] width 170 height 32
select select
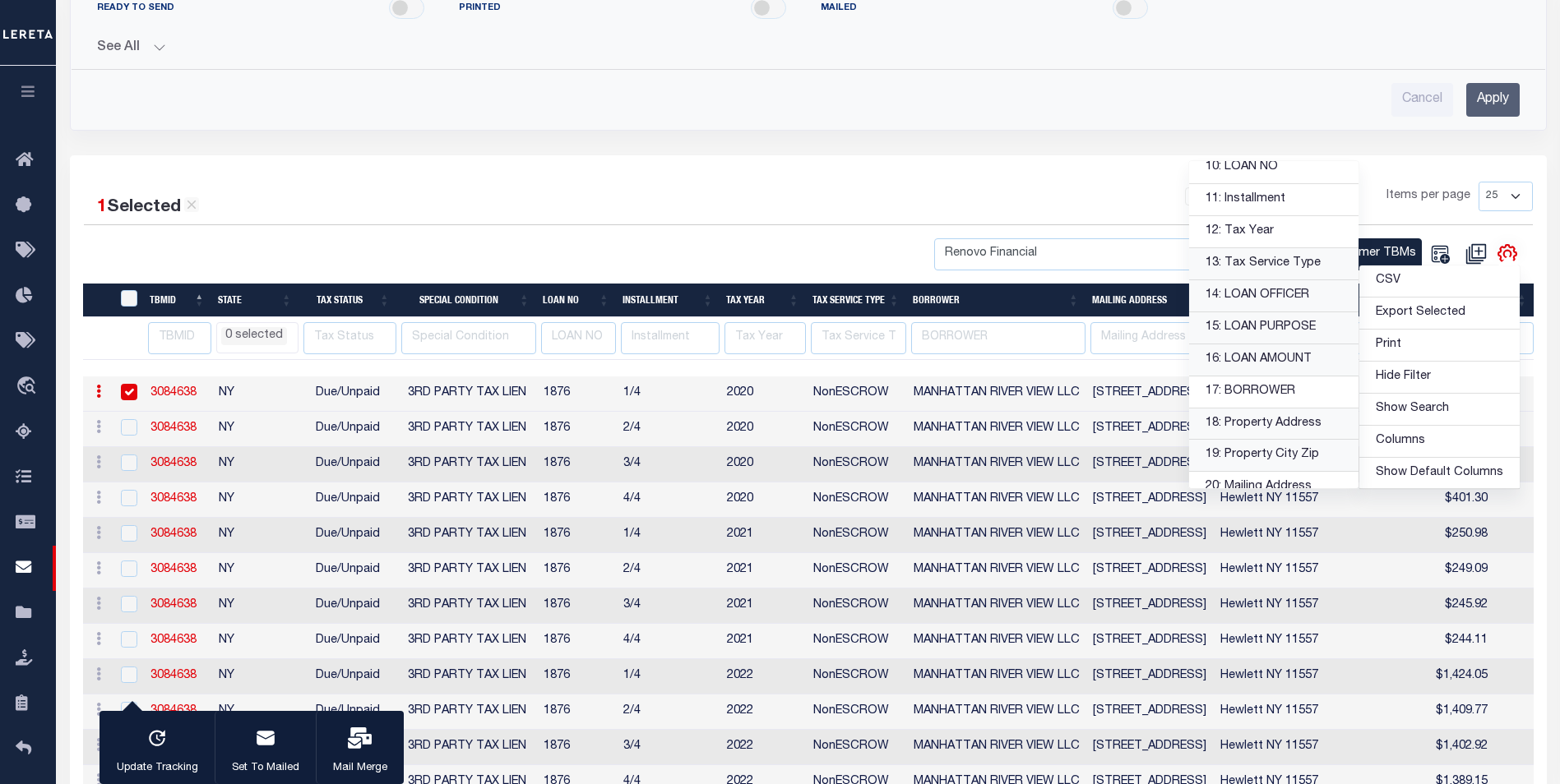
click at [1270, 268] on link "13: Tax Service Type" at bounding box center [1273, 264] width 170 height 32
select select
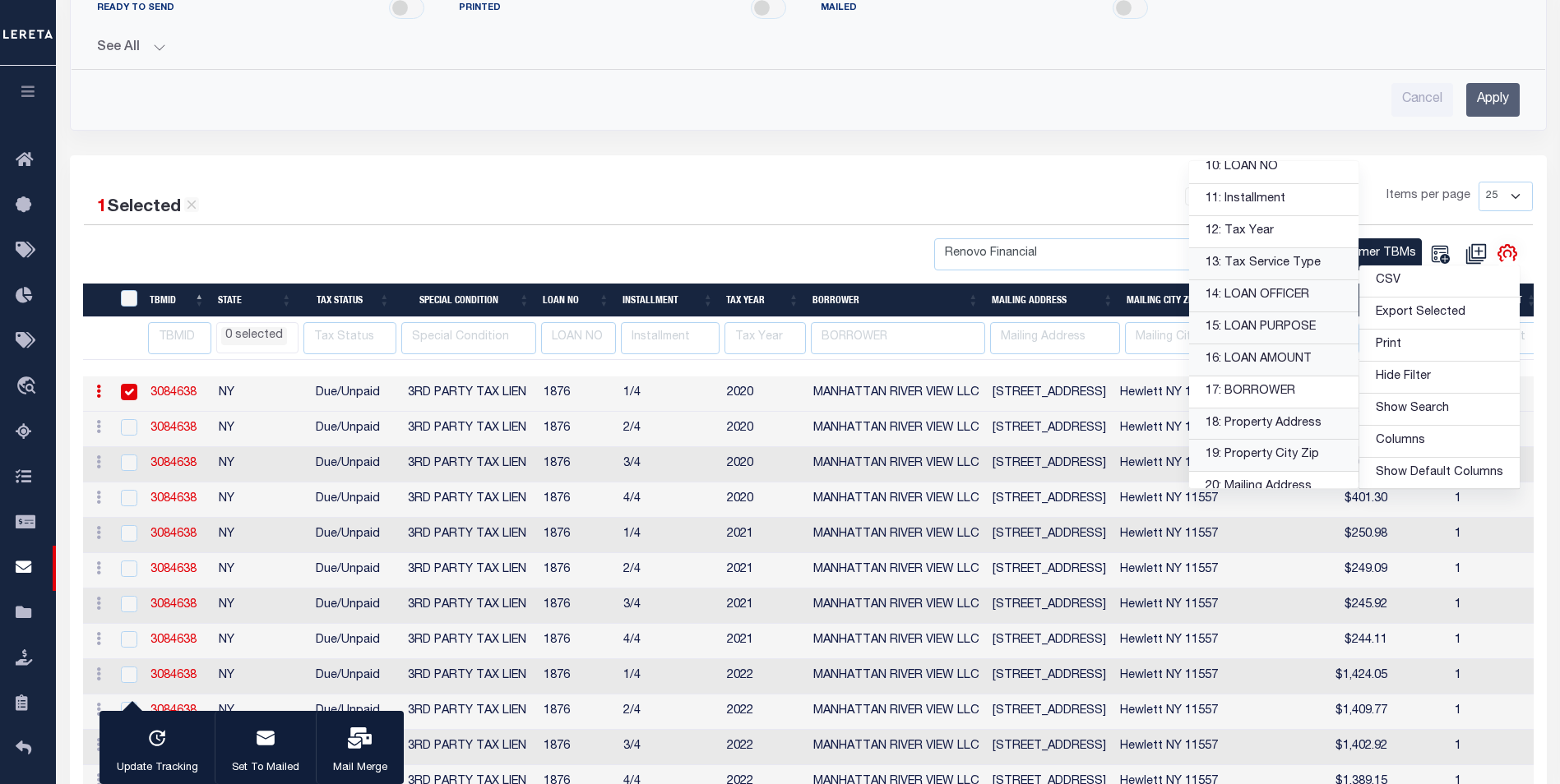
click at [1270, 268] on link "13: Tax Service Type" at bounding box center [1273, 264] width 170 height 32
select select
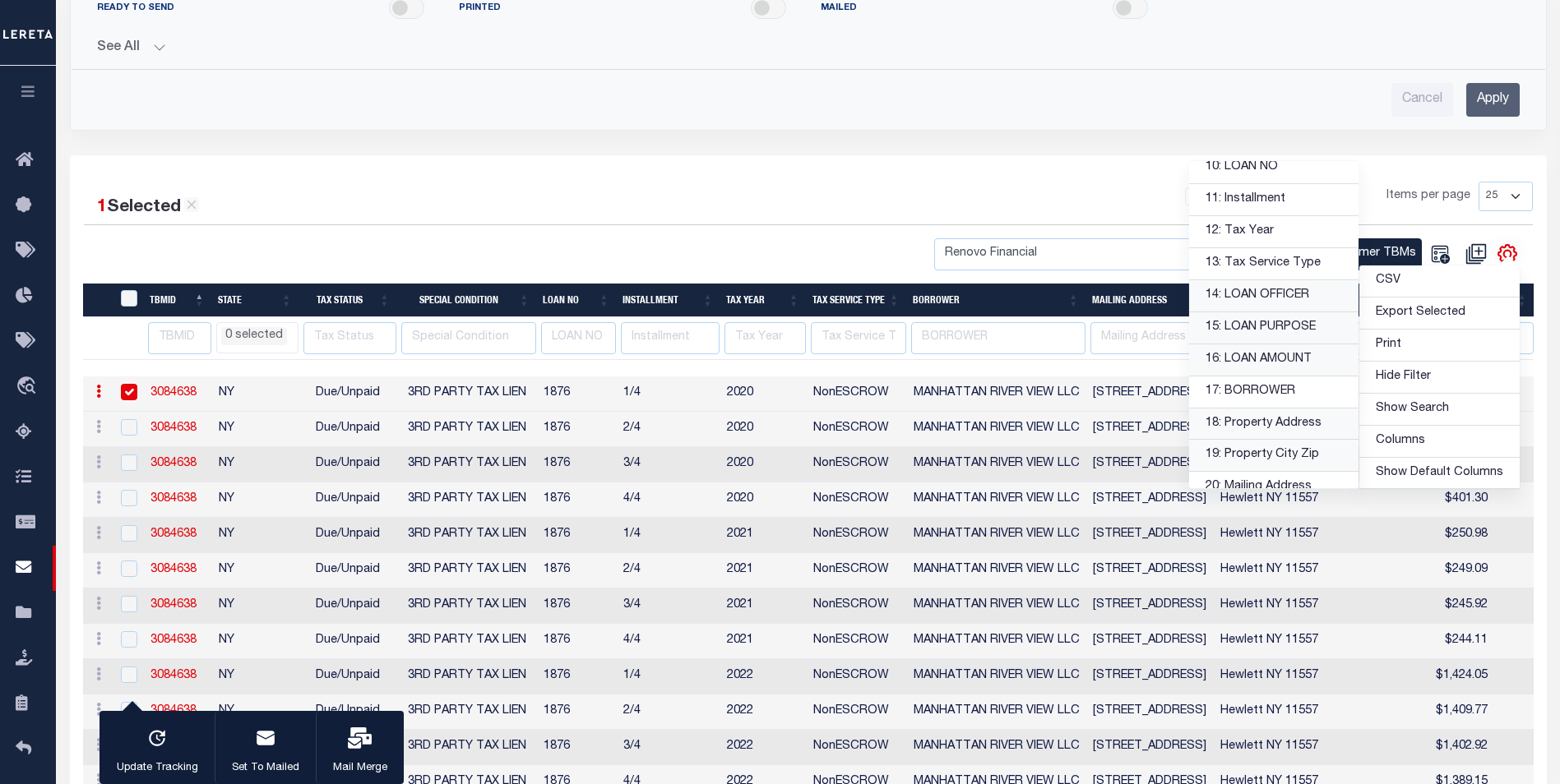
click at [861, 168] on div "1 Selected 1,128 Results 1 2 3 4 5 … 46 Items per page 25 50 100 500 1000 b1Bank" at bounding box center [809, 715] width 1477 height 1118
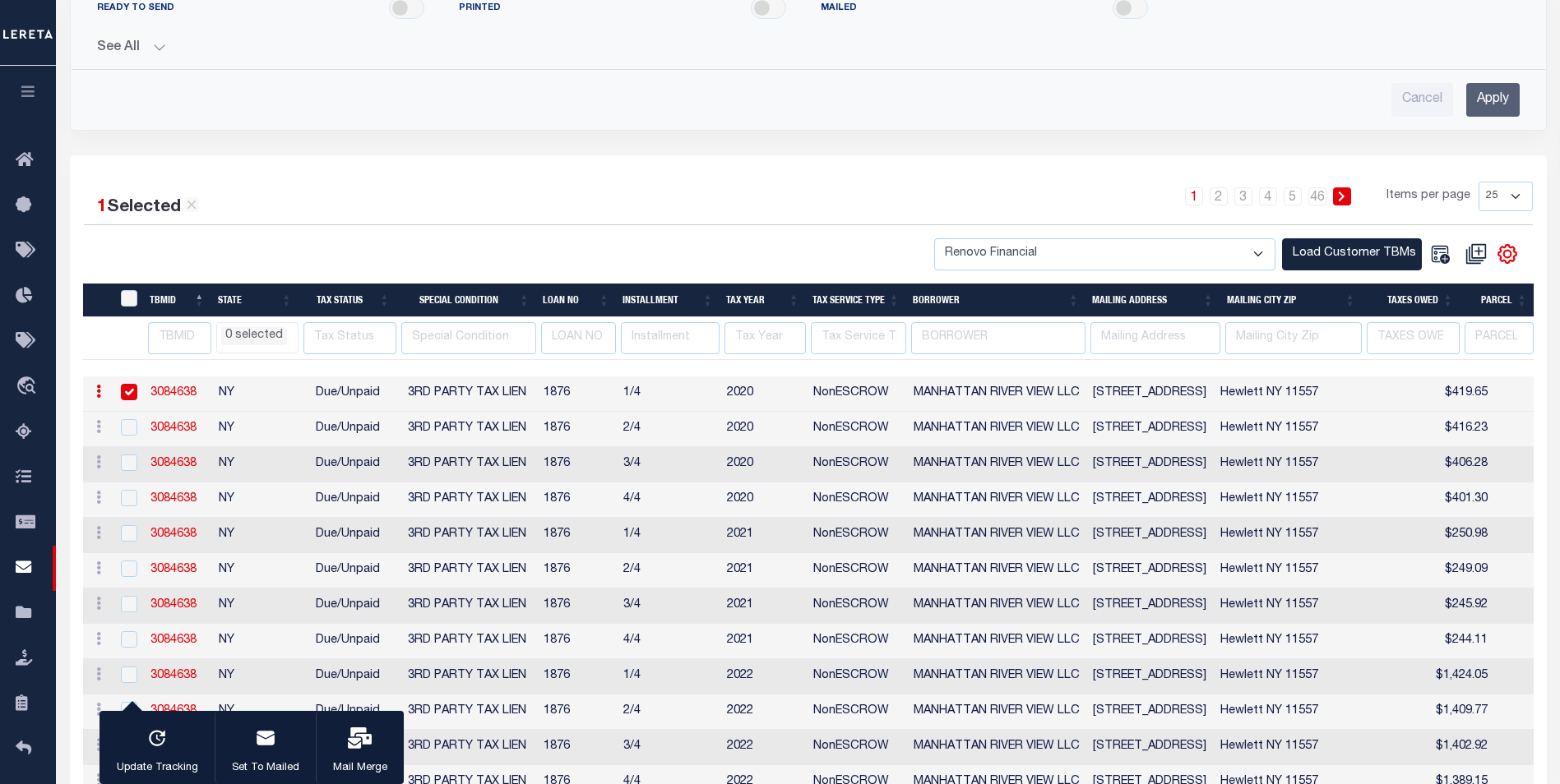
click at [866, 337] on input "text" at bounding box center [859, 337] width 95 height 32
click at [866, 336] on input "text" at bounding box center [859, 337] width 95 height 32
click at [893, 337] on input "text" at bounding box center [859, 337] width 95 height 32
click at [836, 341] on input "text" at bounding box center [859, 337] width 95 height 32
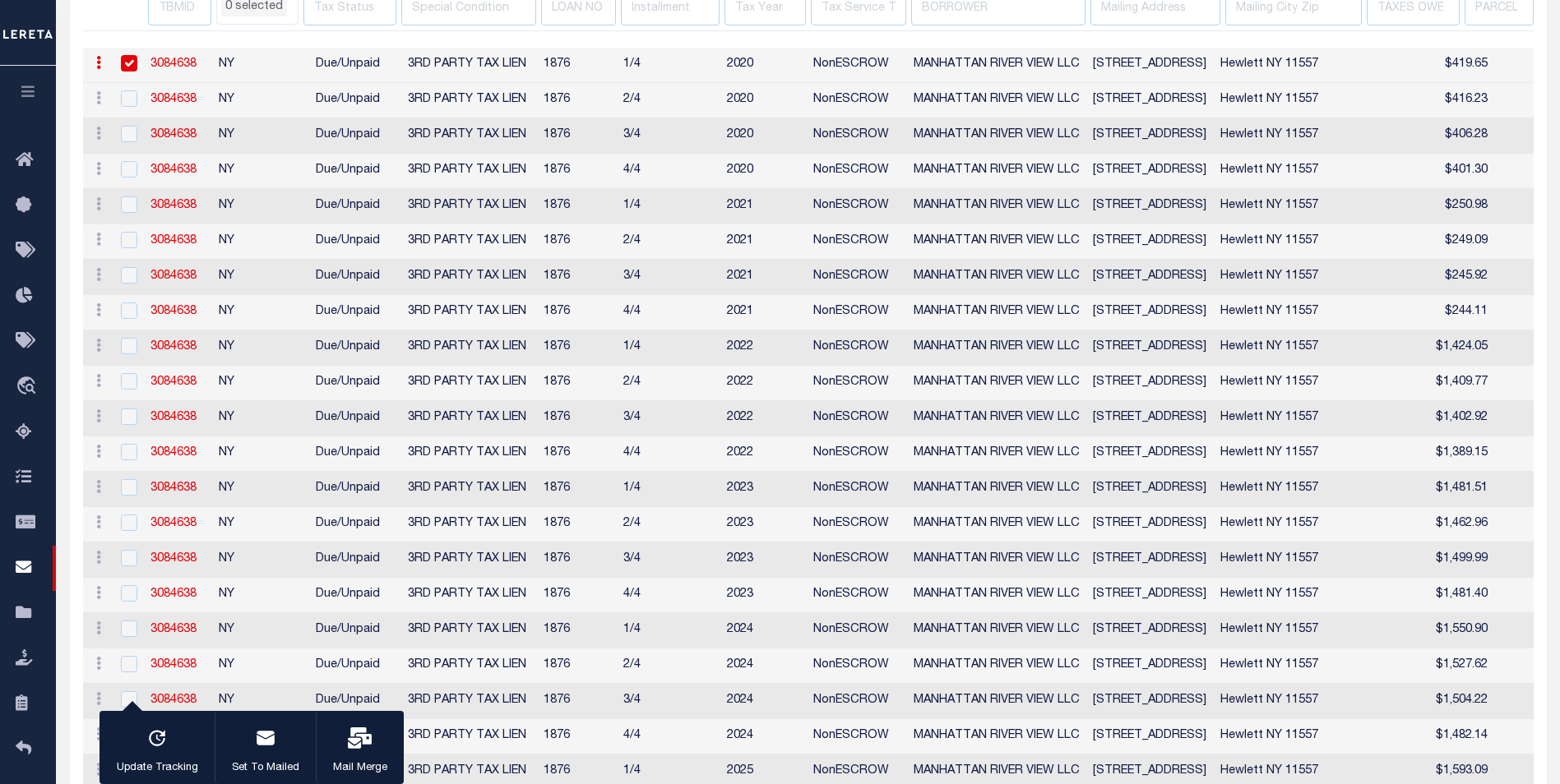
select select
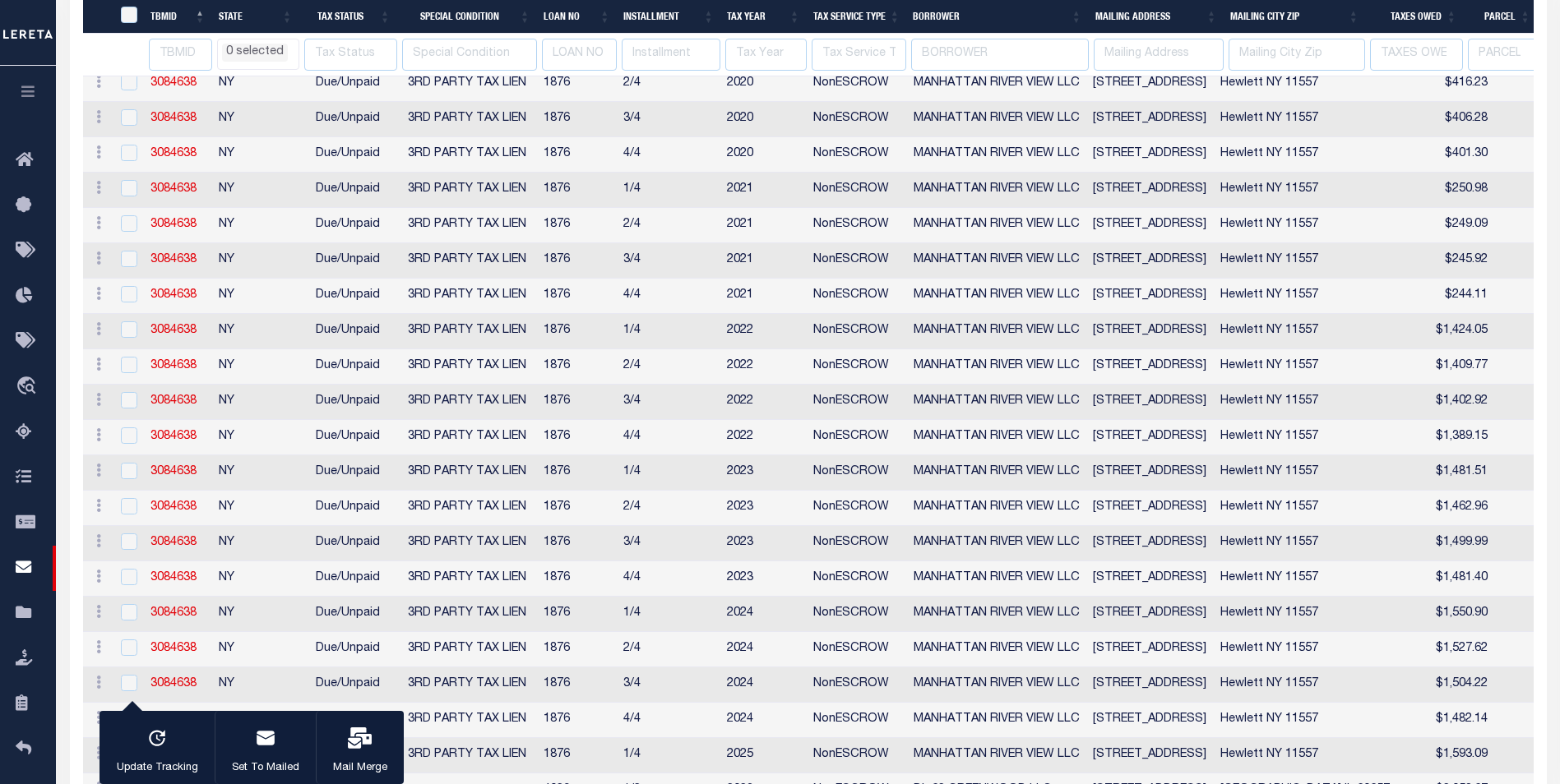
select select
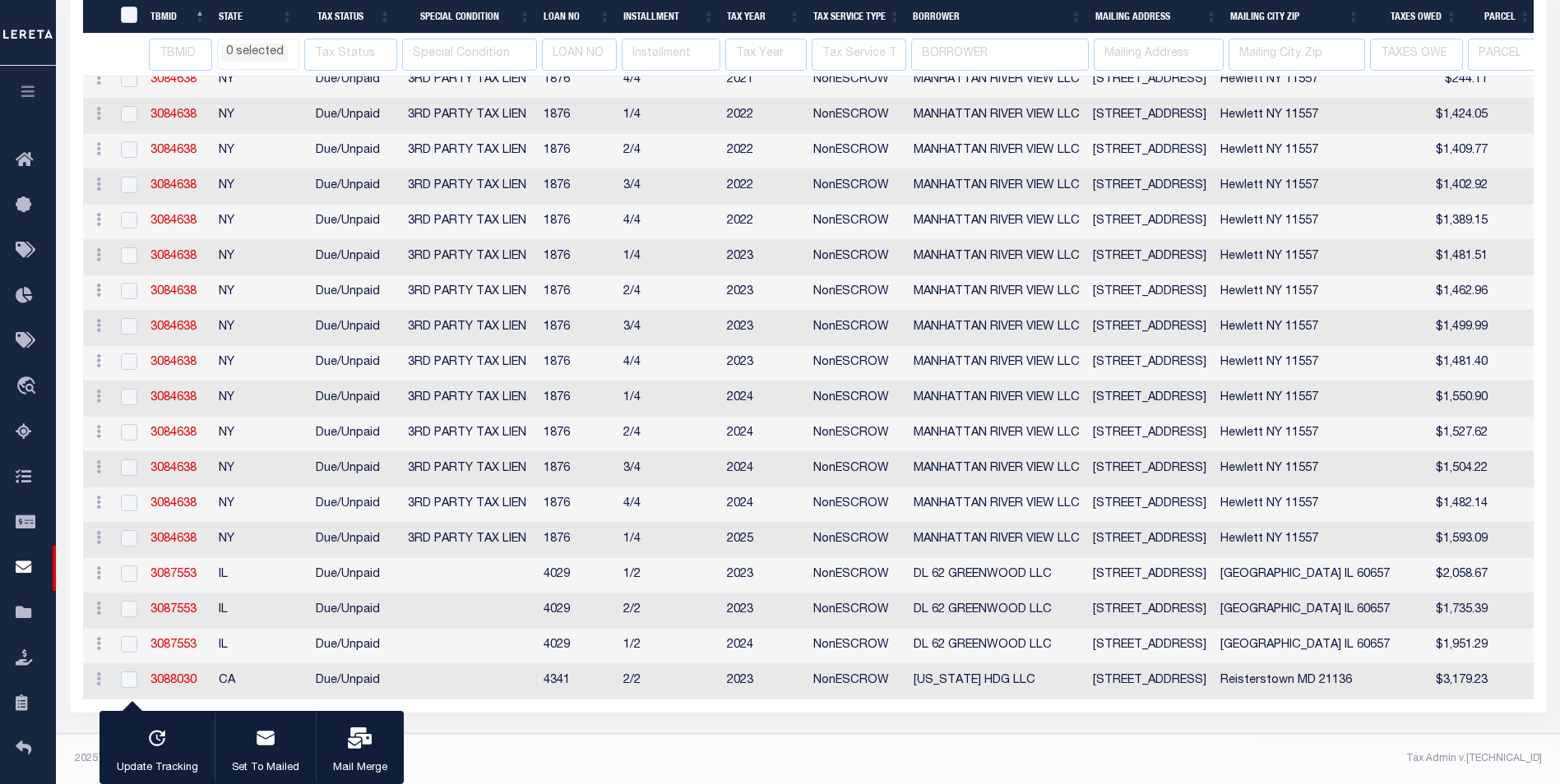
select select
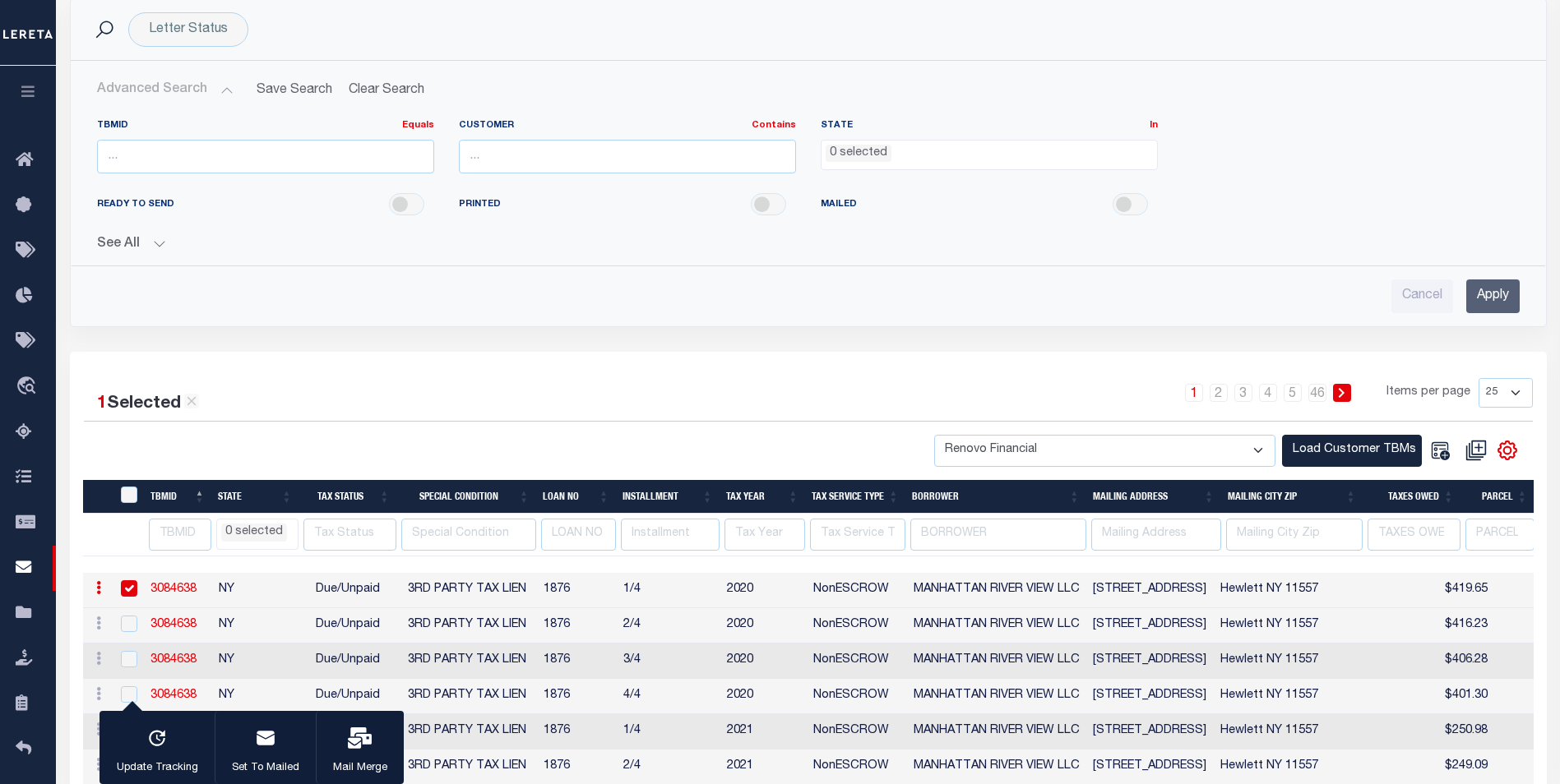
scroll to position [331, 0]
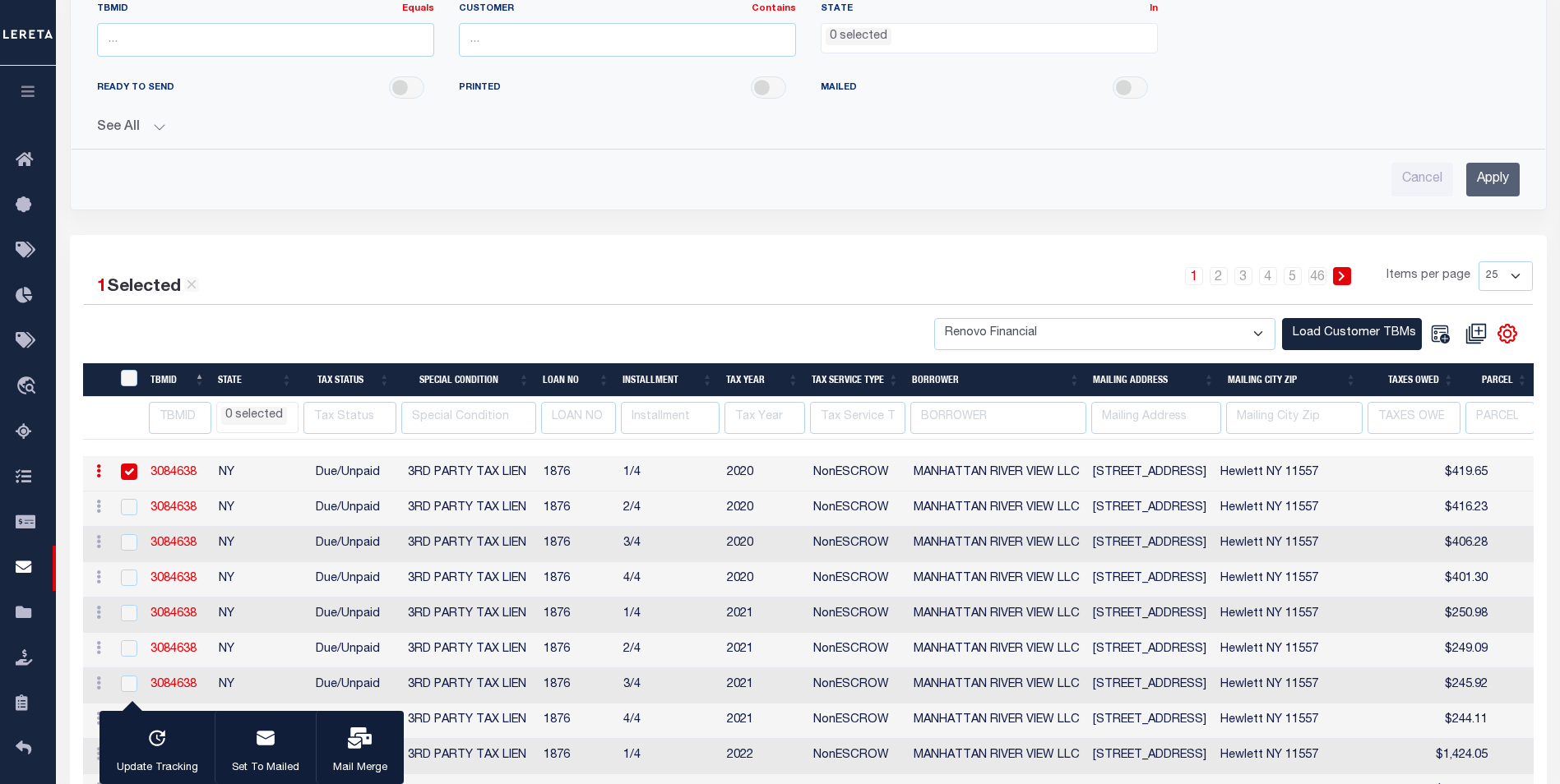
click at [648, 425] on input "text" at bounding box center [670, 417] width 99 height 32
click at [348, 421] on input "text" at bounding box center [349, 417] width 93 height 32
click at [127, 468] on input "checkbox" at bounding box center [129, 472] width 16 height 16
checkbox input "false"
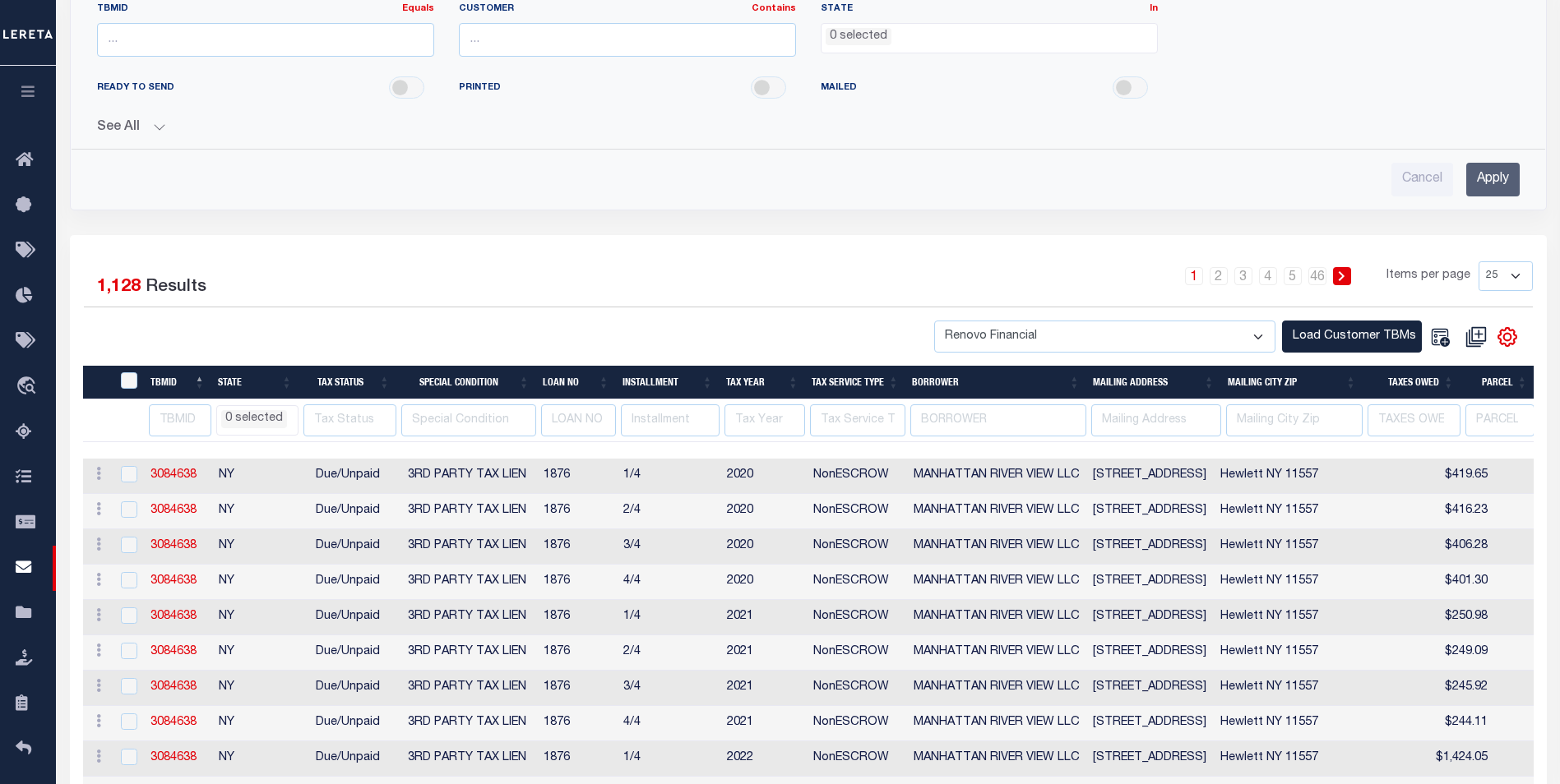
click at [854, 418] on input "text" at bounding box center [858, 420] width 95 height 32
click at [1149, 422] on input "text" at bounding box center [1156, 420] width 130 height 32
click at [990, 427] on input "text" at bounding box center [997, 420] width 176 height 32
click at [788, 418] on input "text" at bounding box center [764, 420] width 81 height 32
click at [577, 418] on input "text" at bounding box center [578, 420] width 74 height 32
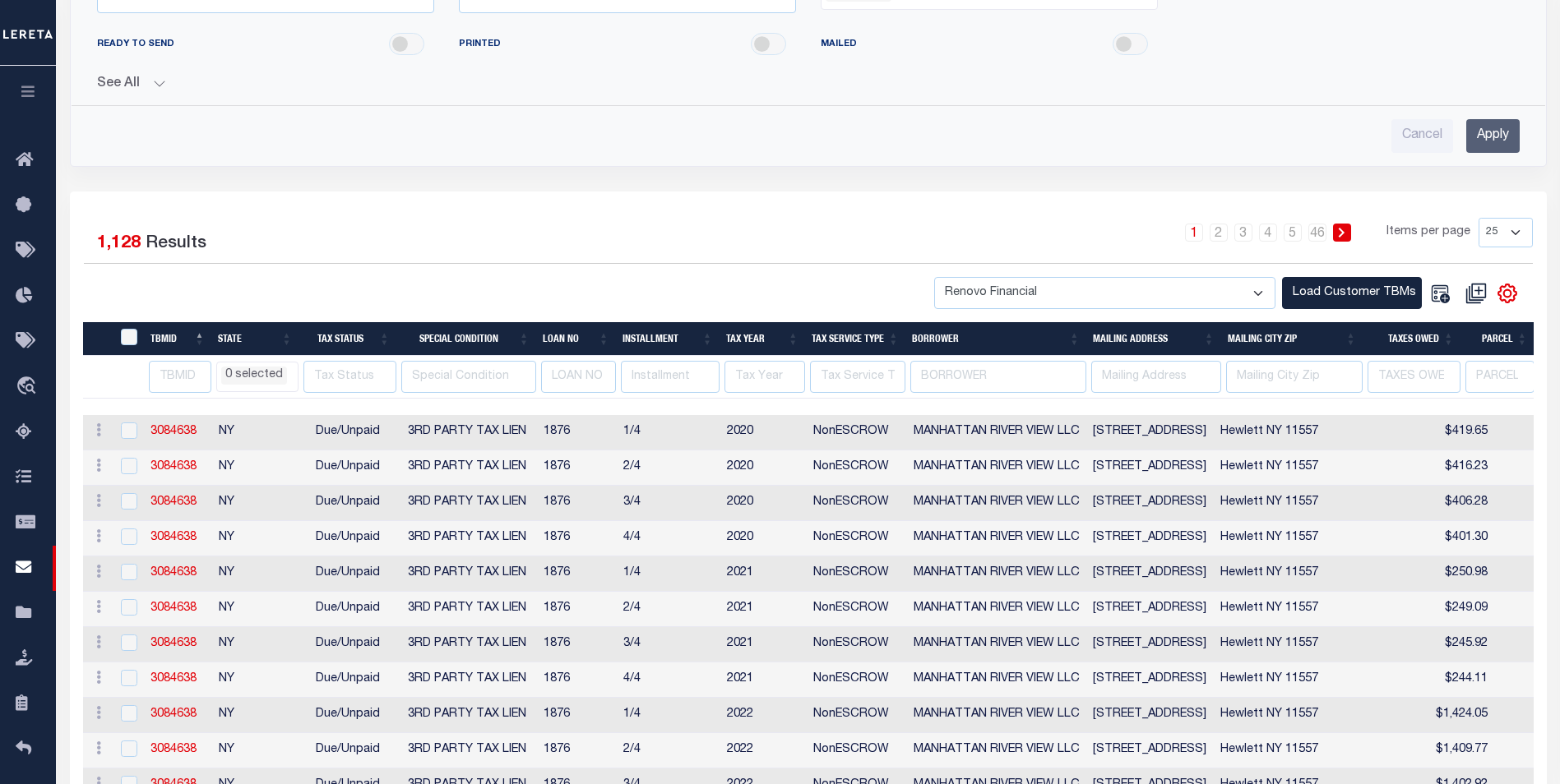
scroll to position [414, 0]
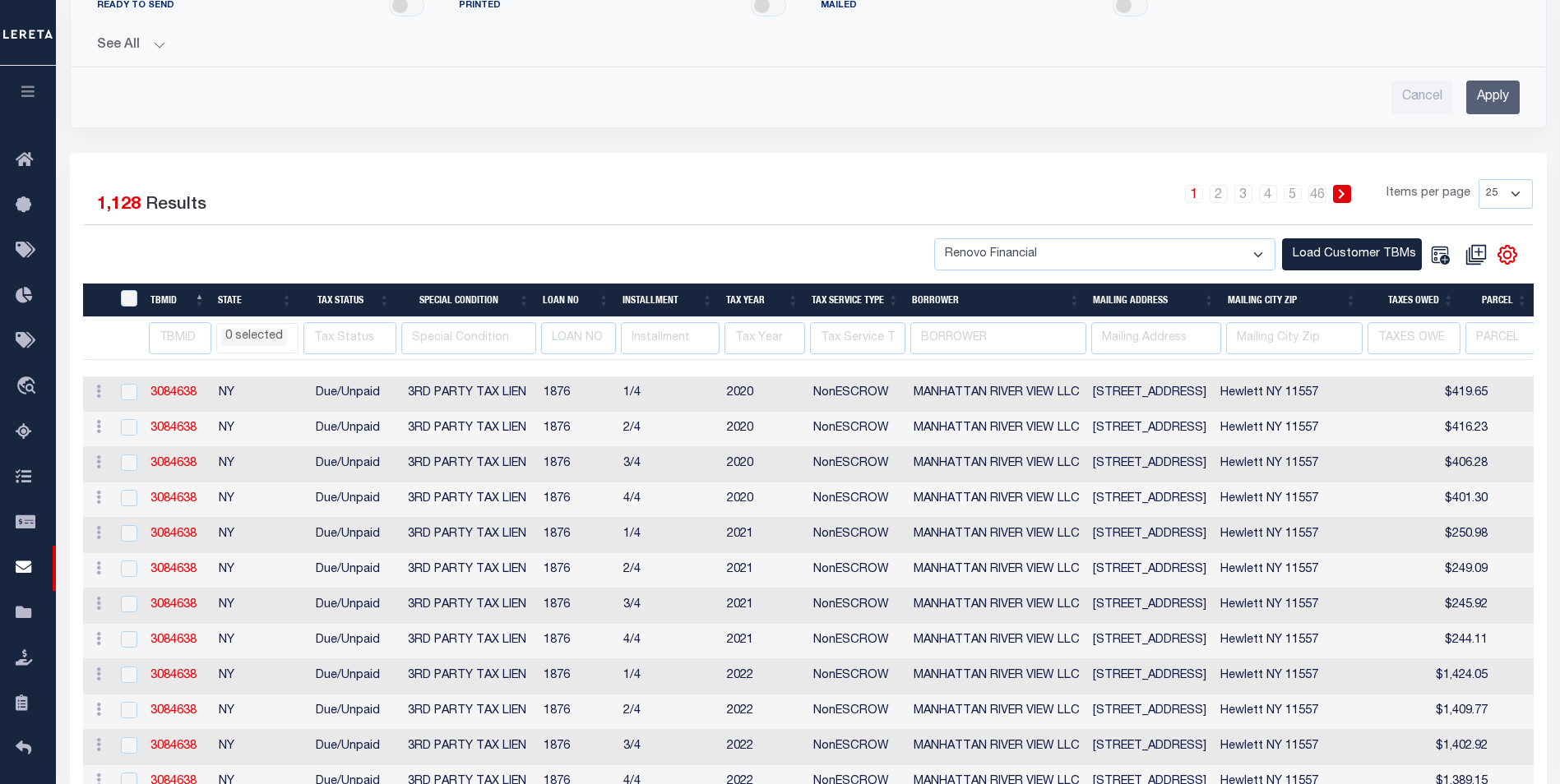
click at [848, 344] on input "text" at bounding box center [858, 337] width 95 height 32
click at [706, 186] on div "1 2 3 4 5 … 46 Items per page 25 50 100 500 1000" at bounding box center [992, 200] width 1080 height 42
